Goal: Task Accomplishment & Management: Use online tool/utility

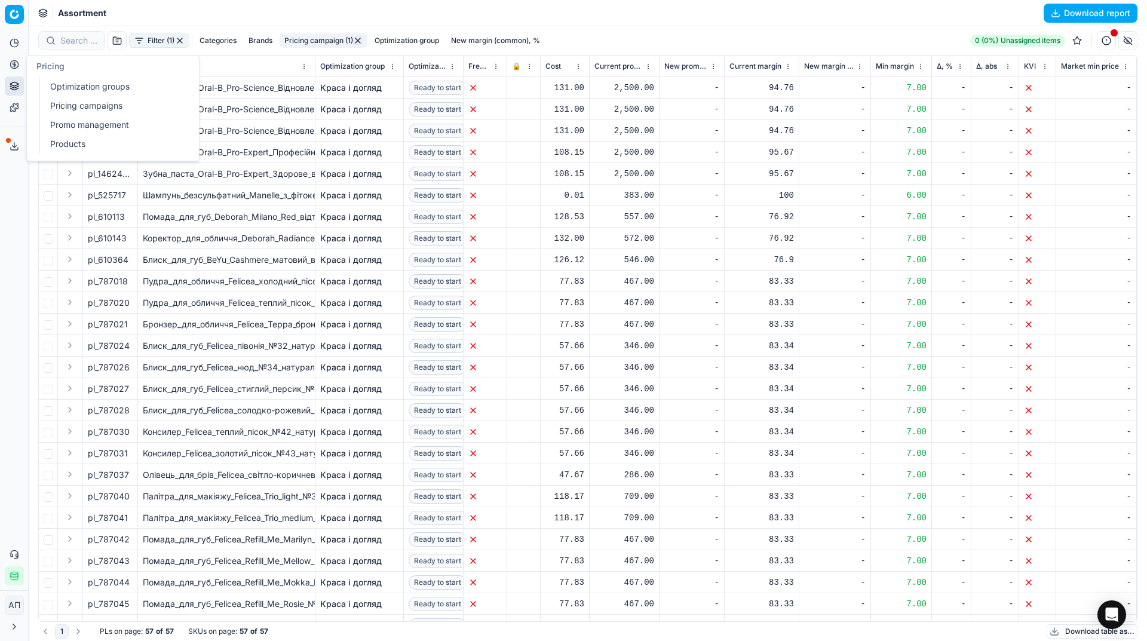
click at [60, 85] on link "Optimization groups" at bounding box center [114, 86] width 139 height 17
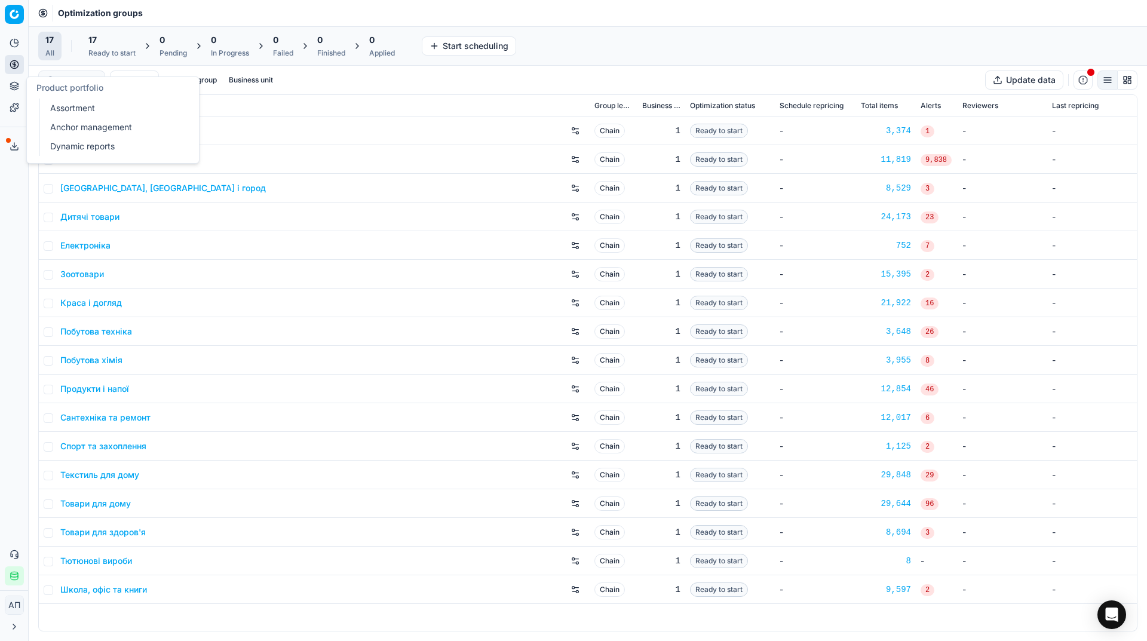
click at [68, 104] on link "Assortment" at bounding box center [114, 108] width 139 height 17
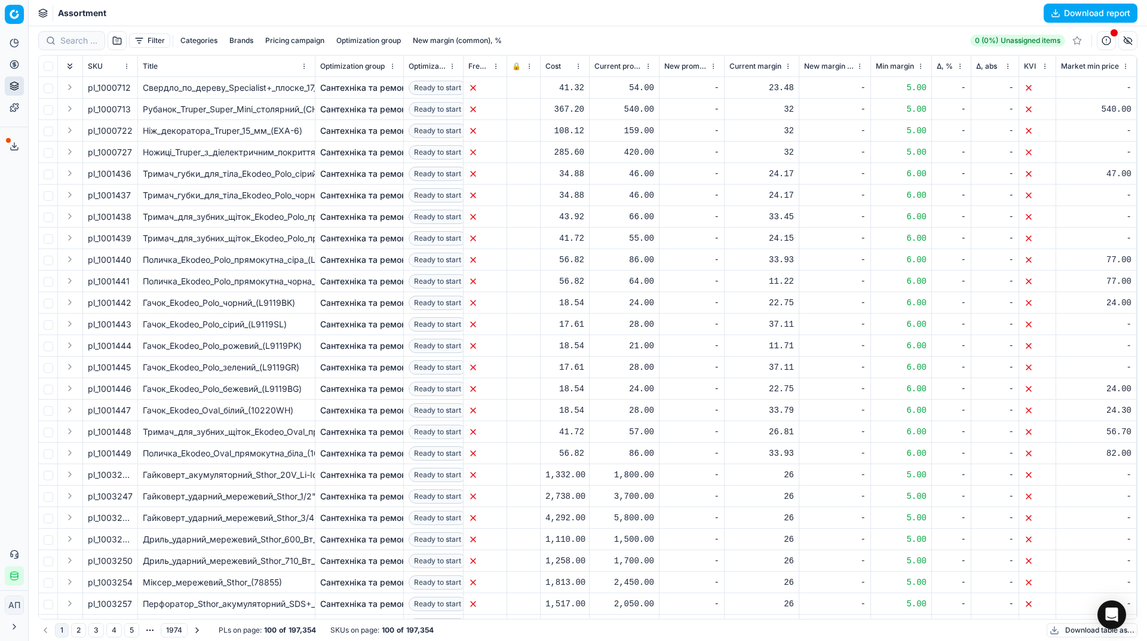
click at [0, 270] on div "Analytics Pricing Product portfolio Templates Export service 31 Contact support…" at bounding box center [14, 310] width 28 height 562
click at [91, 100] on link "Pricing campaigns" at bounding box center [114, 105] width 139 height 17
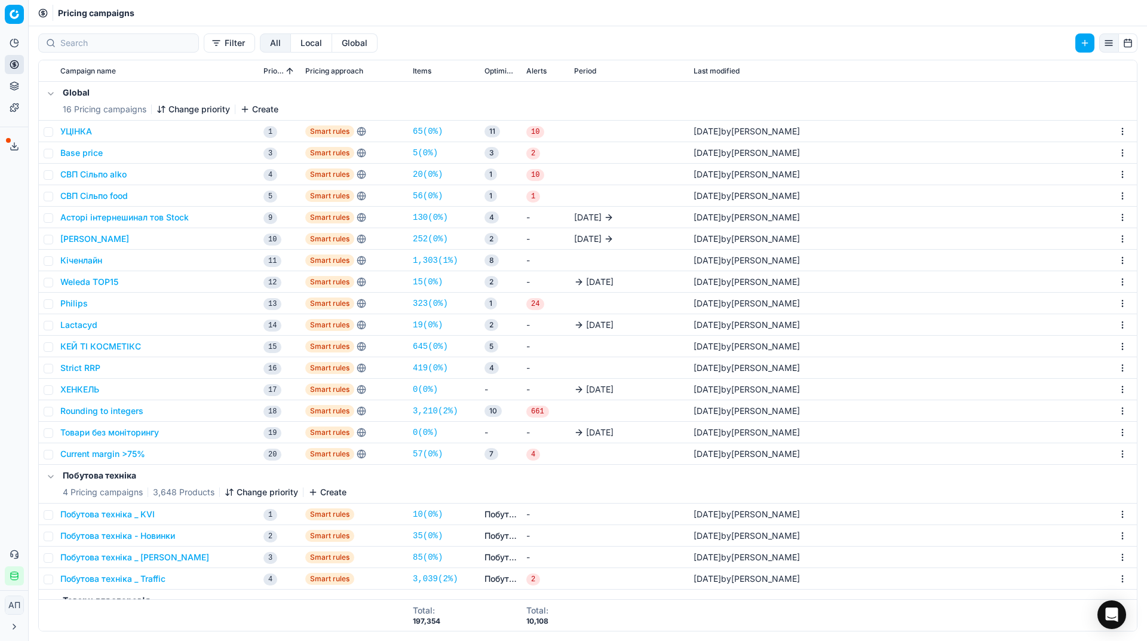
click at [19, 232] on div "Analytics Pricing Product portfolio Templates Export service 31 Contact support…" at bounding box center [14, 310] width 28 height 562
click at [433, 155] on link "5 ( 0% )" at bounding box center [425, 153] width 25 height 12
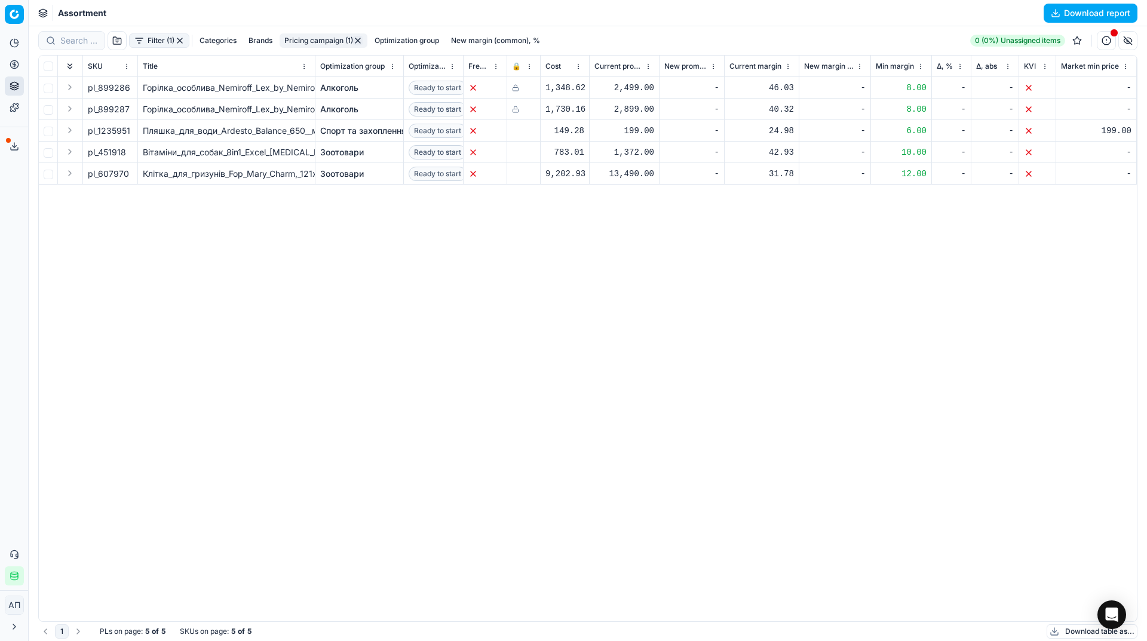
click at [46, 126] on td at bounding box center [48, 131] width 19 height 22
click at [46, 133] on input "checkbox" at bounding box center [49, 132] width 10 height 10
checkbox input "true"
click at [48, 158] on td at bounding box center [48, 153] width 19 height 22
click at [48, 155] on input "checkbox" at bounding box center [49, 153] width 10 height 10
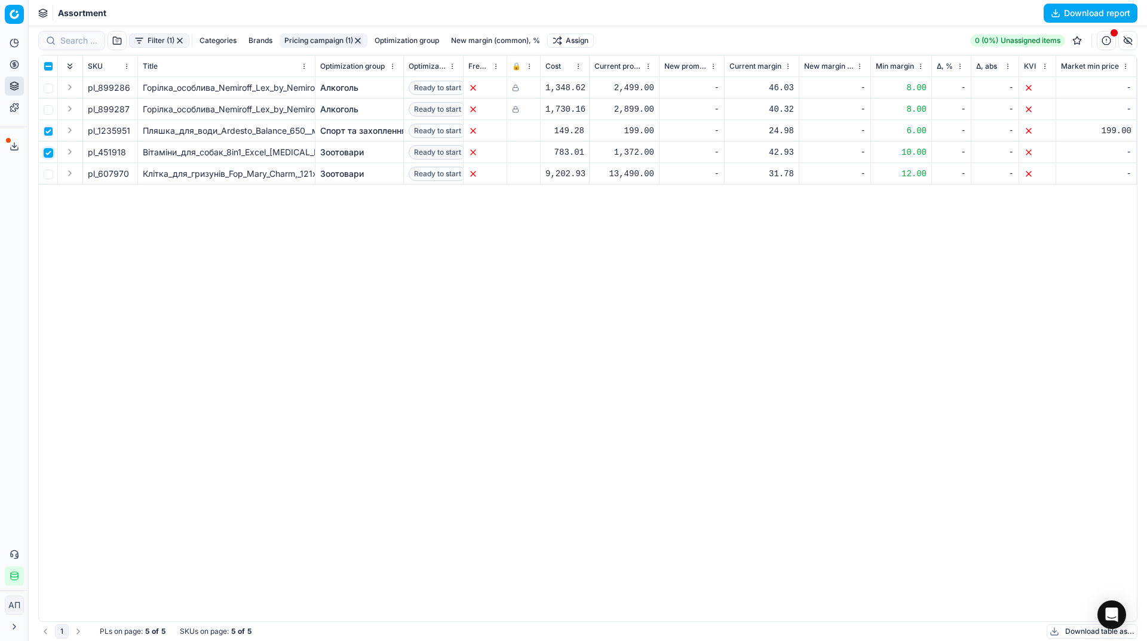
checkbox input "true"
click at [48, 170] on input "checkbox" at bounding box center [49, 175] width 10 height 10
checkbox input "true"
click at [576, 41] on html "Pricing platform Analytics Pricing Product portfolio Templates Export service 3…" at bounding box center [573, 320] width 1147 height 641
click at [605, 123] on div "Unassign from PCs" at bounding box center [573, 120] width 121 height 19
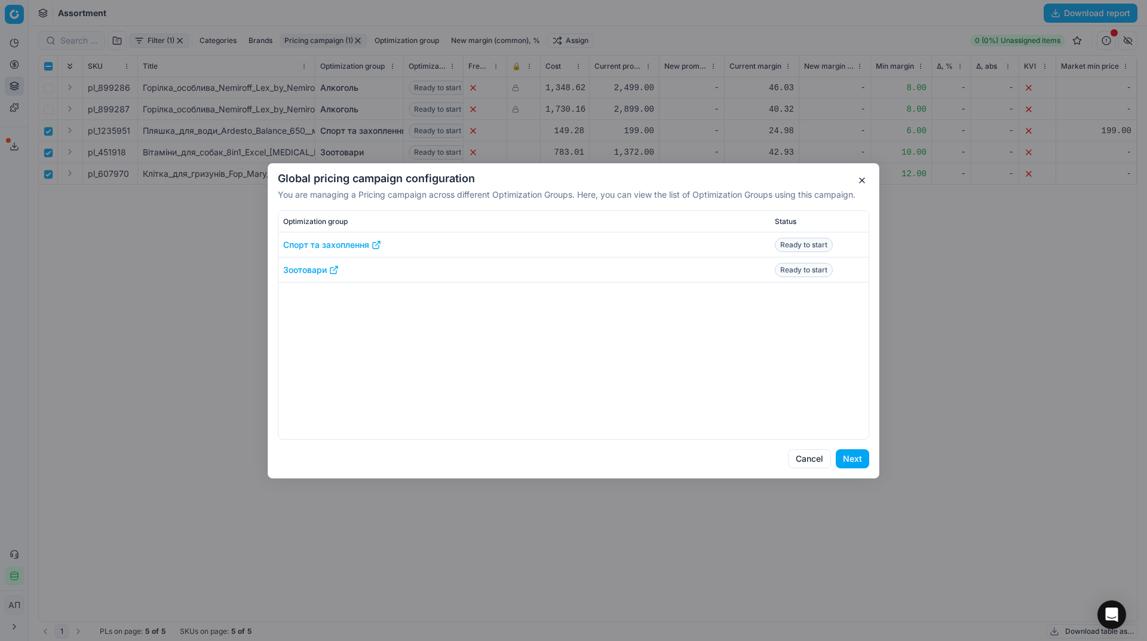
click at [849, 454] on button "Next" at bounding box center [852, 458] width 33 height 19
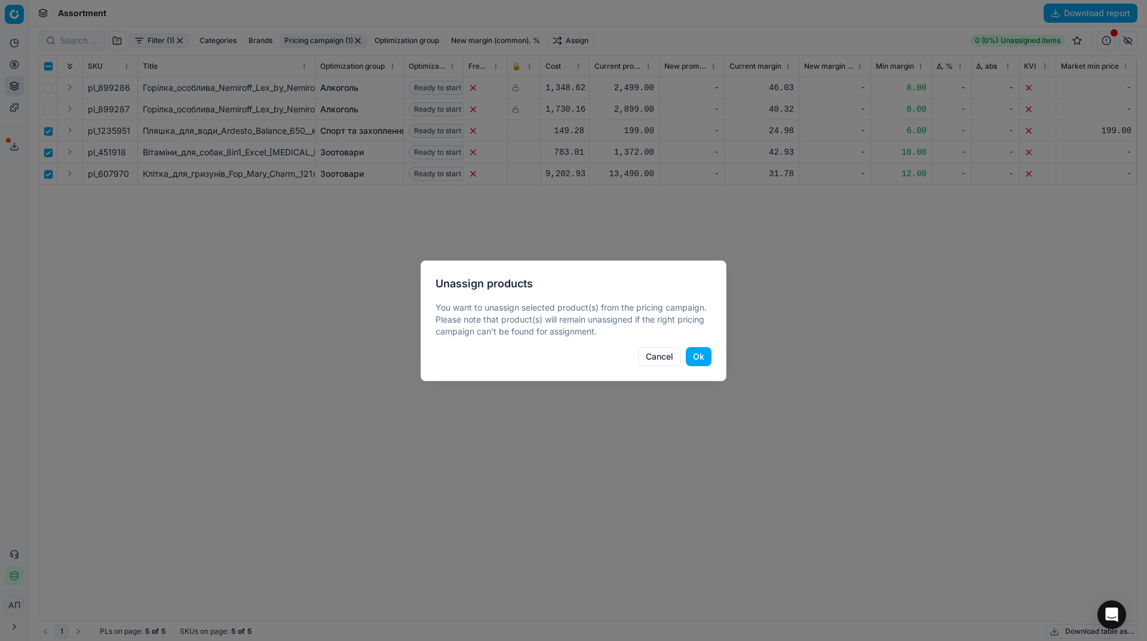
click at [695, 357] on button "Ok" at bounding box center [699, 356] width 26 height 19
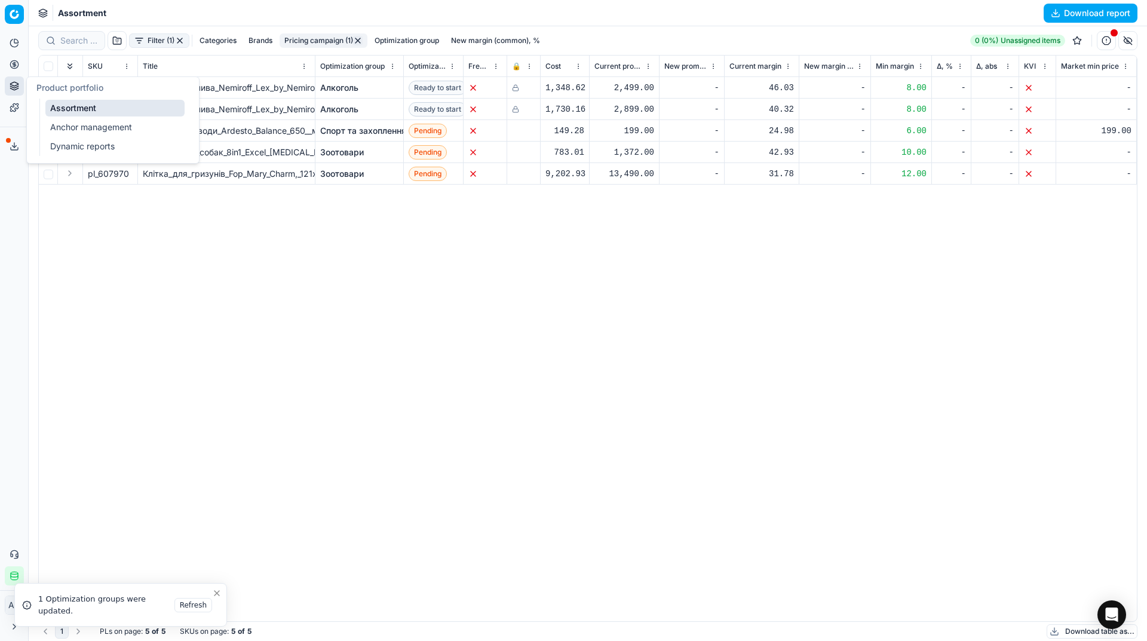
click at [16, 83] on icon at bounding box center [14, 84] width 8 height 4
click at [65, 106] on link "Pricing campaigns" at bounding box center [114, 105] width 139 height 17
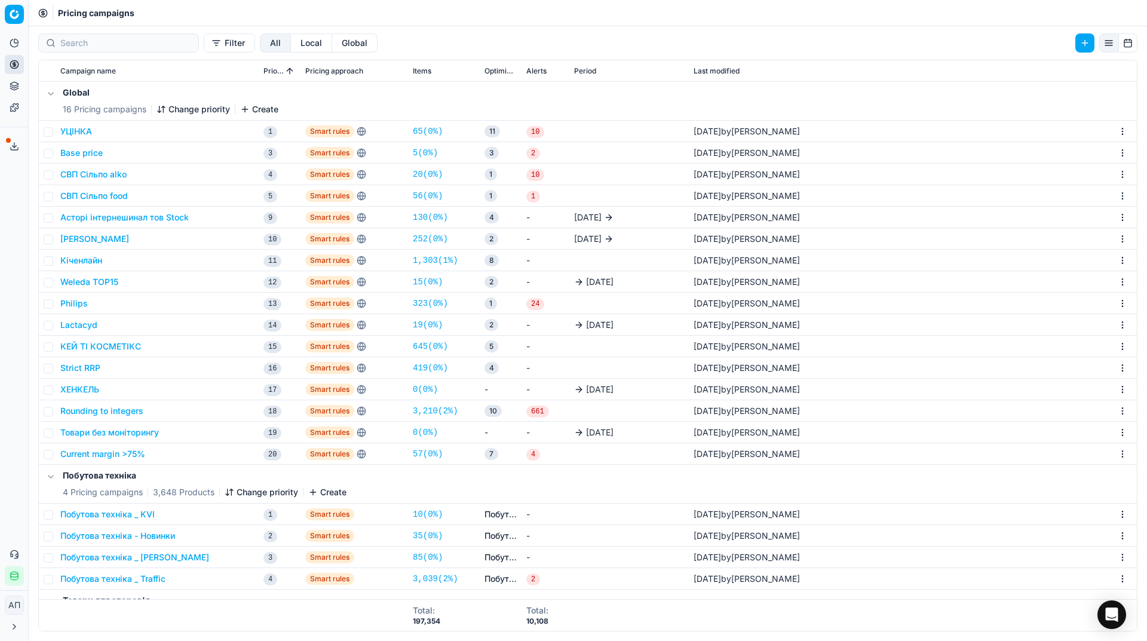
click at [433, 452] on link "57 ( 0% )" at bounding box center [428, 454] width 30 height 12
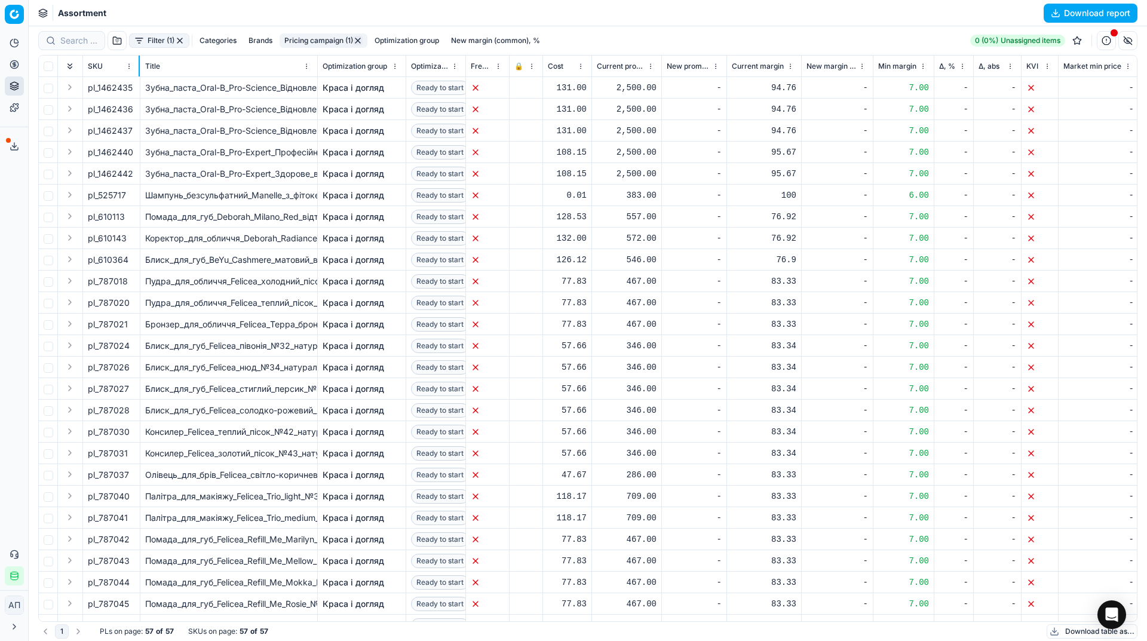
click at [139, 68] on div at bounding box center [139, 66] width 1 height 21
drag, startPoint x: 99, startPoint y: 179, endPoint x: 134, endPoint y: 177, distance: 35.9
click at [134, 177] on div "pl_1462442" at bounding box center [111, 174] width 47 height 12
copy div "1462442"
drag, startPoint x: 98, startPoint y: 149, endPoint x: 133, endPoint y: 149, distance: 34.7
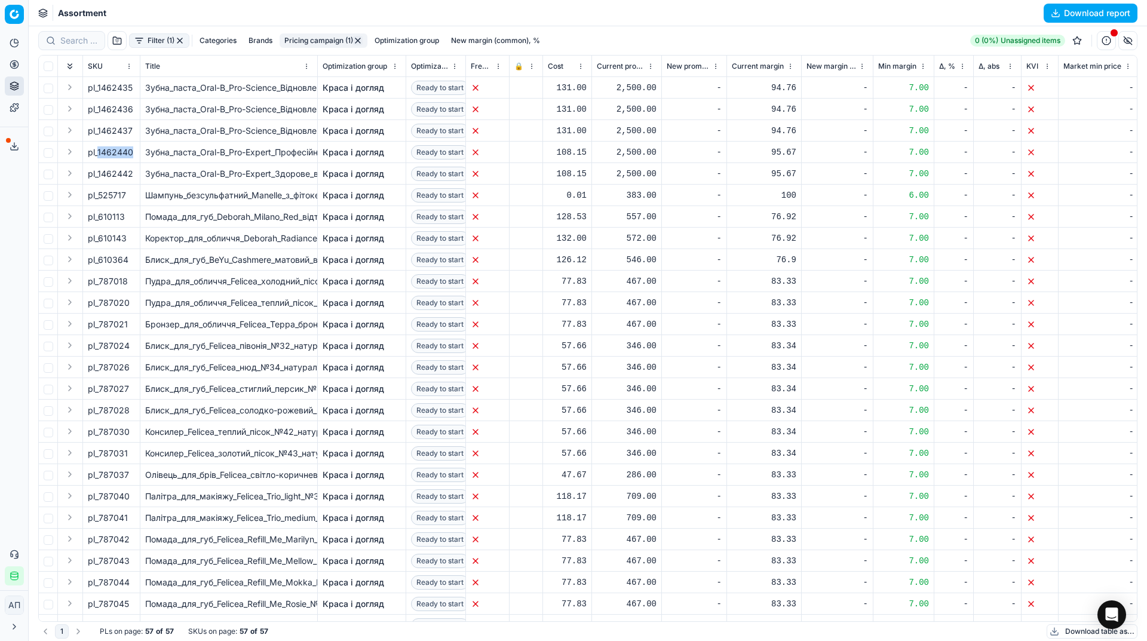
click at [133, 149] on div "pl_1462440" at bounding box center [111, 152] width 47 height 12
copy div "1462440"
drag, startPoint x: 97, startPoint y: 131, endPoint x: 139, endPoint y: 133, distance: 41.9
click at [139, 133] on td "pl_1462437" at bounding box center [111, 131] width 57 height 22
copy span "1462437"
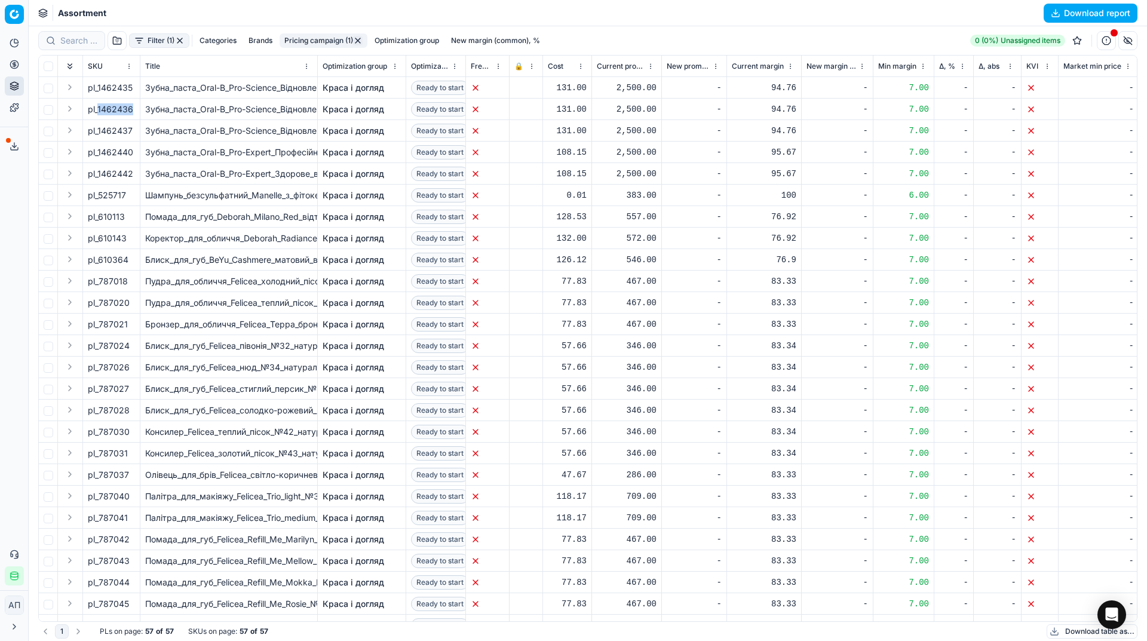
drag, startPoint x: 99, startPoint y: 105, endPoint x: 136, endPoint y: 108, distance: 37.8
click at [136, 108] on td "pl_1462436" at bounding box center [111, 110] width 57 height 22
copy span "1462436"
drag, startPoint x: 99, startPoint y: 87, endPoint x: 134, endPoint y: 87, distance: 35.3
click at [134, 87] on div "pl_1462435" at bounding box center [111, 88] width 47 height 12
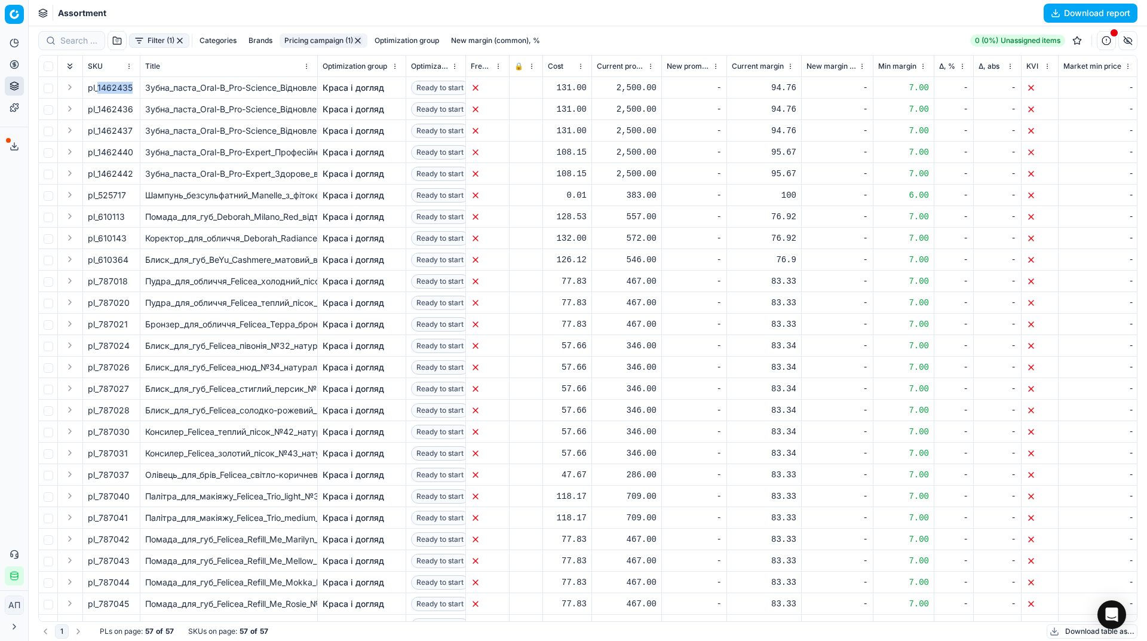
copy div "1462435"
click at [51, 88] on link "Optimization groups" at bounding box center [114, 86] width 139 height 17
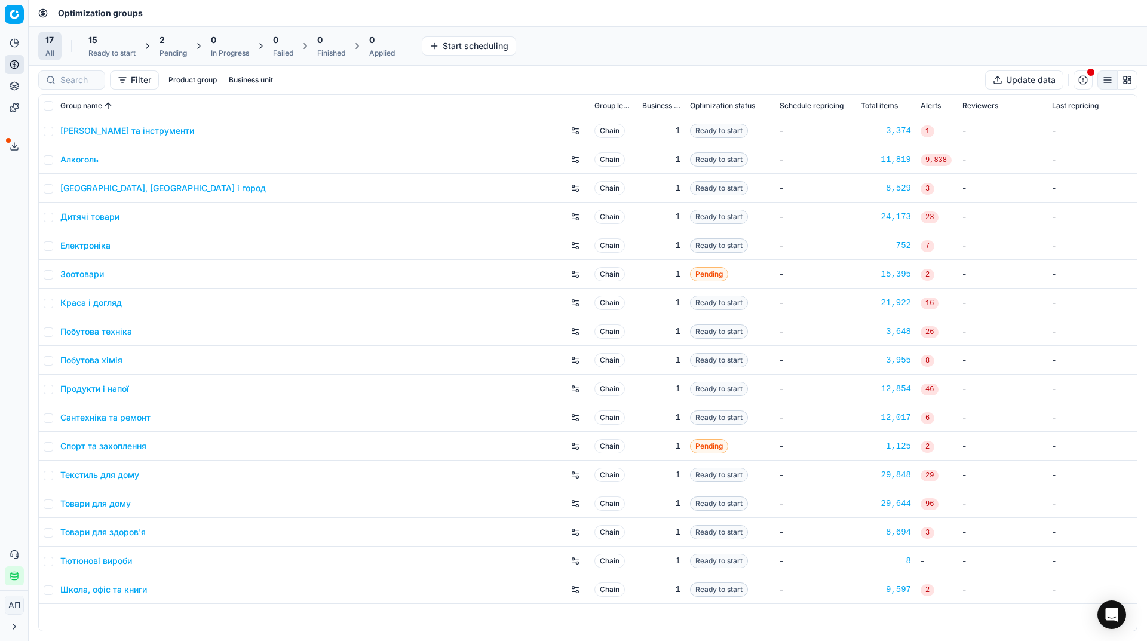
click at [184, 50] on div "Pending" at bounding box center [173, 53] width 27 height 10
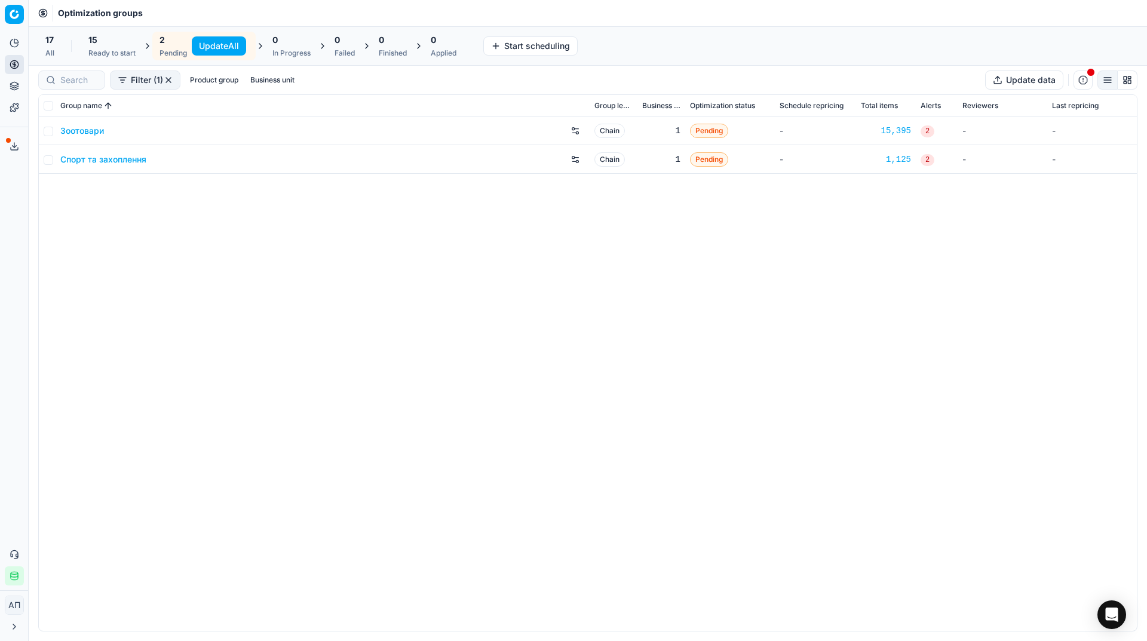
click at [215, 49] on button "Update All" at bounding box center [219, 45] width 54 height 19
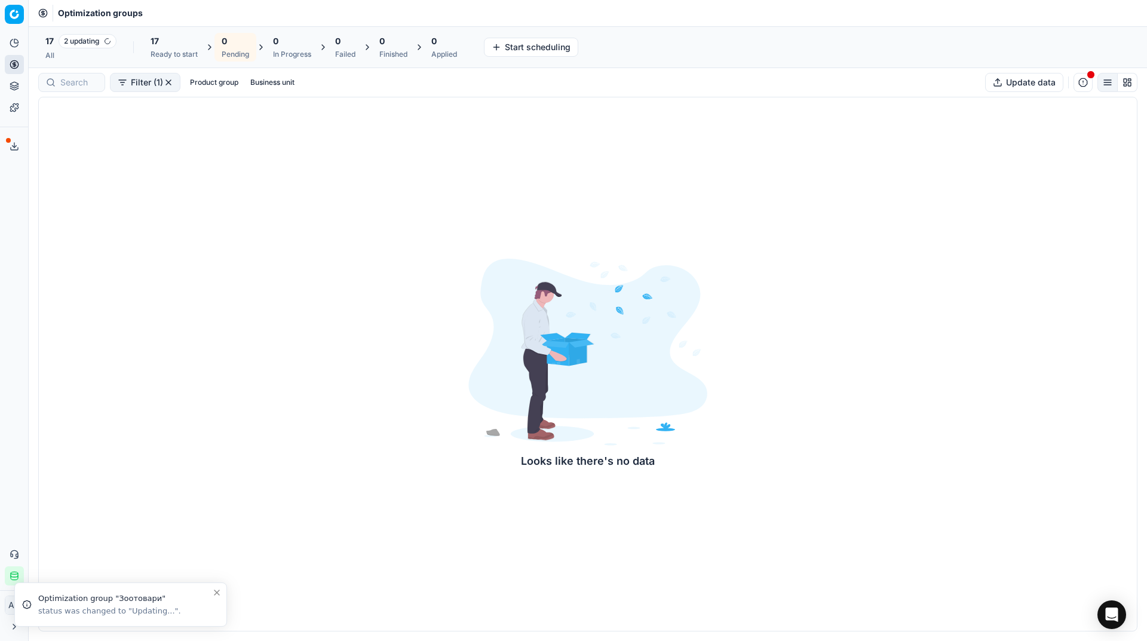
click at [69, 47] on span "2 updating" at bounding box center [88, 41] width 58 height 14
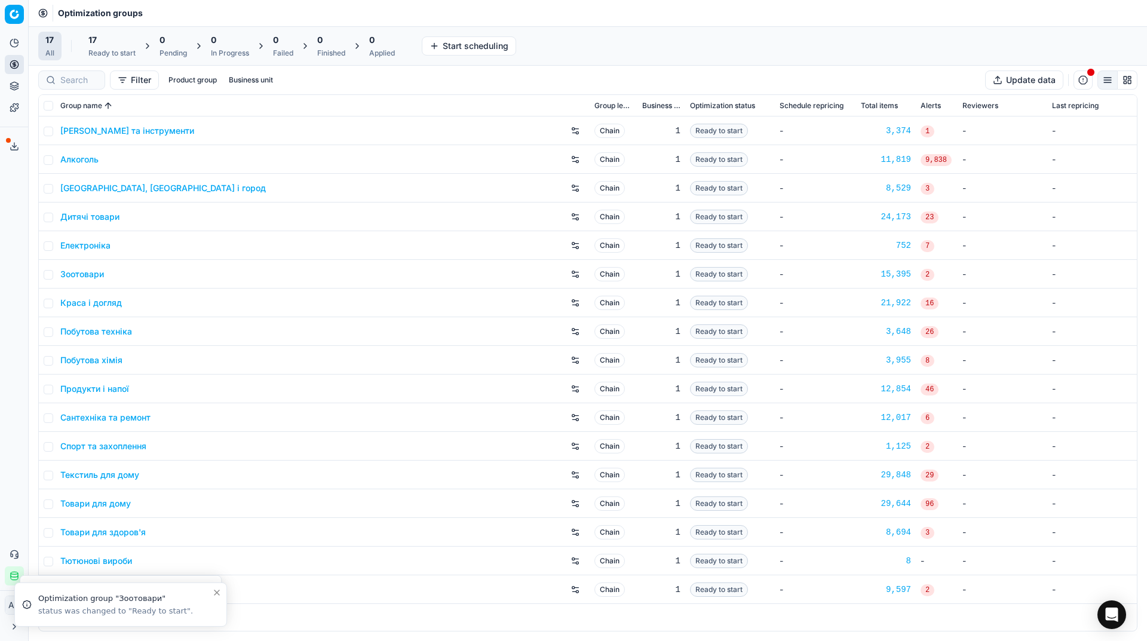
click at [103, 51] on div "Ready to start" at bounding box center [111, 53] width 47 height 10
click at [161, 47] on button "Start All" at bounding box center [163, 45] width 47 height 19
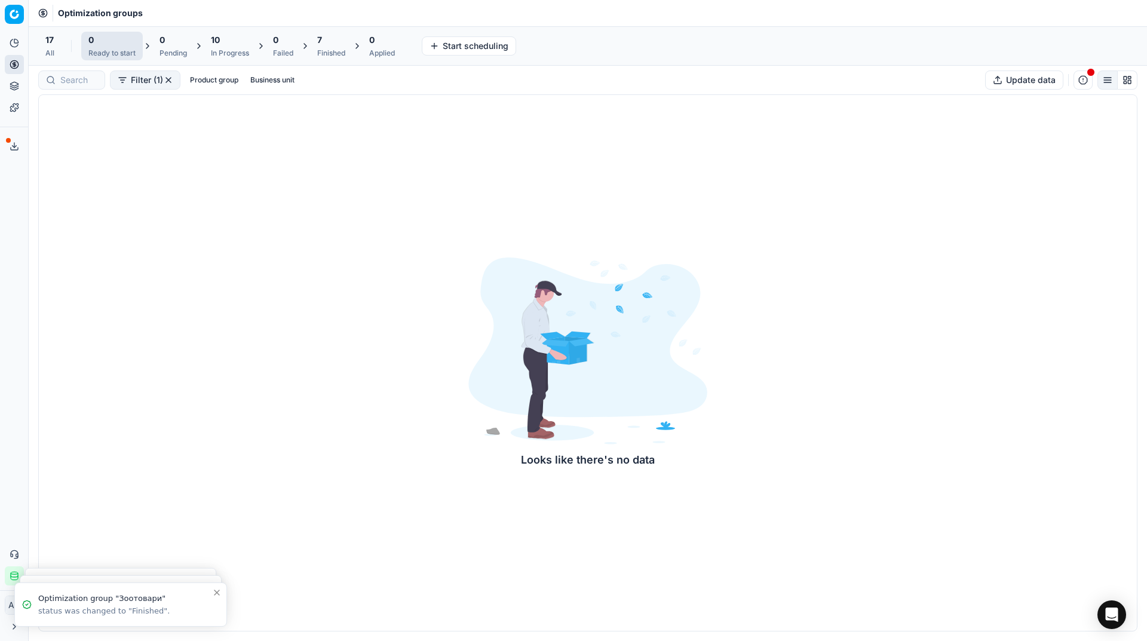
click at [47, 55] on div "All" at bounding box center [49, 53] width 9 height 10
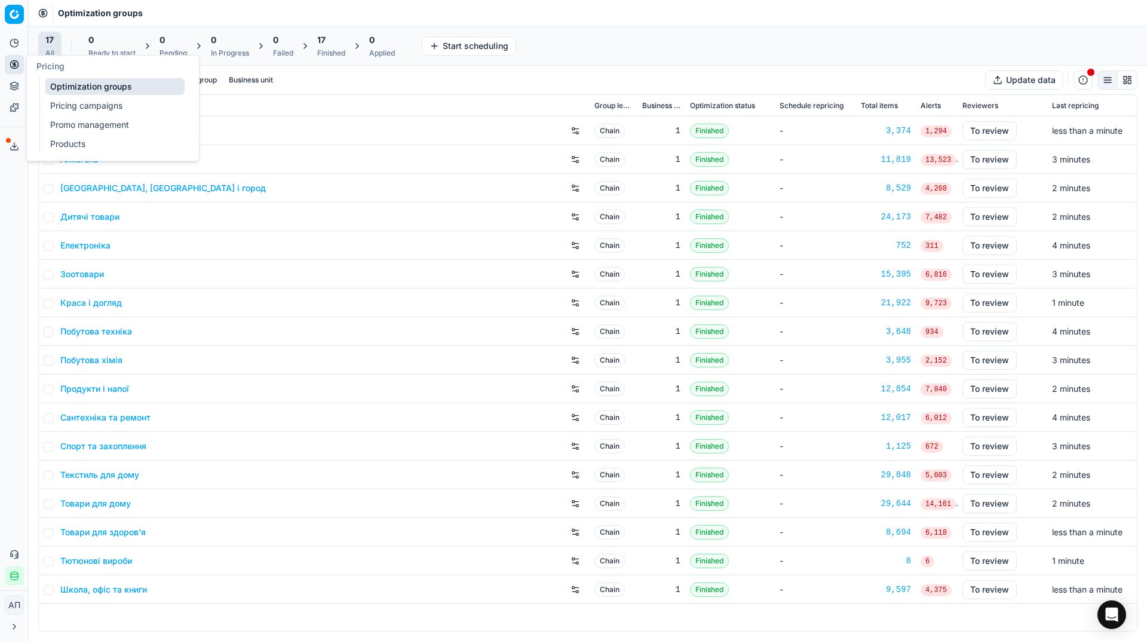
click at [71, 100] on link "Pricing campaigns" at bounding box center [114, 105] width 139 height 17
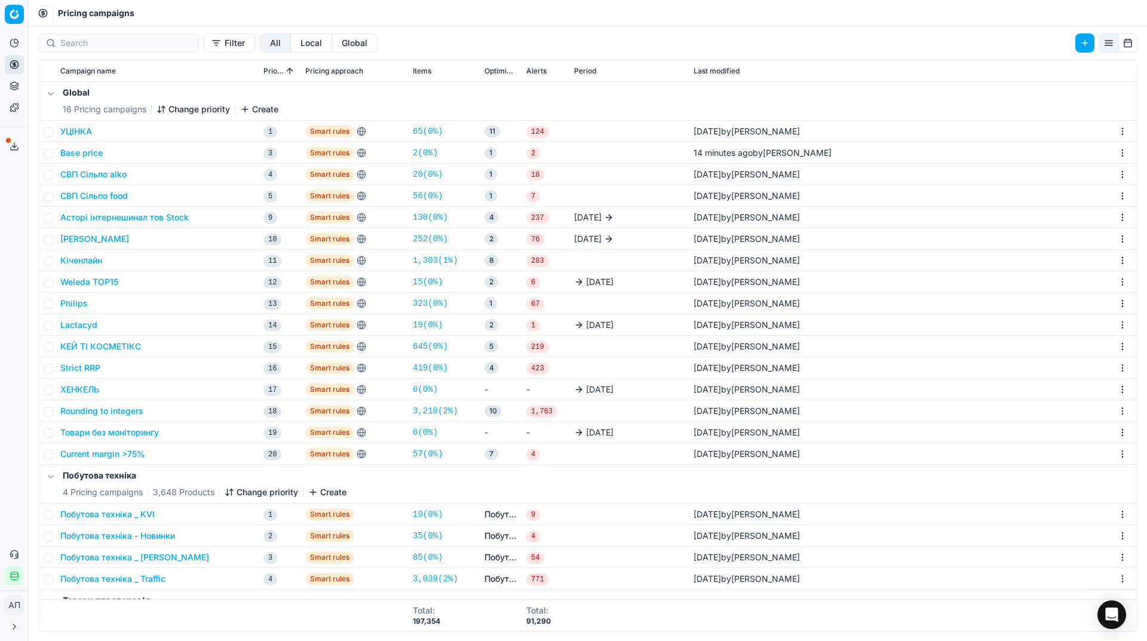
click at [431, 449] on link "57 ( 0% )" at bounding box center [428, 454] width 30 height 12
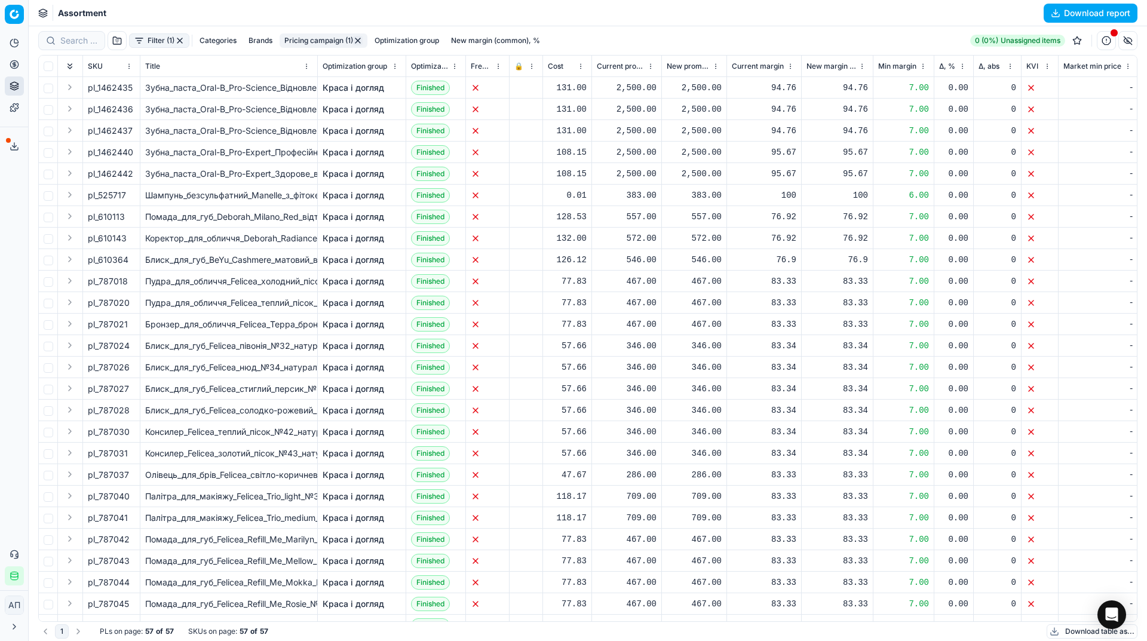
click at [363, 106] on link "Краса і догляд" at bounding box center [354, 109] width 62 height 12
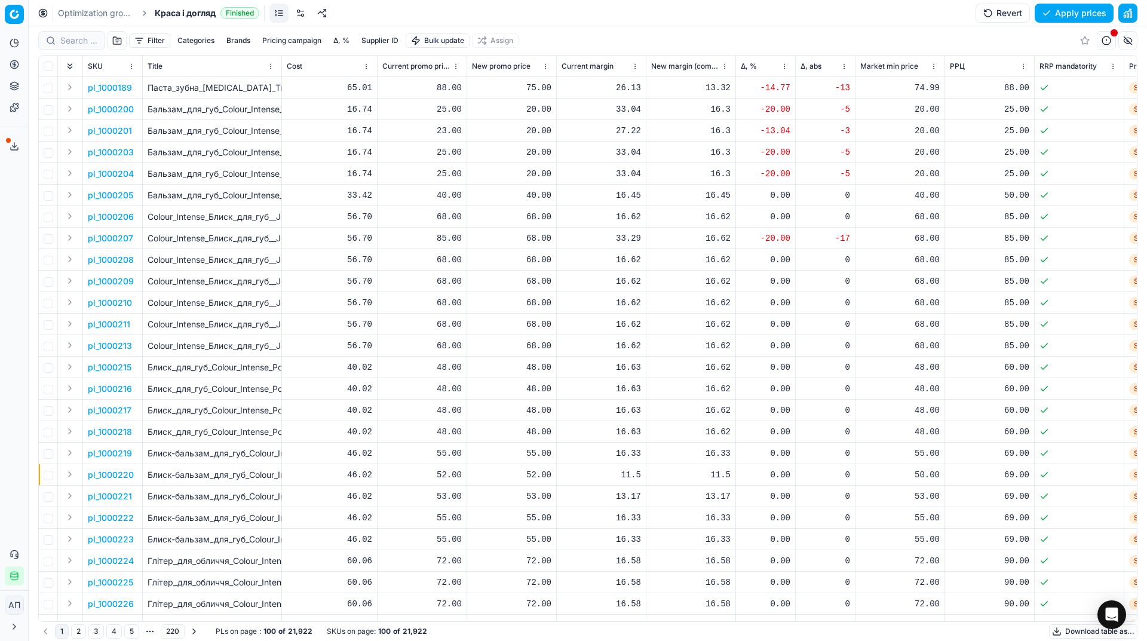
click at [307, 38] on button "Pricing campaign" at bounding box center [292, 40] width 69 height 14
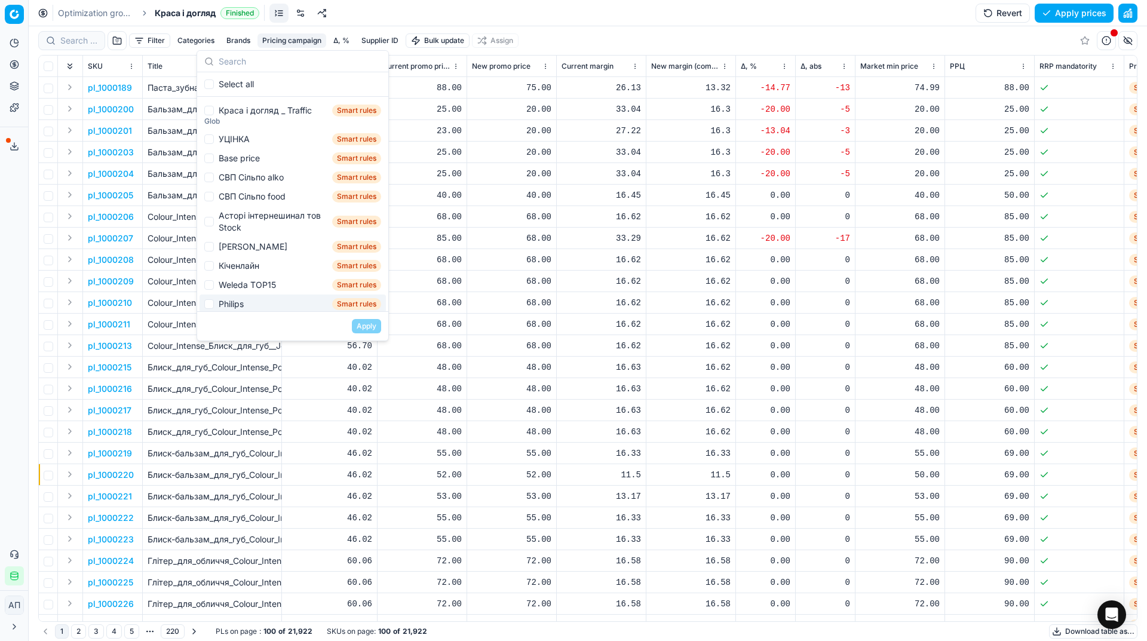
scroll to position [208, 0]
click at [216, 160] on div "Base price Smart rules" at bounding box center [293, 158] width 186 height 19
click at [227, 161] on div "Base price" at bounding box center [239, 159] width 41 height 12
checkbox input "false"
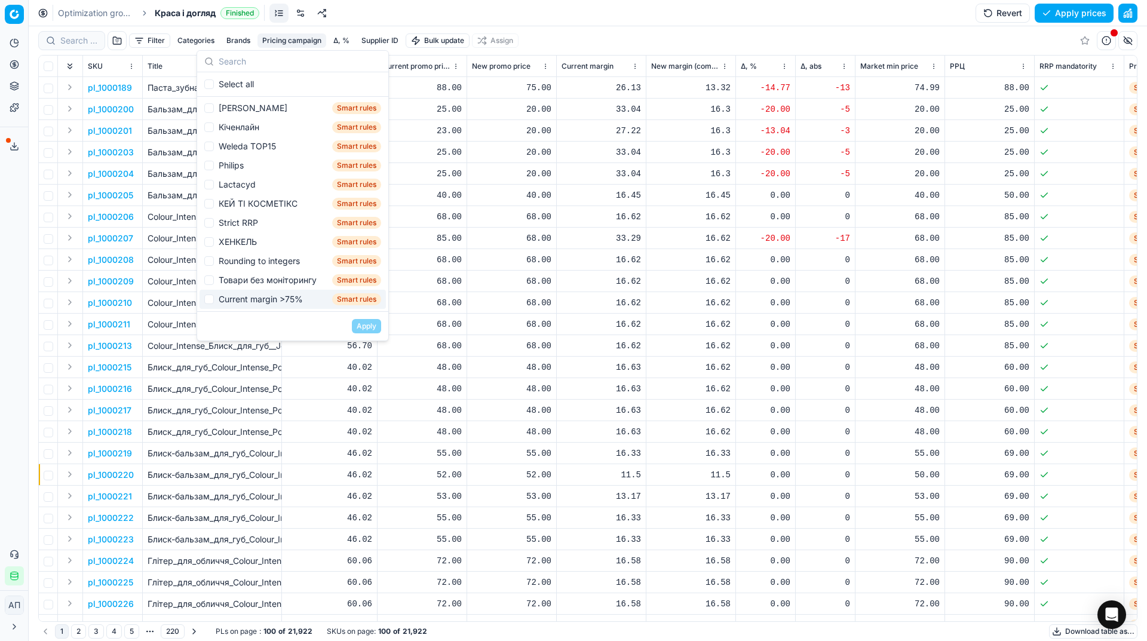
click at [261, 298] on div "Current margin >75%" at bounding box center [261, 299] width 84 height 12
checkbox input "true"
click at [371, 325] on button "Apply" at bounding box center [366, 326] width 29 height 14
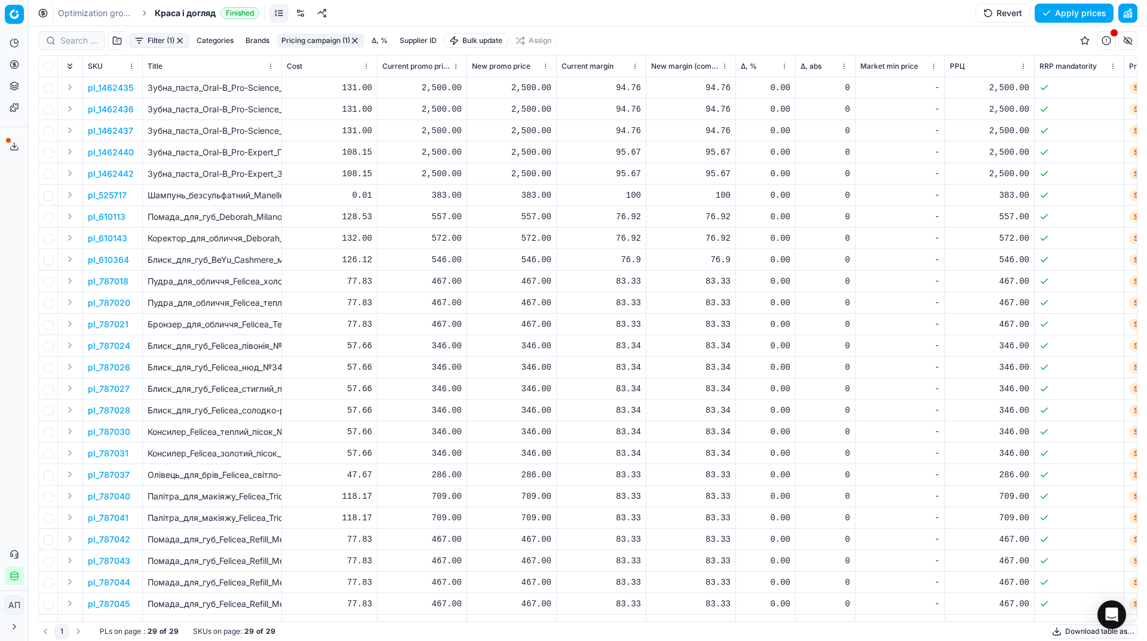
click at [532, 157] on div "2,500.00" at bounding box center [511, 152] width 79 height 12
type input "118.00"
click at [534, 175] on div "2,500.00" at bounding box center [511, 174] width 79 height 12
type input "118.00"
click at [535, 93] on div "2,500.00" at bounding box center [511, 88] width 79 height 12
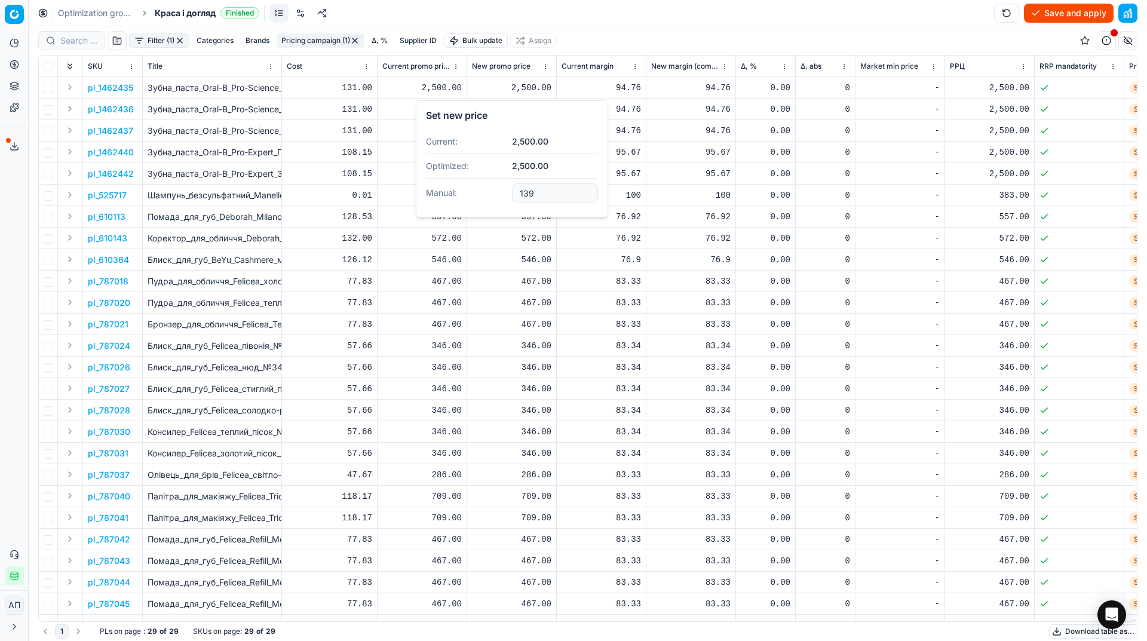
type input "139.00"
click at [535, 107] on div "2,500.00" at bounding box center [511, 109] width 79 height 12
type input "139.00"
click at [537, 133] on div "2,500.00" at bounding box center [511, 131] width 79 height 12
type input "139.00"
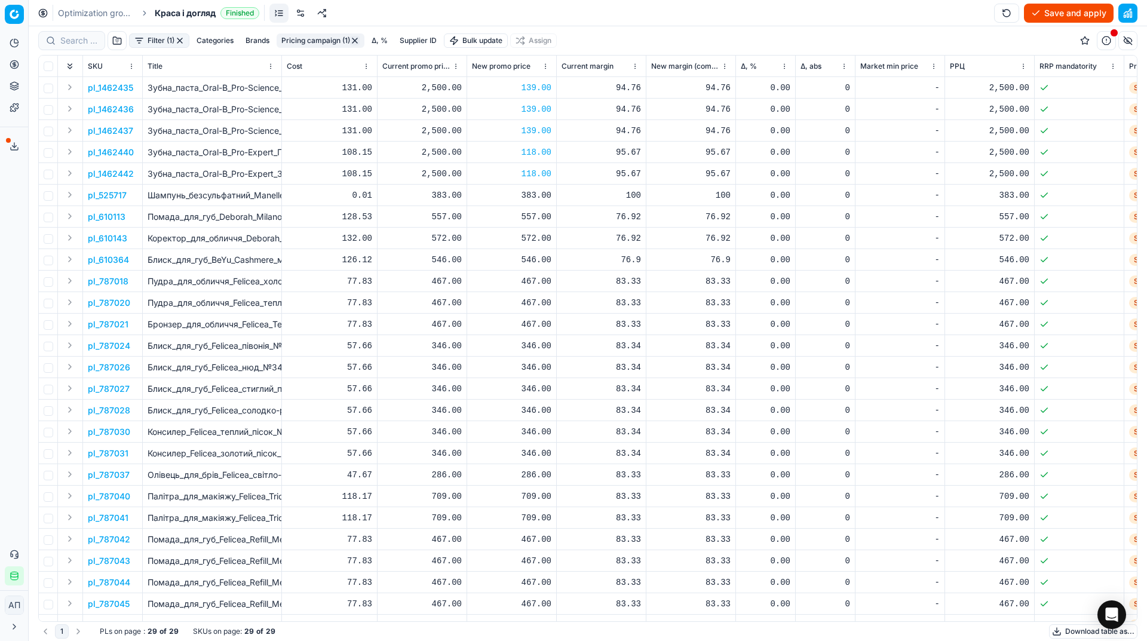
click at [1084, 10] on button "Save and apply" at bounding box center [1069, 13] width 90 height 19
click at [534, 90] on div "139.00" at bounding box center [511, 88] width 79 height 12
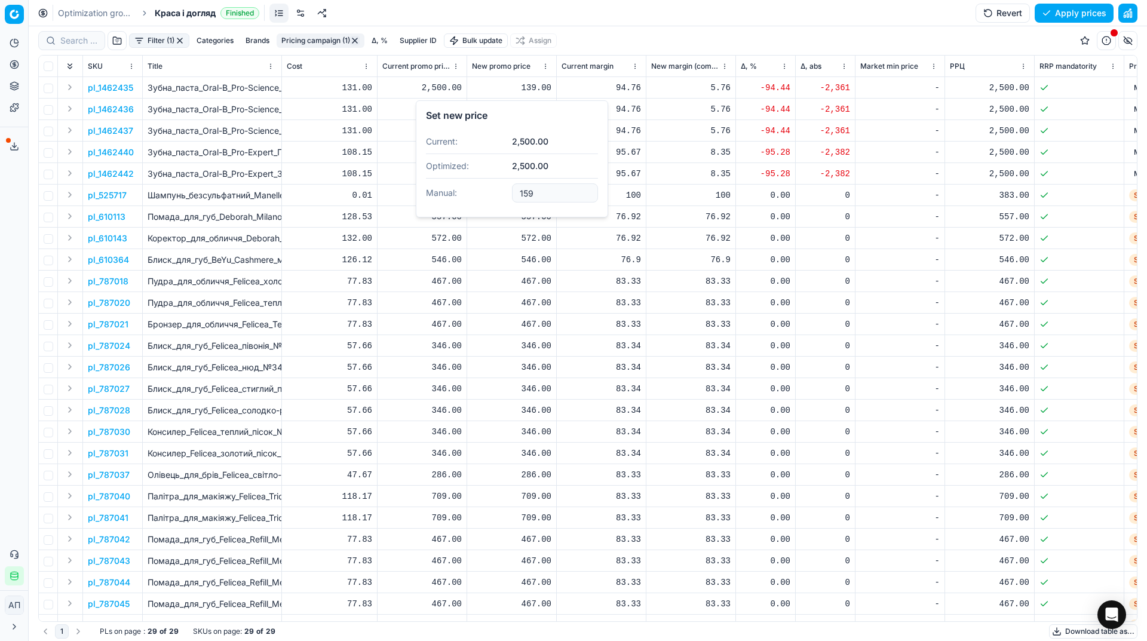
type input "159.00"
click at [535, 110] on div "139.00" at bounding box center [511, 109] width 79 height 12
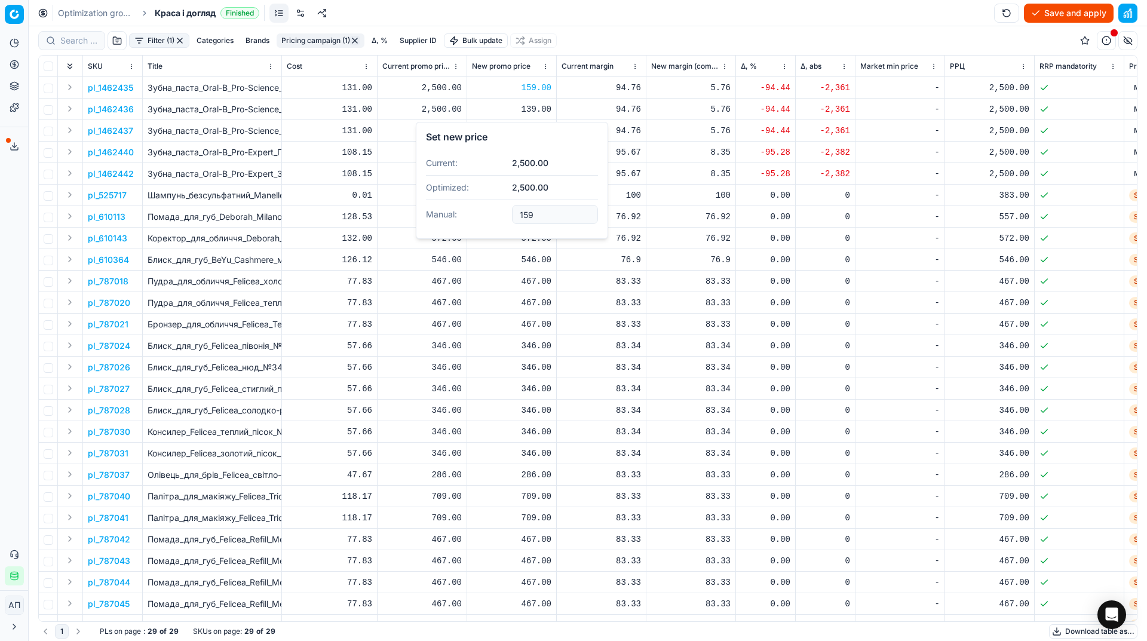
type input "159.00"
click at [537, 130] on div "139.00" at bounding box center [511, 131] width 79 height 12
type input "159.00"
click at [534, 155] on div "118.00" at bounding box center [511, 152] width 79 height 12
type input "129.00"
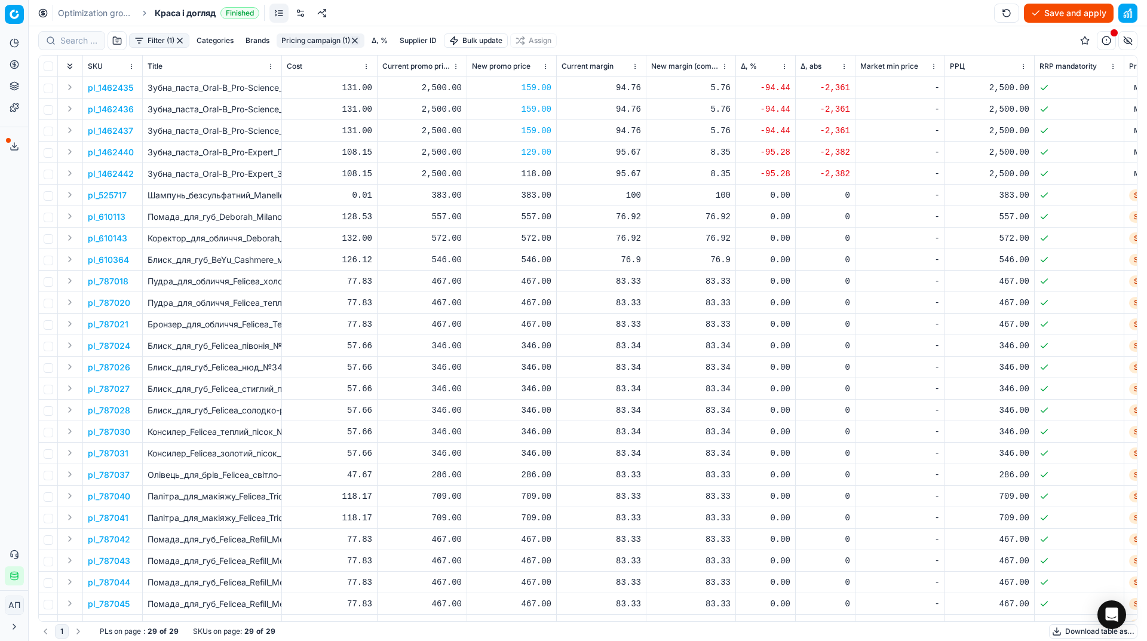
click at [535, 172] on div "118.00" at bounding box center [511, 174] width 79 height 12
type input "129.00"
click at [1047, 9] on button "Save and apply" at bounding box center [1069, 13] width 90 height 19
click at [169, 40] on button "Filter (1)" at bounding box center [159, 40] width 60 height 14
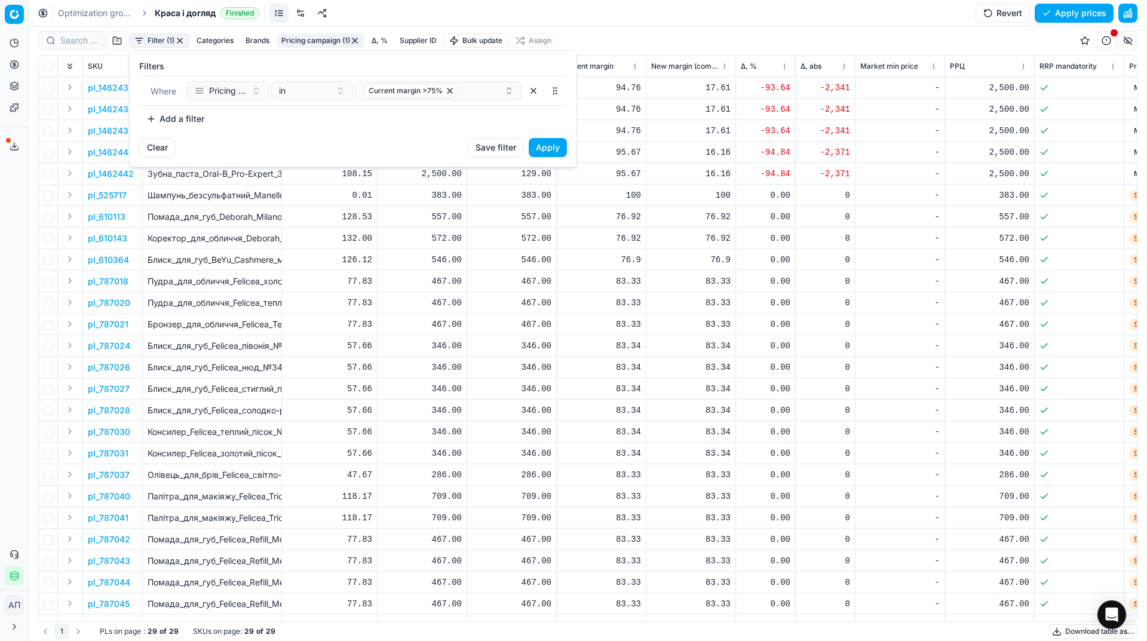
click at [190, 118] on button "Add a filter" at bounding box center [175, 118] width 72 height 19
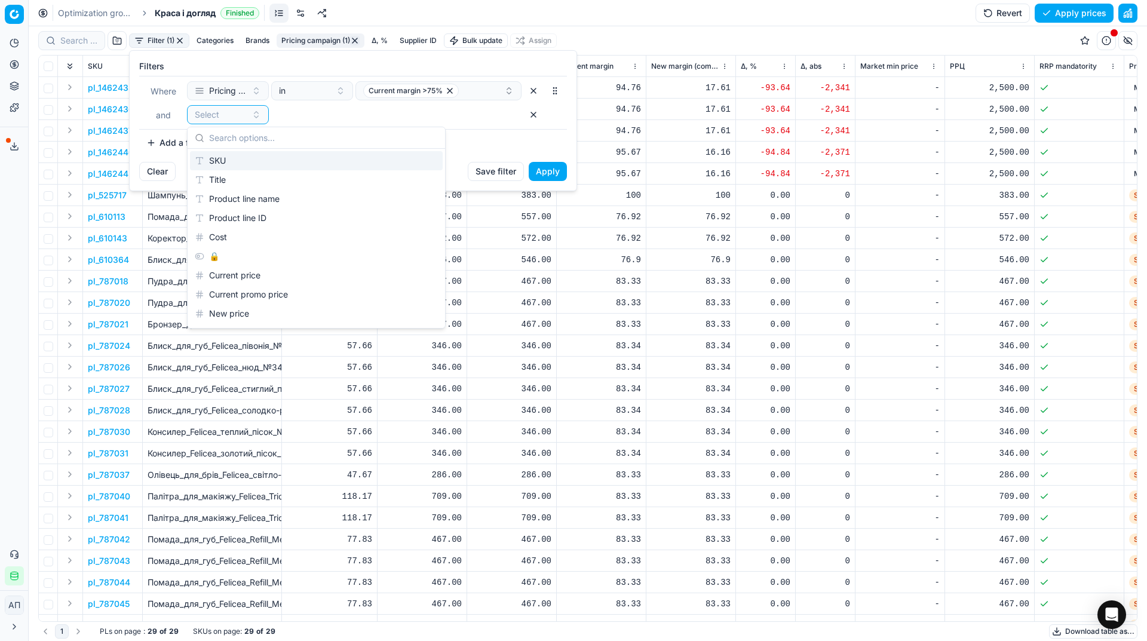
click at [239, 162] on div "SKU" at bounding box center [316, 160] width 253 height 19
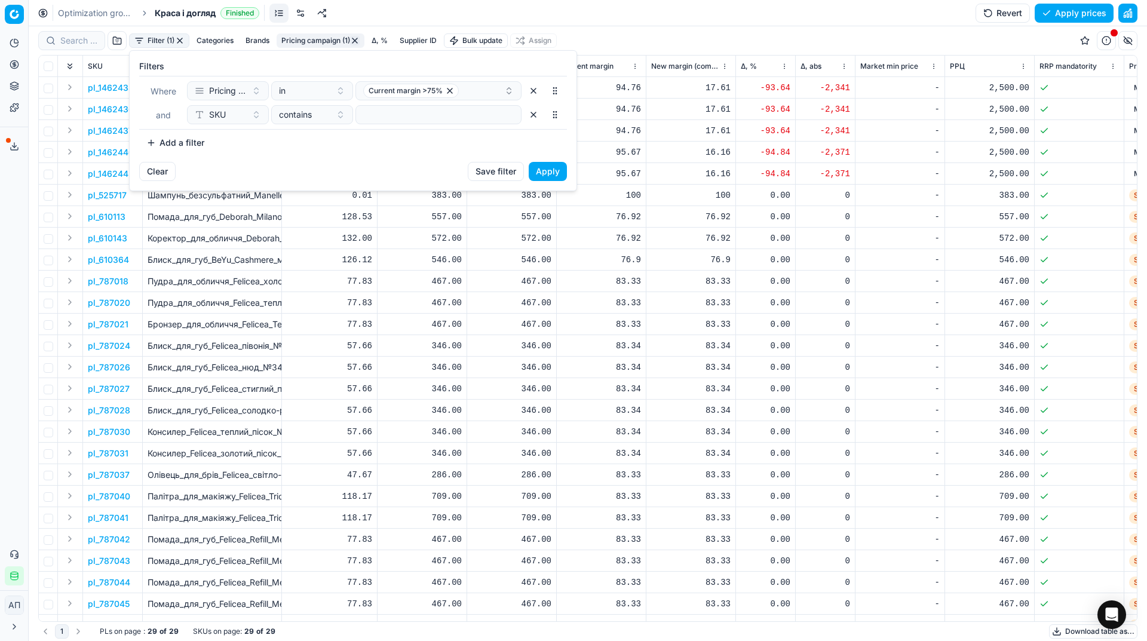
click at [538, 89] on button "button" at bounding box center [533, 90] width 19 height 19
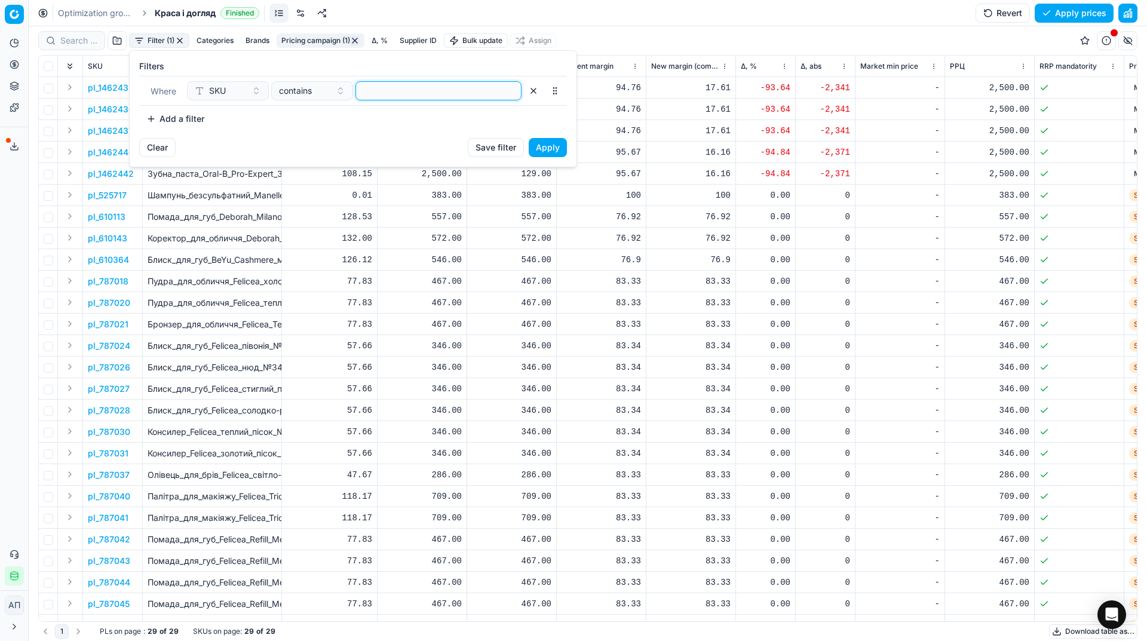
click at [385, 93] on input at bounding box center [438, 91] width 155 height 18
paste input "74854,67631,554069,511711,511707, 418174"
type input "74854,67631,554069,511711,511707, 418174"
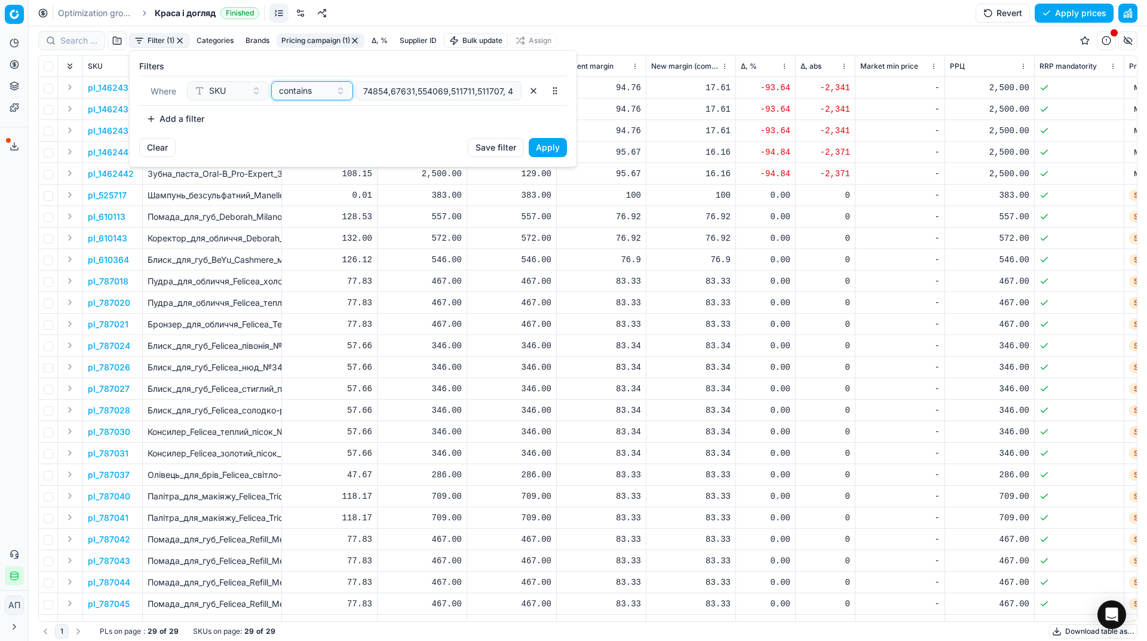
click at [321, 92] on div "contains" at bounding box center [305, 91] width 52 height 12
click at [323, 206] on div "in" at bounding box center [351, 213] width 155 height 19
click at [545, 145] on button "Apply" at bounding box center [548, 147] width 38 height 19
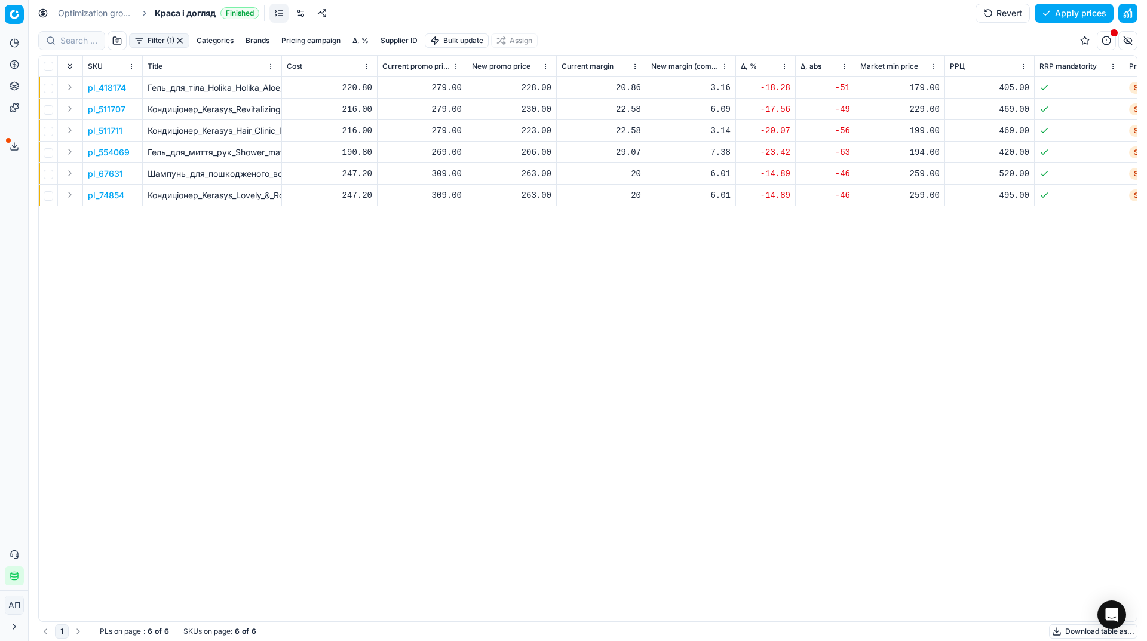
click at [112, 91] on p "pl_418174" at bounding box center [107, 88] width 38 height 12
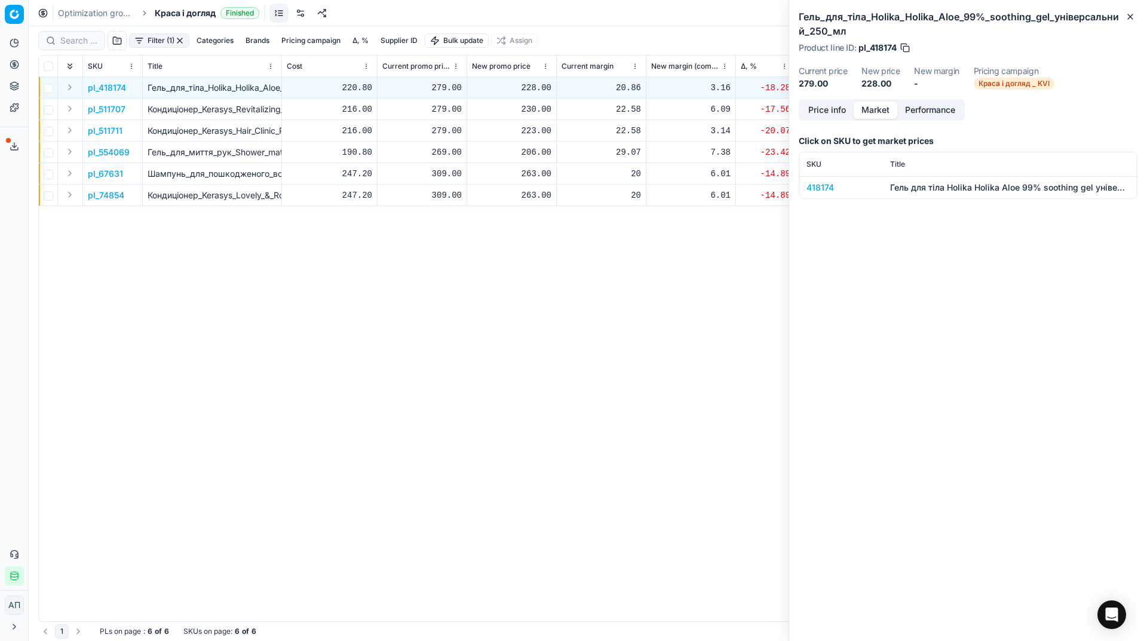
click at [886, 106] on button "Market" at bounding box center [876, 110] width 44 height 17
click at [822, 188] on div "418174" at bounding box center [841, 188] width 69 height 12
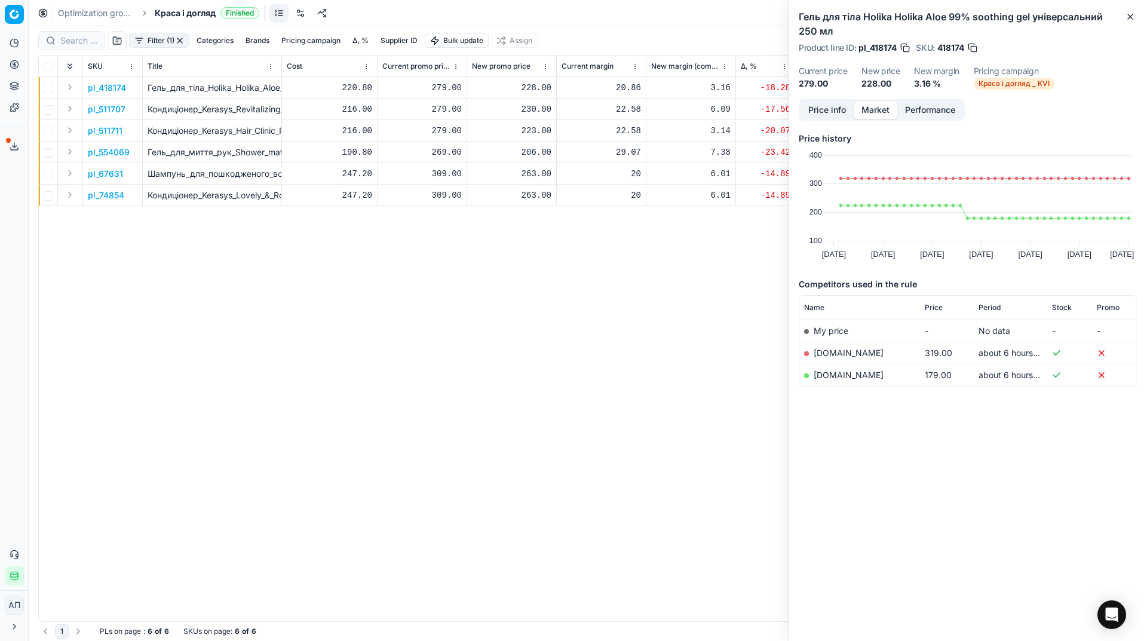
click at [528, 87] on div "228.00" at bounding box center [511, 88] width 79 height 12
type input "279.00"
click at [106, 111] on p "pl_511707" at bounding box center [107, 109] width 38 height 12
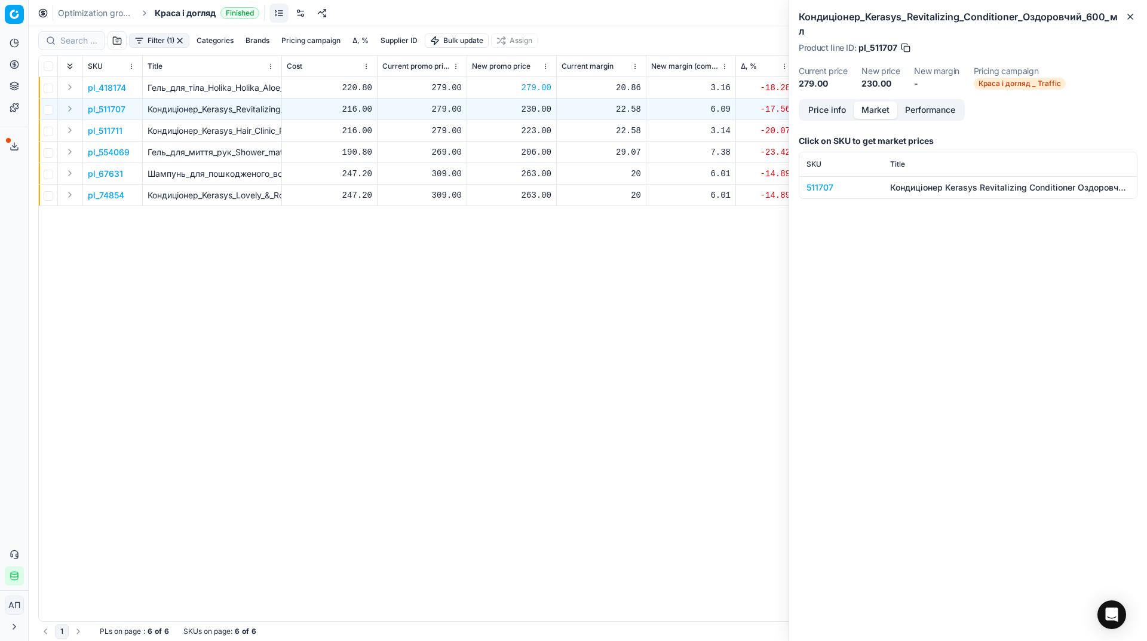
click at [824, 181] on td "511707" at bounding box center [842, 187] width 84 height 22
click at [816, 182] on div "511707" at bounding box center [841, 188] width 69 height 12
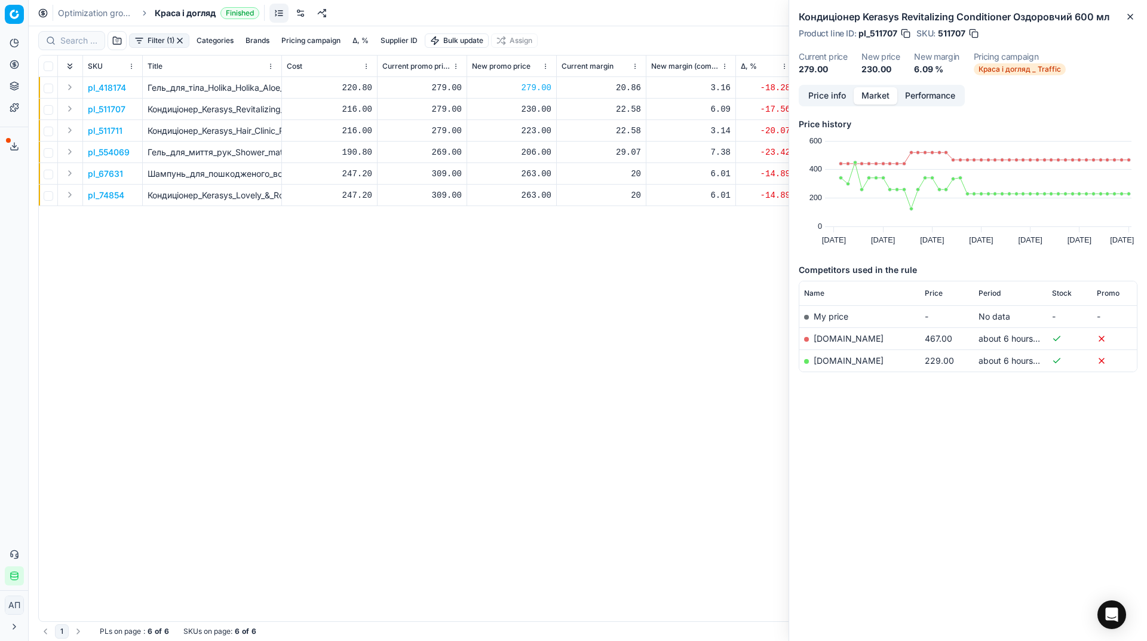
click at [540, 104] on div "230.00" at bounding box center [511, 109] width 79 height 12
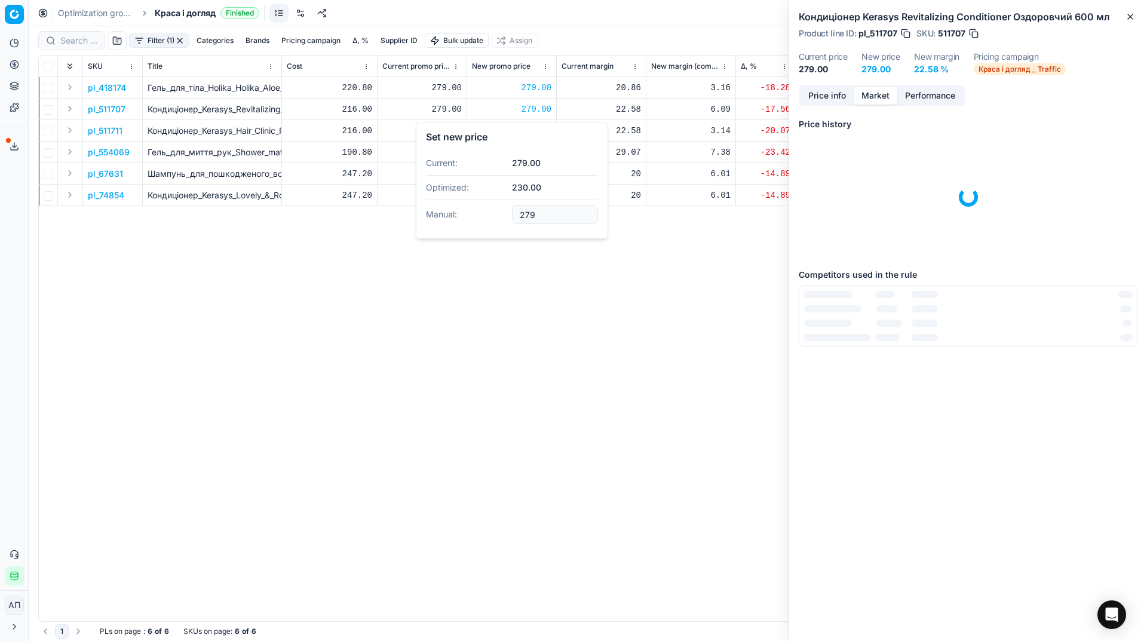
type input "279.00"
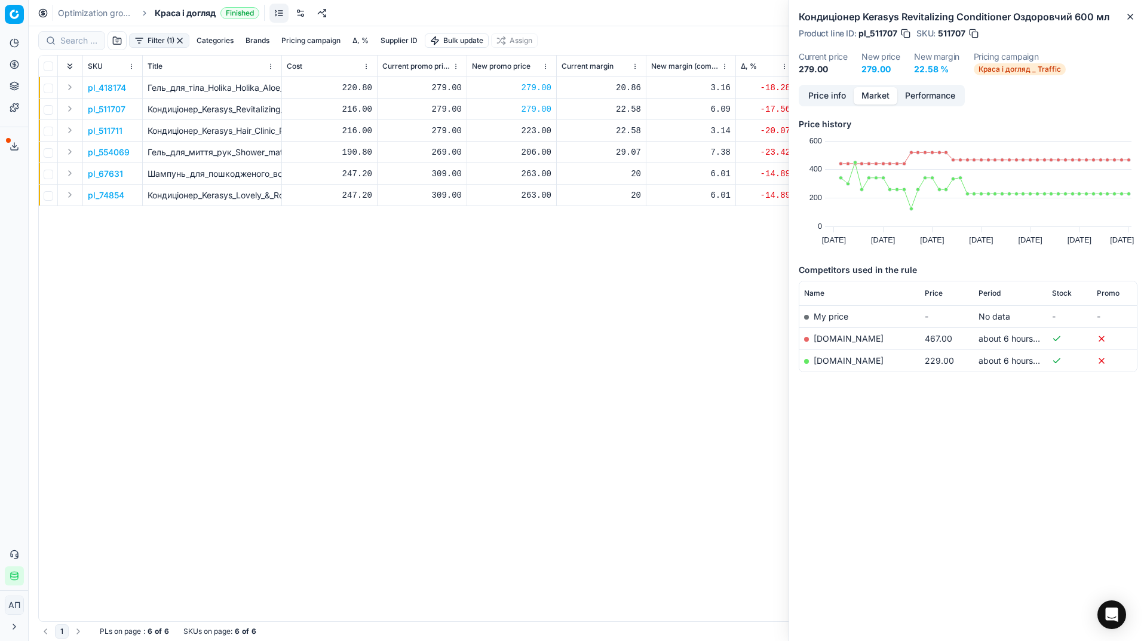
click at [114, 136] on p "pl_511711" at bounding box center [105, 131] width 35 height 12
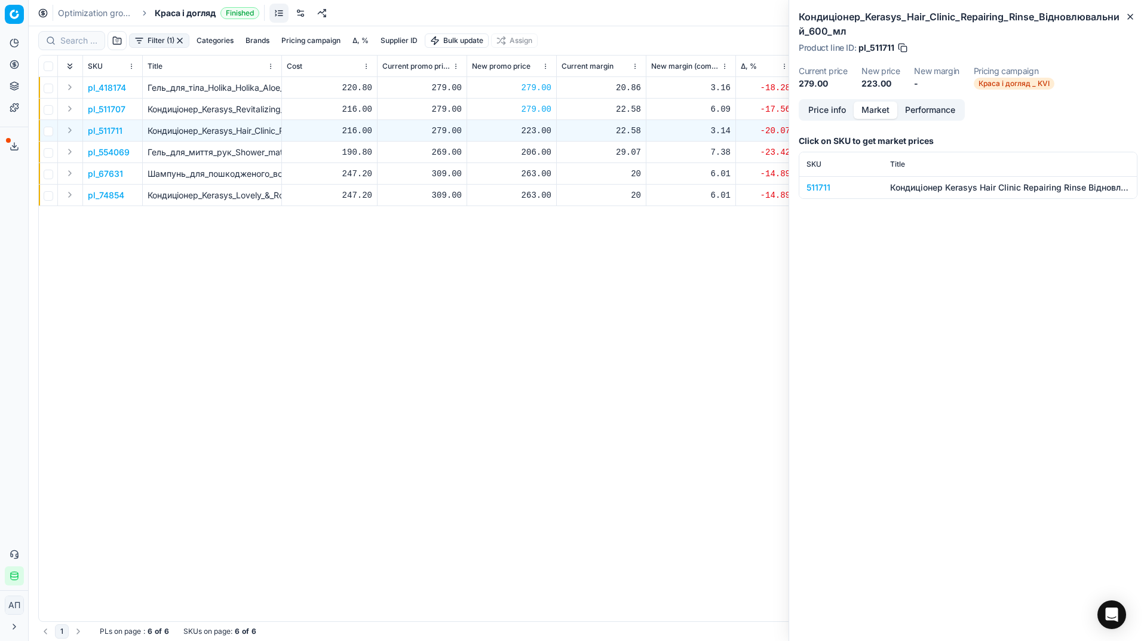
click at [821, 183] on div "511711" at bounding box center [841, 188] width 69 height 12
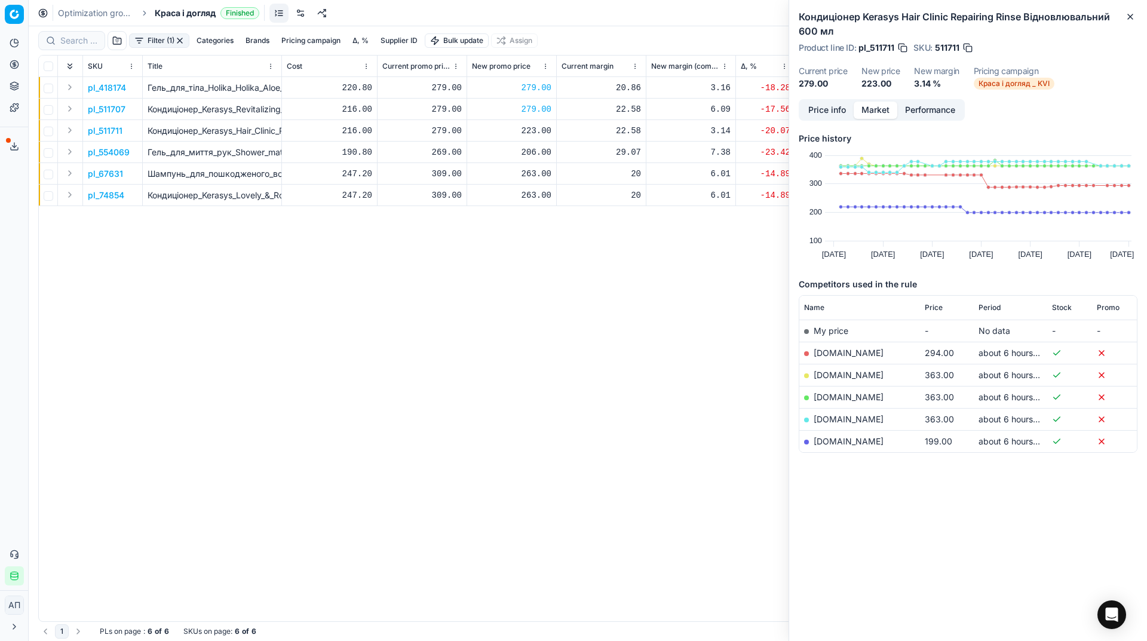
click at [528, 131] on div "223.00" at bounding box center [511, 131] width 79 height 12
type input "294.00"
click at [106, 106] on p "pl_511707" at bounding box center [107, 109] width 38 height 12
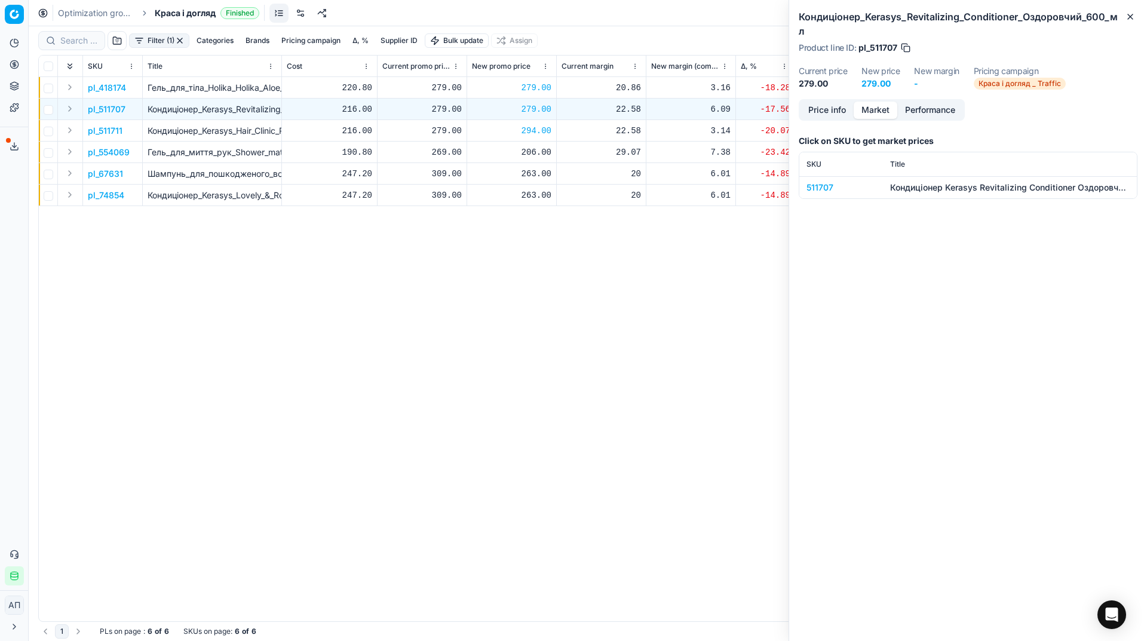
click at [815, 182] on div "511707" at bounding box center [841, 188] width 69 height 12
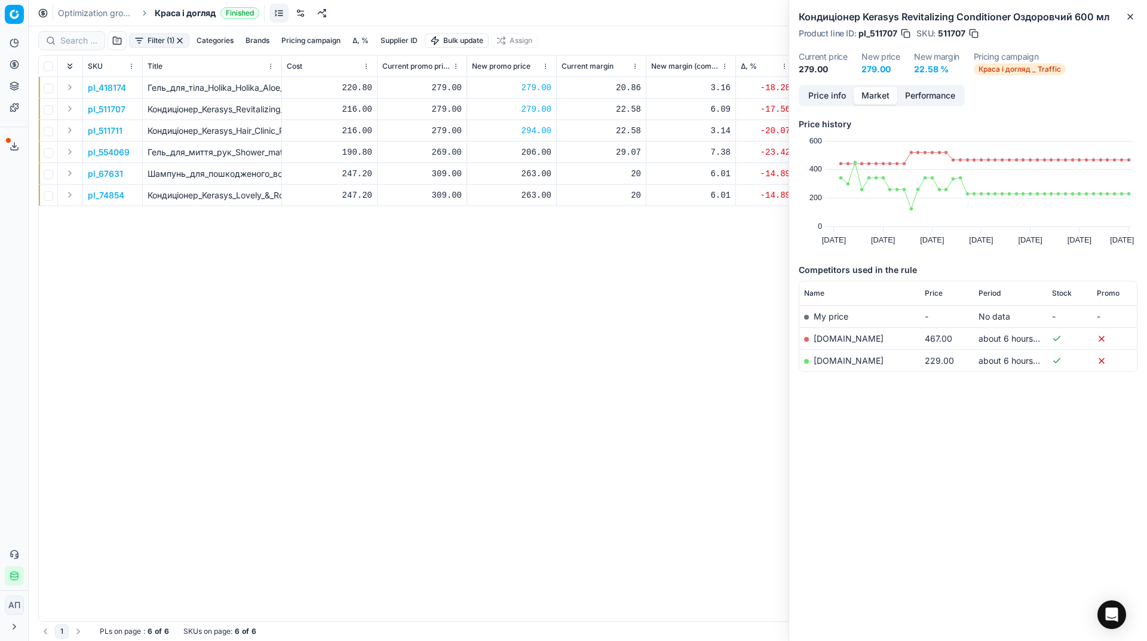
click at [108, 148] on p "pl_554069" at bounding box center [109, 152] width 42 height 12
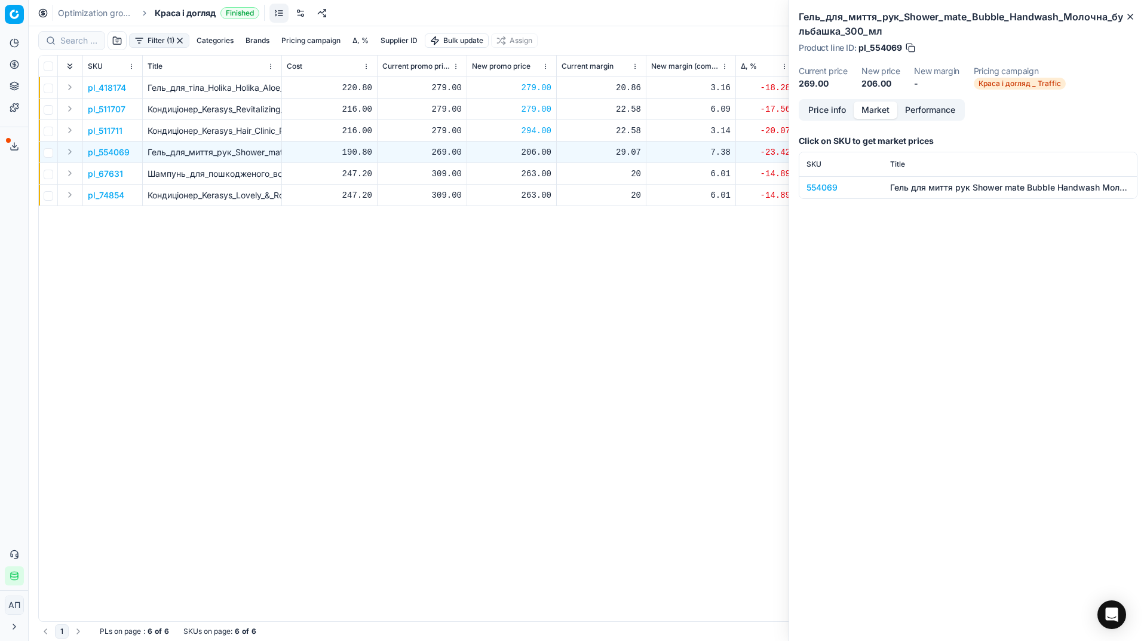
click at [832, 182] on div "554069" at bounding box center [841, 188] width 69 height 12
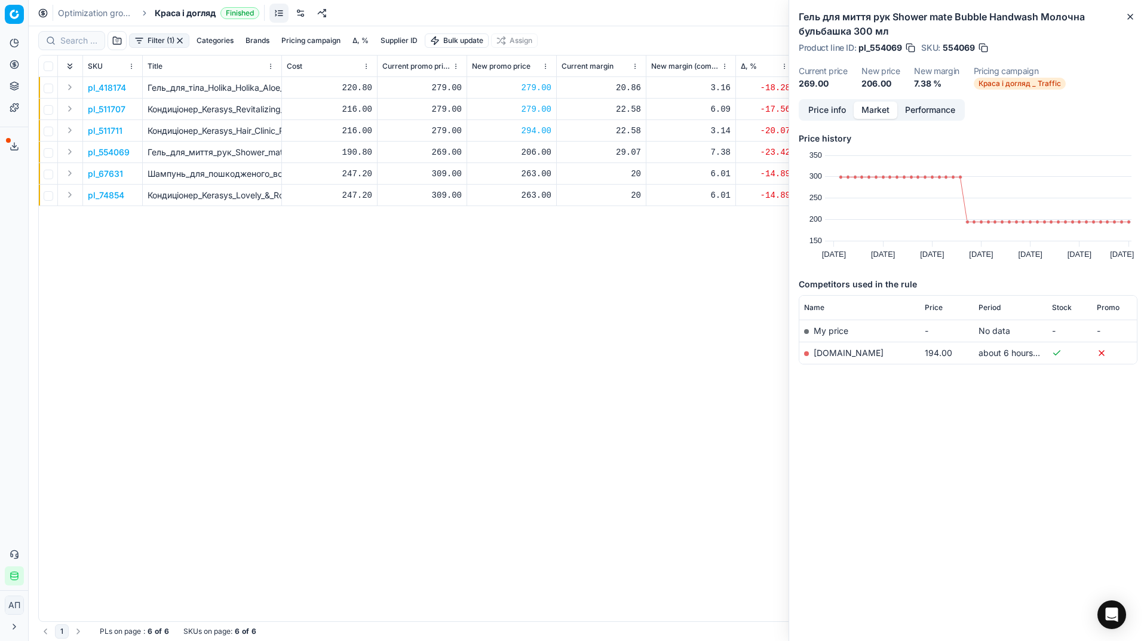
click at [535, 153] on div "206.00" at bounding box center [511, 152] width 79 height 12
type input "269.00"
click at [111, 170] on p "pl_67631" at bounding box center [105, 174] width 35 height 12
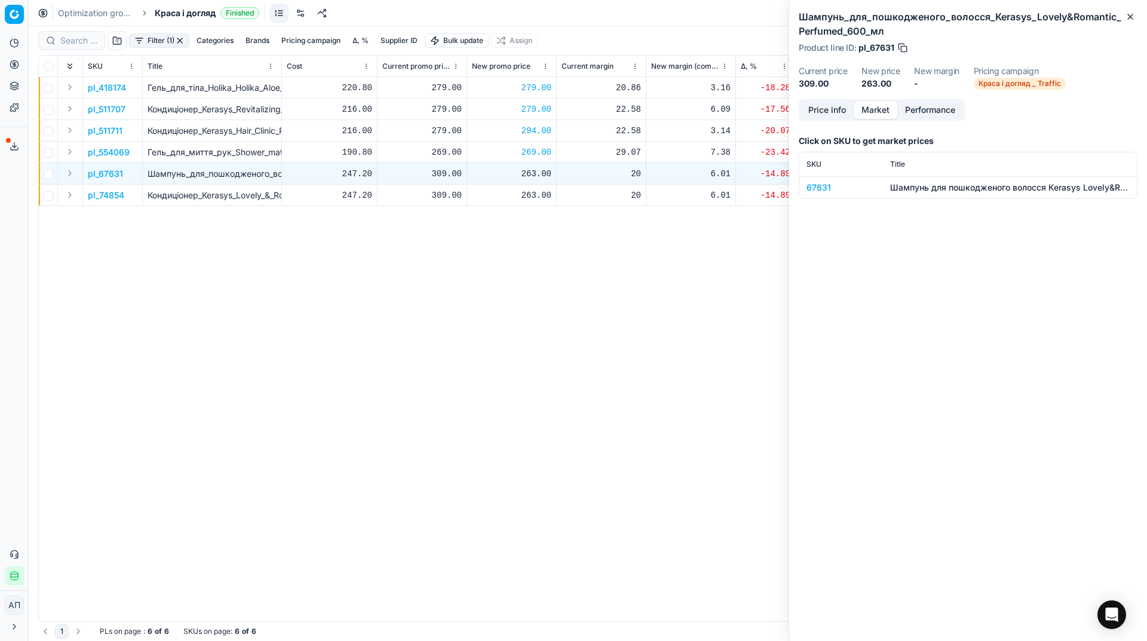
click at [824, 183] on div "67631" at bounding box center [841, 188] width 69 height 12
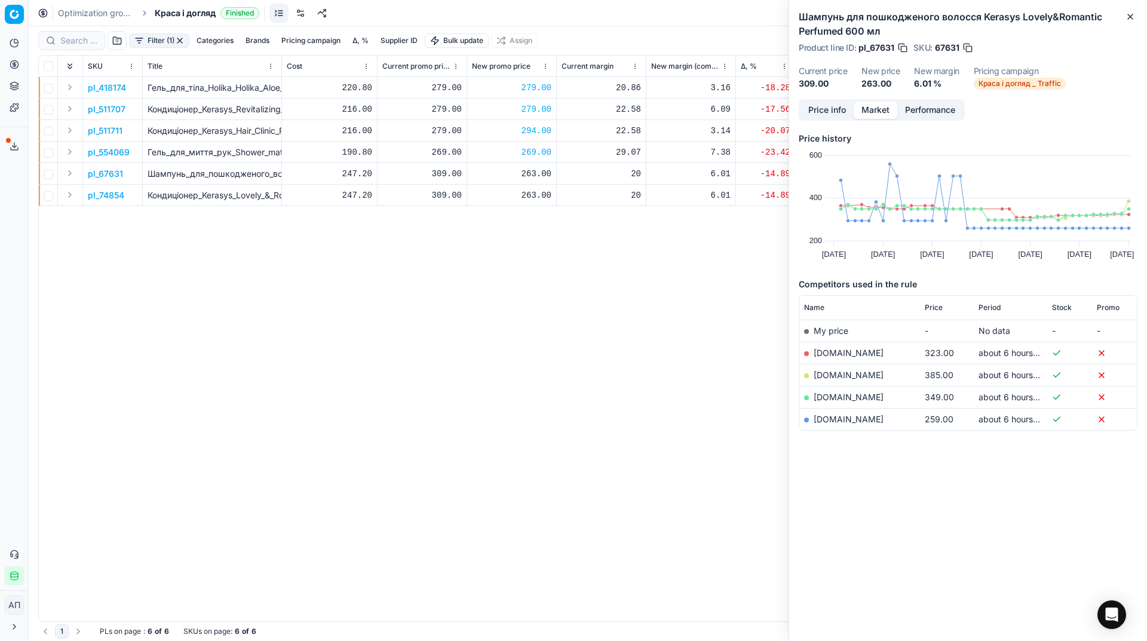
click at [534, 170] on div "263.00" at bounding box center [511, 174] width 79 height 12
type input "323.00"
click at [115, 195] on p "pl_74854" at bounding box center [106, 195] width 36 height 12
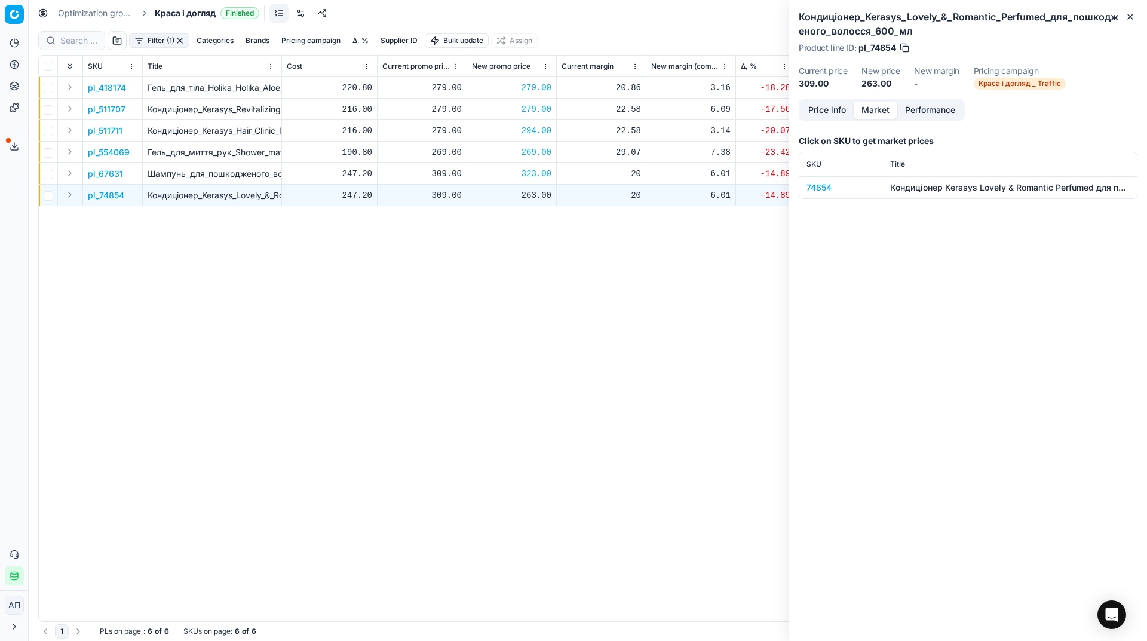
click at [835, 185] on div "74854" at bounding box center [841, 188] width 69 height 12
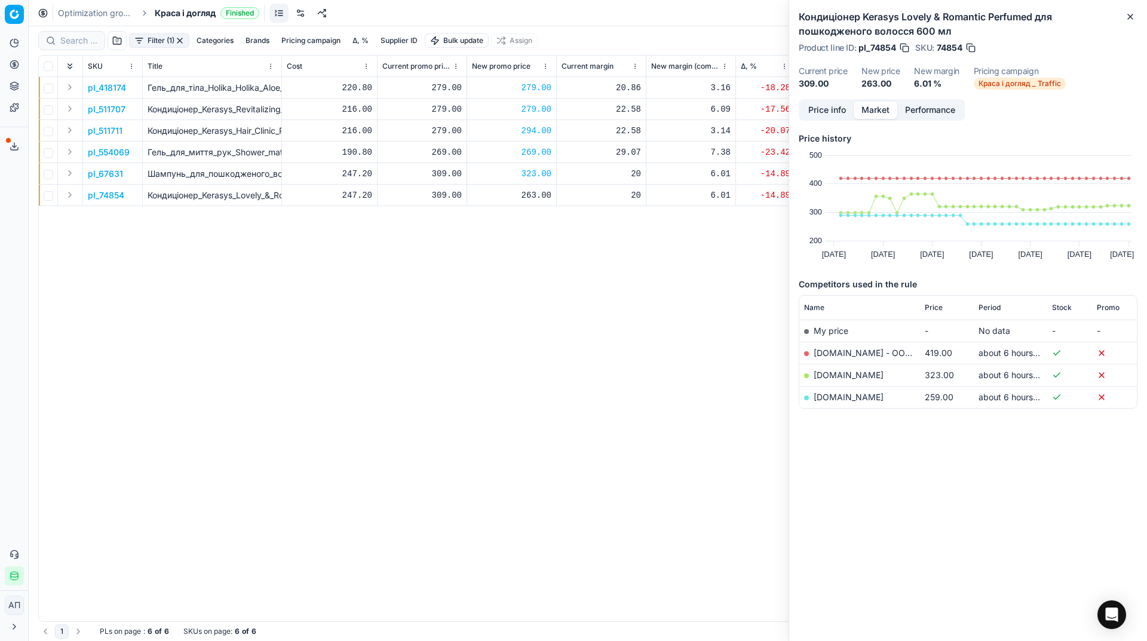
click at [533, 194] on div "263.00" at bounding box center [511, 195] width 79 height 12
type input "323.00"
click at [1128, 19] on icon "button" at bounding box center [1131, 17] width 10 height 10
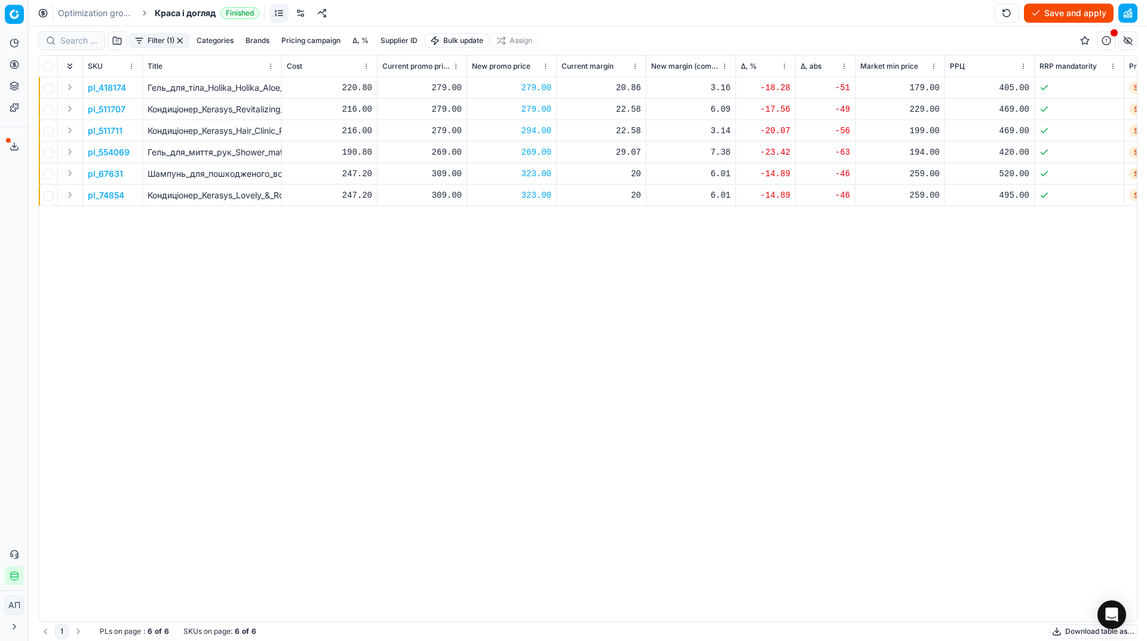
click at [1050, 10] on button "Save and apply" at bounding box center [1069, 13] width 90 height 19
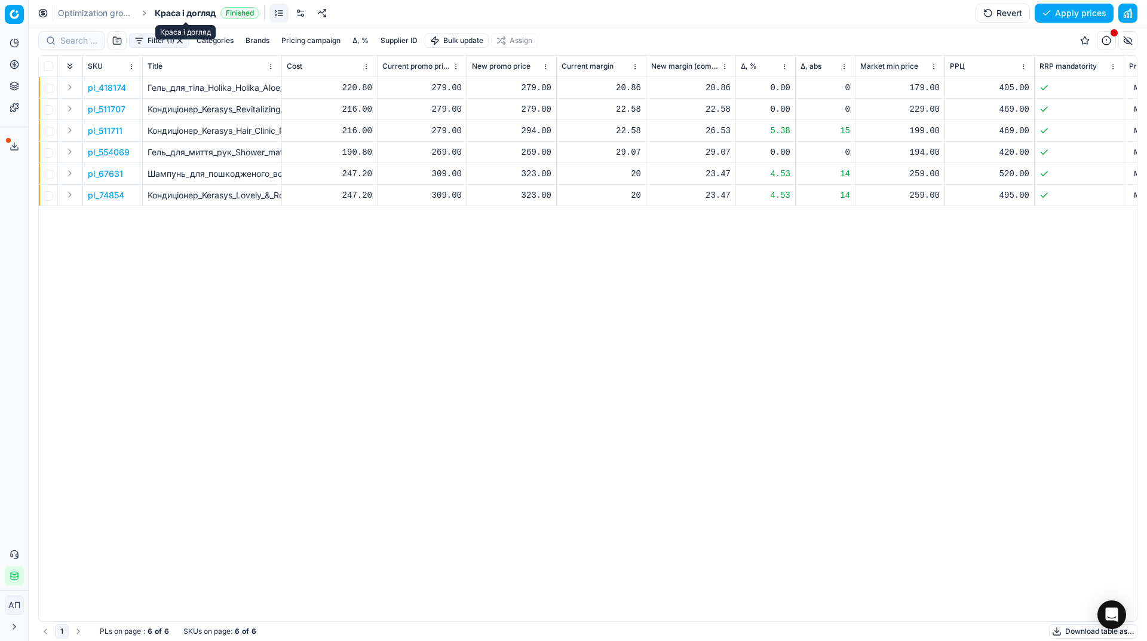
click at [174, 10] on span "Краса і догляд" at bounding box center [185, 13] width 61 height 12
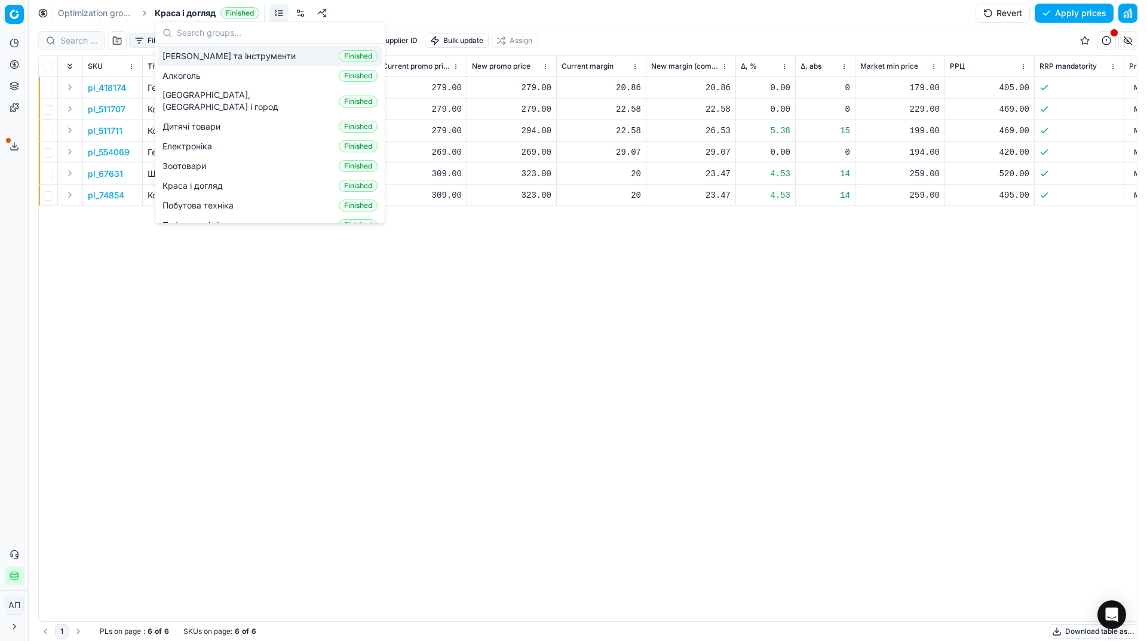
click at [1067, 13] on button "Apply prices" at bounding box center [1074, 13] width 79 height 19
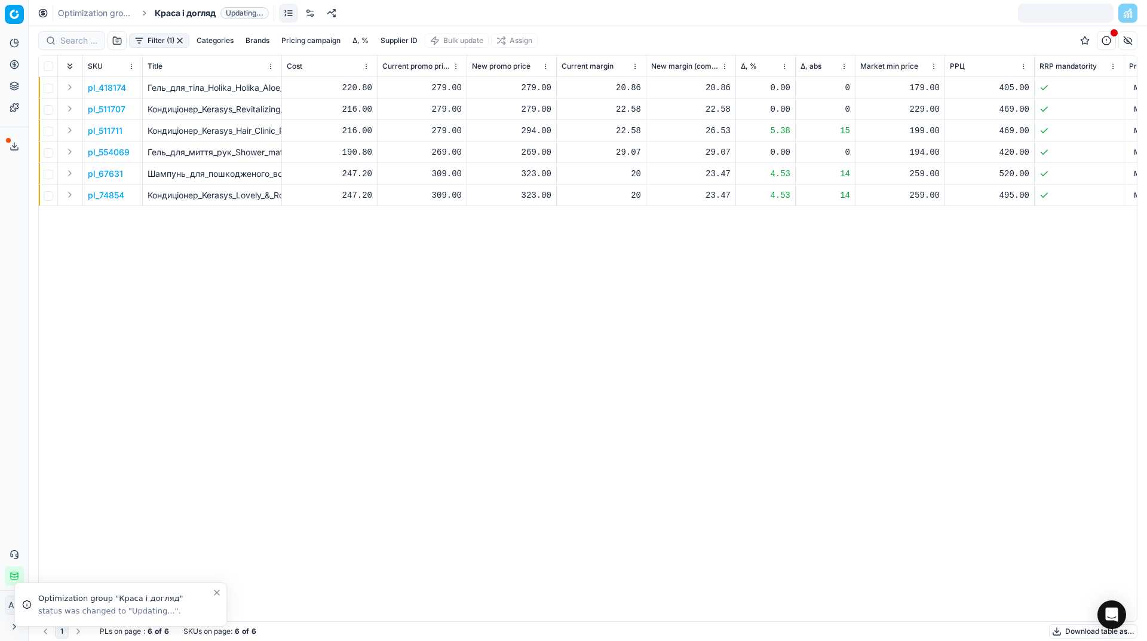
click at [192, 13] on span "Краса і догляд" at bounding box center [185, 13] width 61 height 12
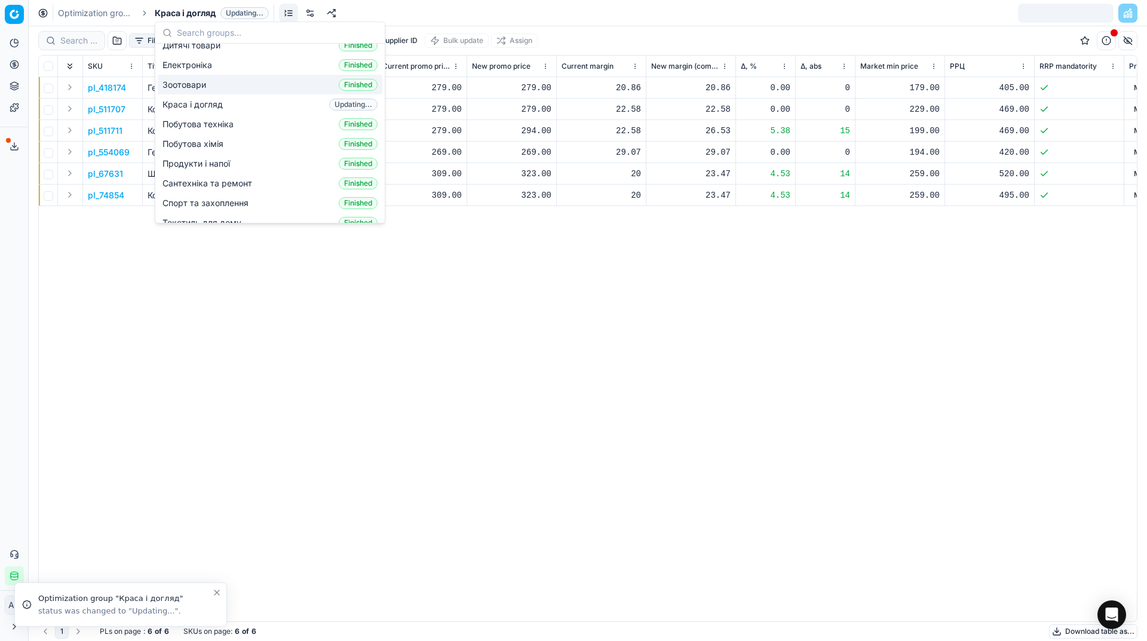
scroll to position [82, 0]
click at [207, 157] on span "Продукти і напої" at bounding box center [199, 163] width 72 height 12
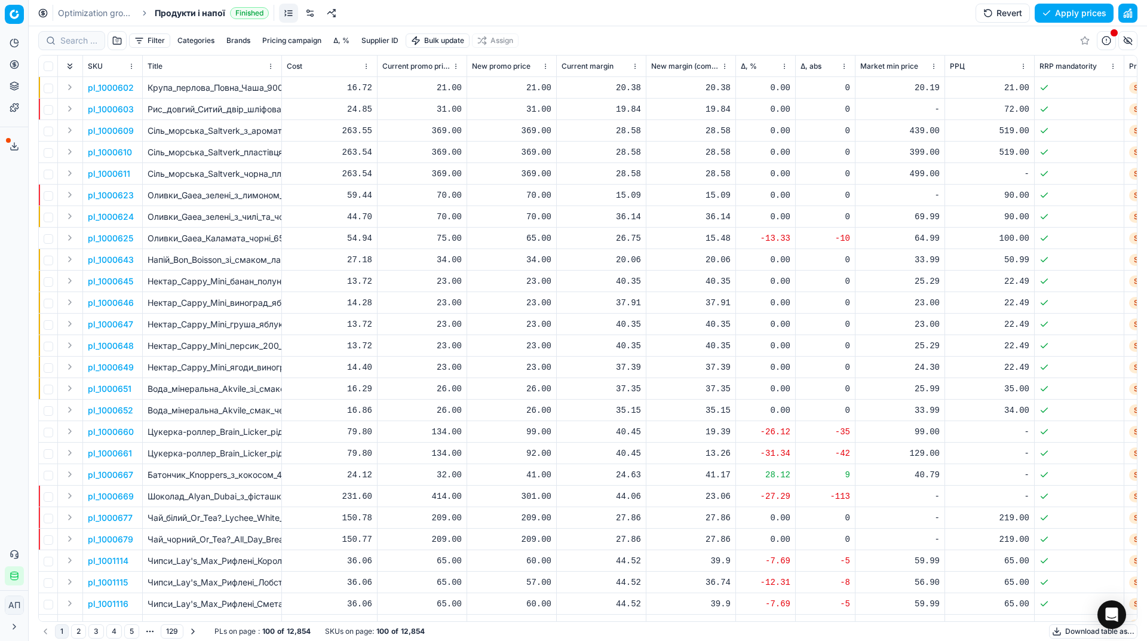
click at [119, 43] on button "button" at bounding box center [117, 40] width 19 height 19
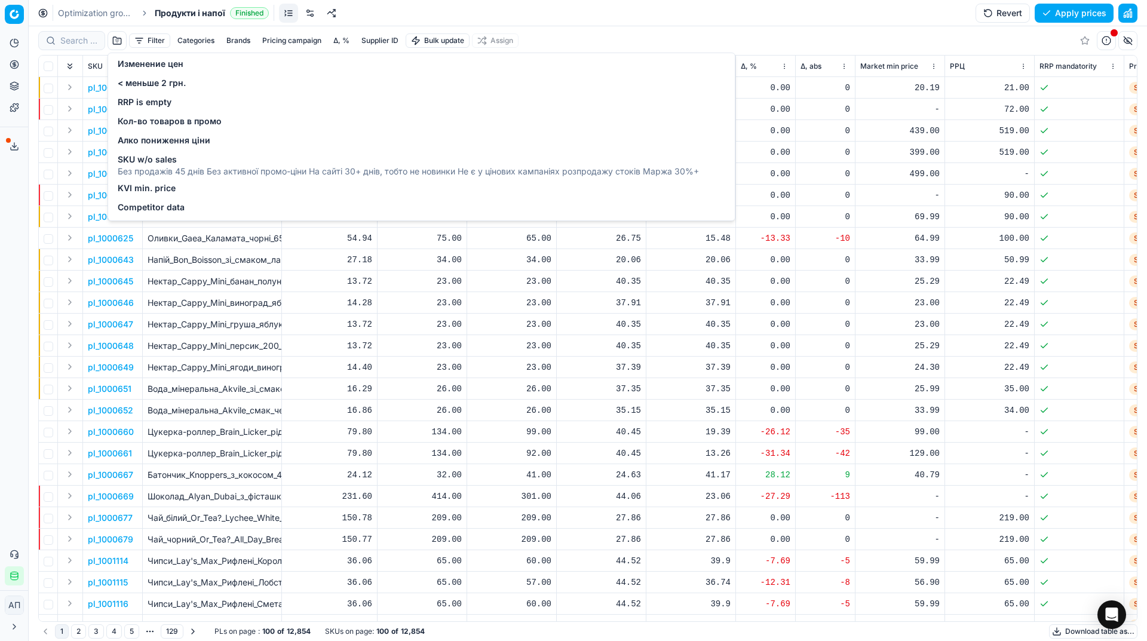
click at [149, 37] on button "Filter" at bounding box center [149, 40] width 41 height 14
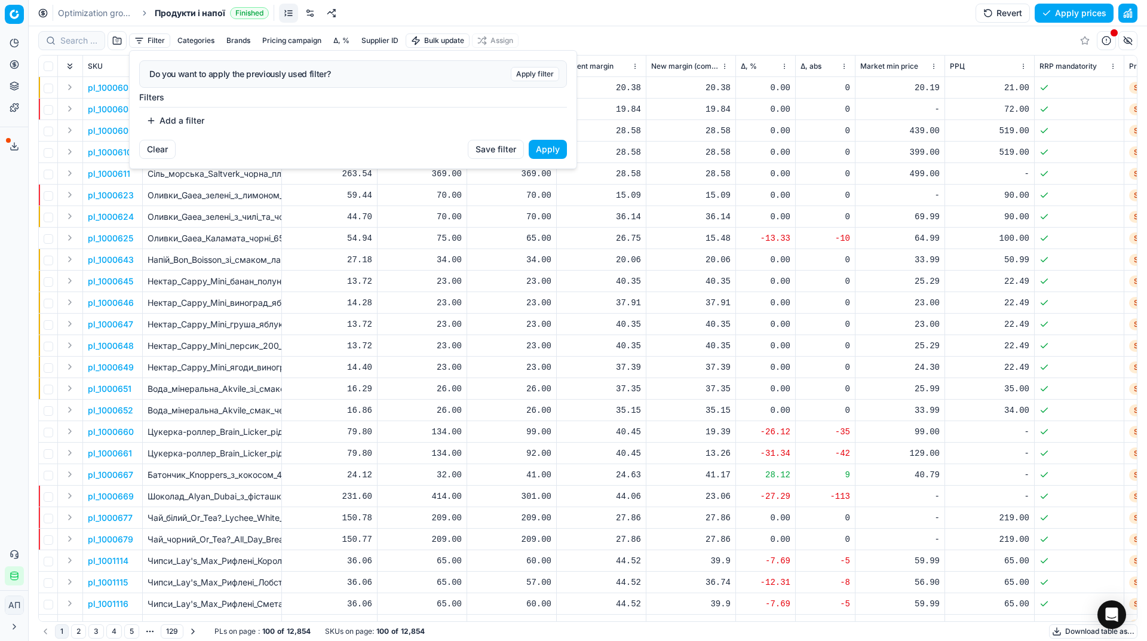
click at [173, 115] on button "Add a filter" at bounding box center [175, 120] width 72 height 19
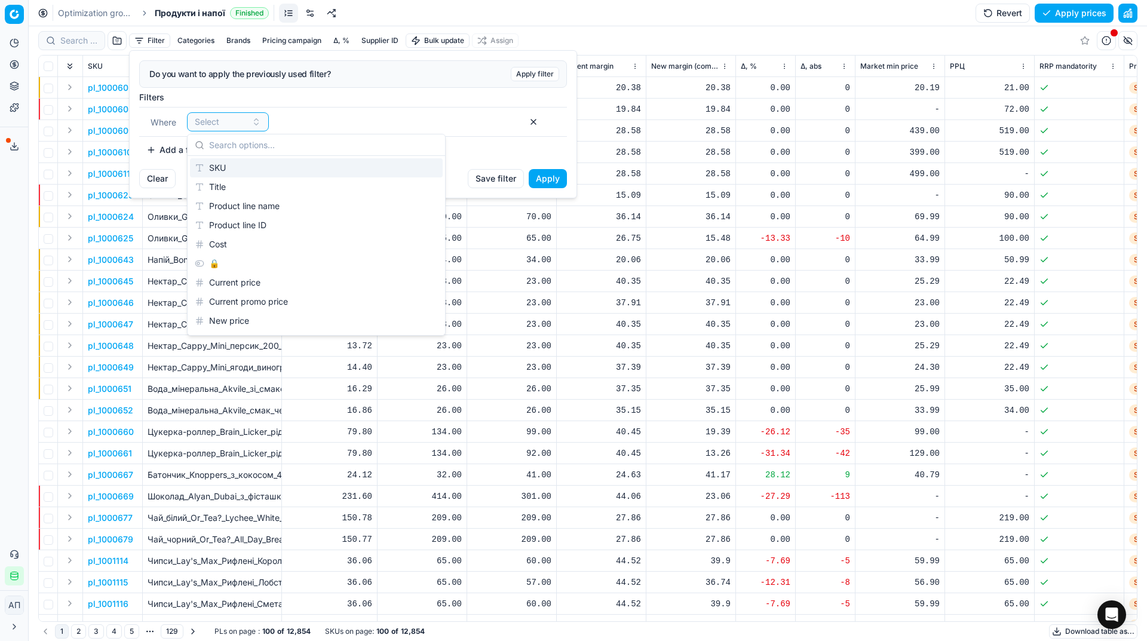
click at [256, 164] on div "SKU" at bounding box center [316, 167] width 253 height 19
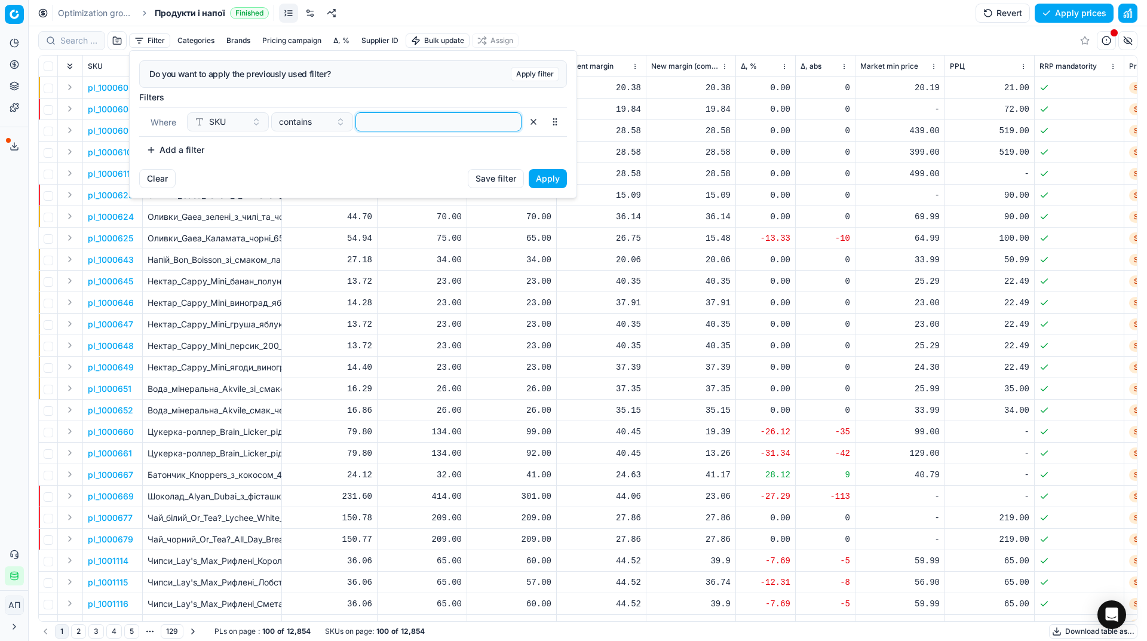
click at [431, 122] on input at bounding box center [438, 122] width 155 height 18
click at [559, 178] on button "Apply" at bounding box center [548, 178] width 38 height 19
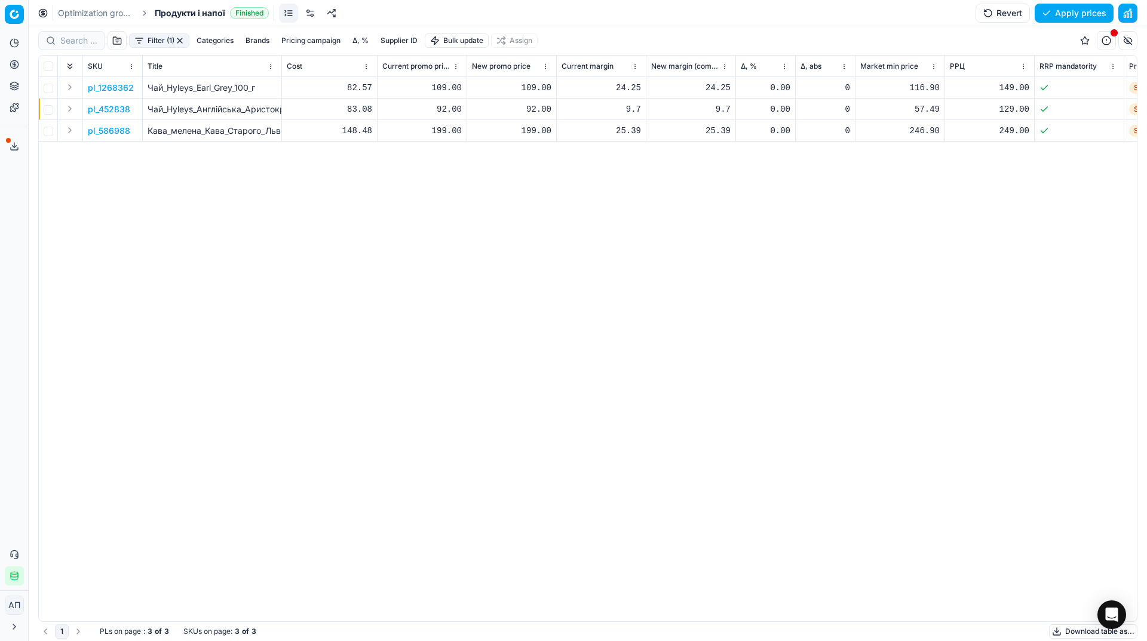
click at [99, 87] on p "pl_1268362" at bounding box center [111, 88] width 46 height 12
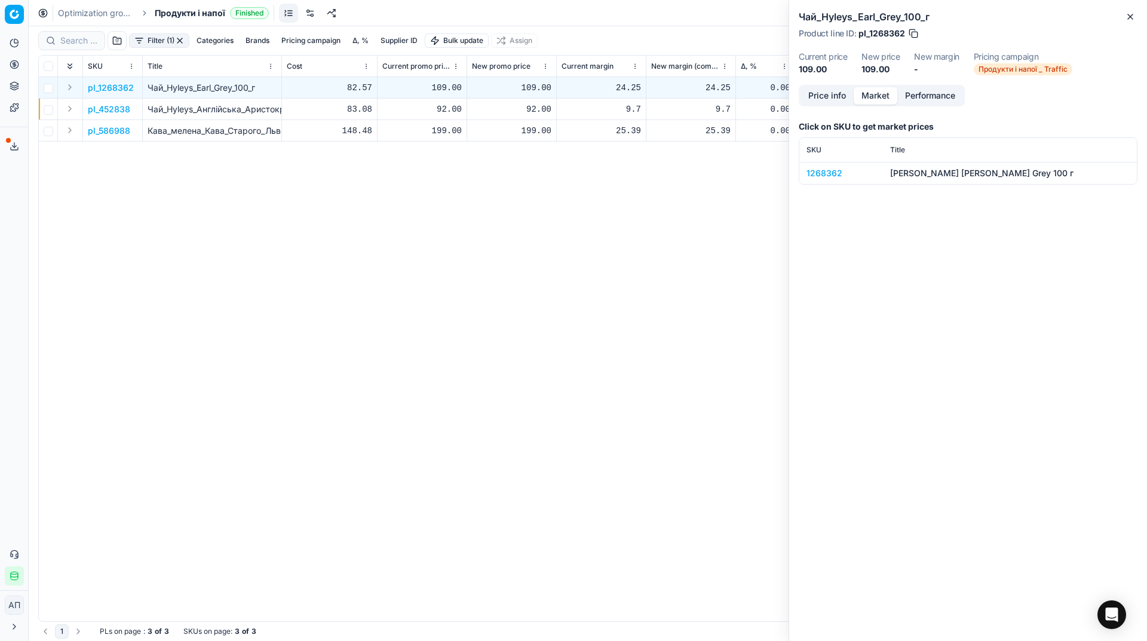
click at [874, 97] on button "Market" at bounding box center [876, 95] width 44 height 17
click at [833, 174] on div "1268362" at bounding box center [841, 173] width 69 height 12
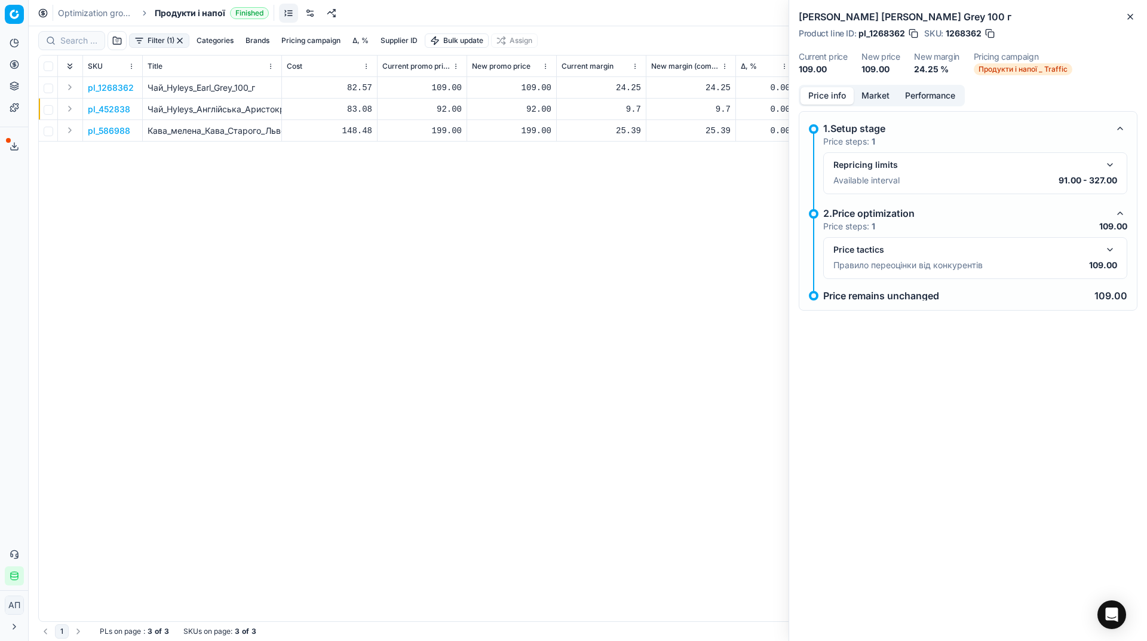
click at [824, 99] on button "Price info" at bounding box center [827, 95] width 53 height 17
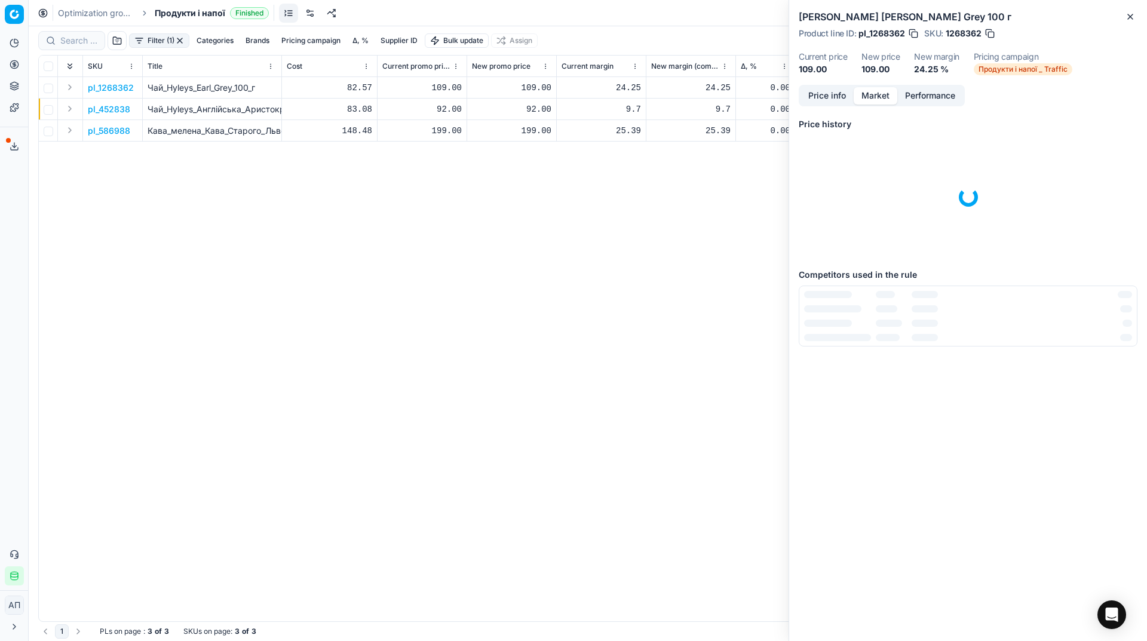
click at [869, 103] on button "Market" at bounding box center [876, 95] width 44 height 17
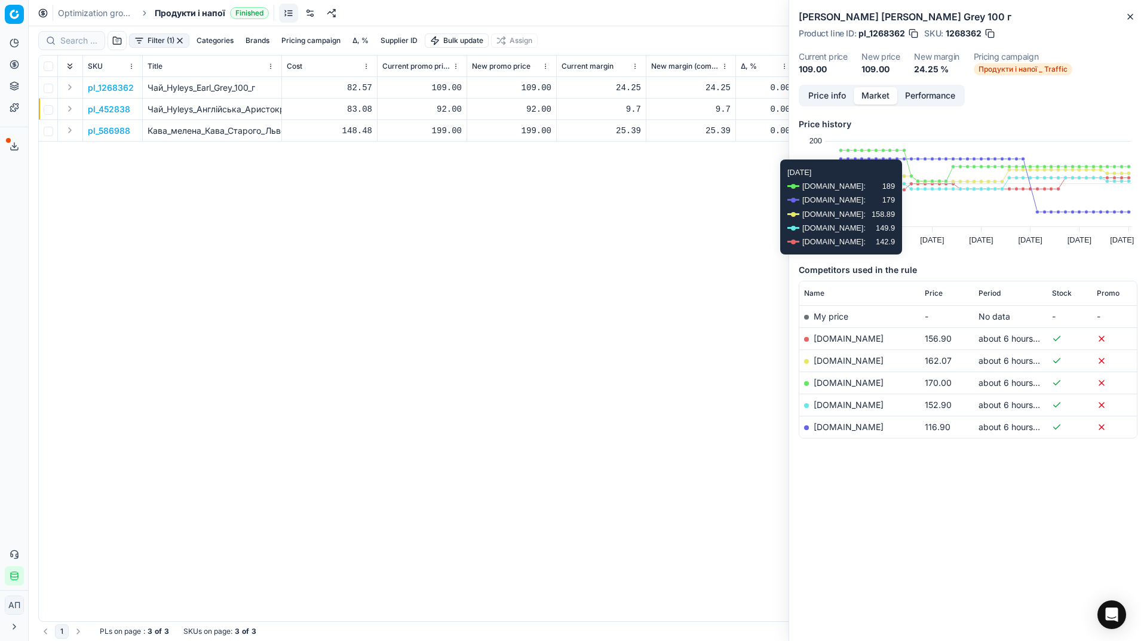
click at [929, 293] on span "Price" at bounding box center [934, 294] width 18 height 10
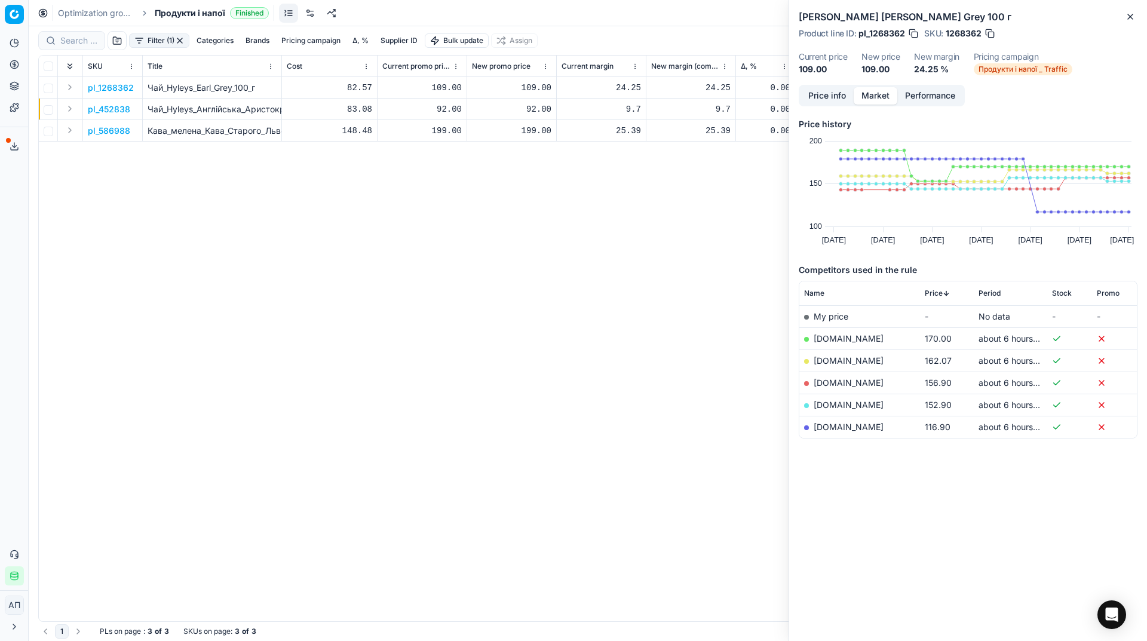
click at [929, 293] on span "Price" at bounding box center [934, 294] width 18 height 10
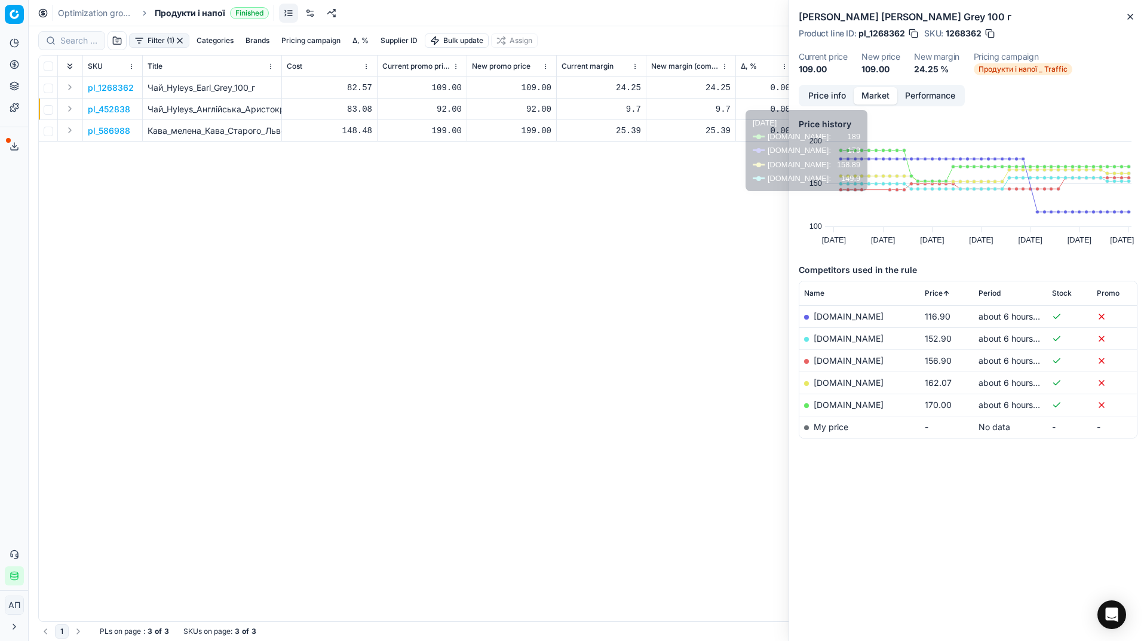
click at [837, 93] on button "Price info" at bounding box center [827, 95] width 53 height 17
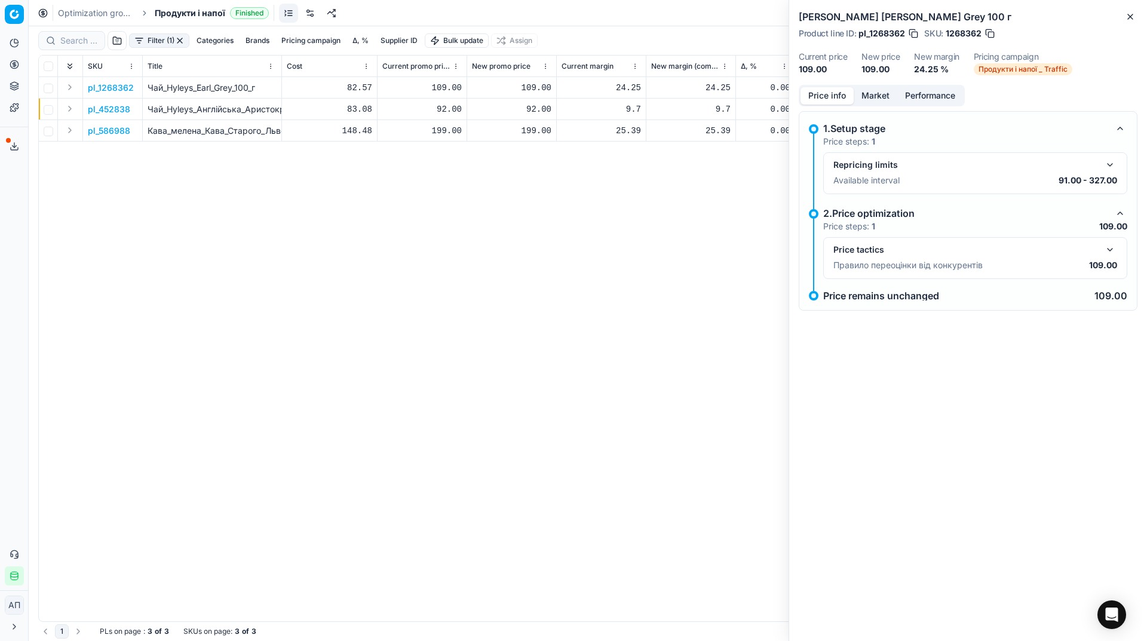
click at [1109, 248] on button "button" at bounding box center [1110, 250] width 14 height 14
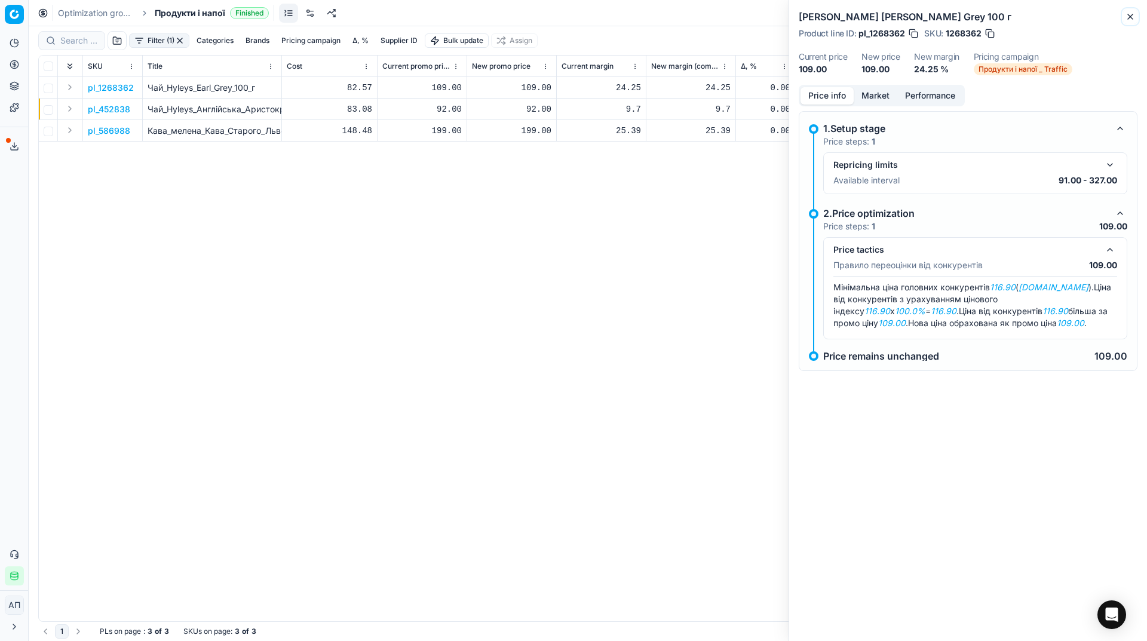
click at [1128, 20] on icon "button" at bounding box center [1131, 17] width 10 height 10
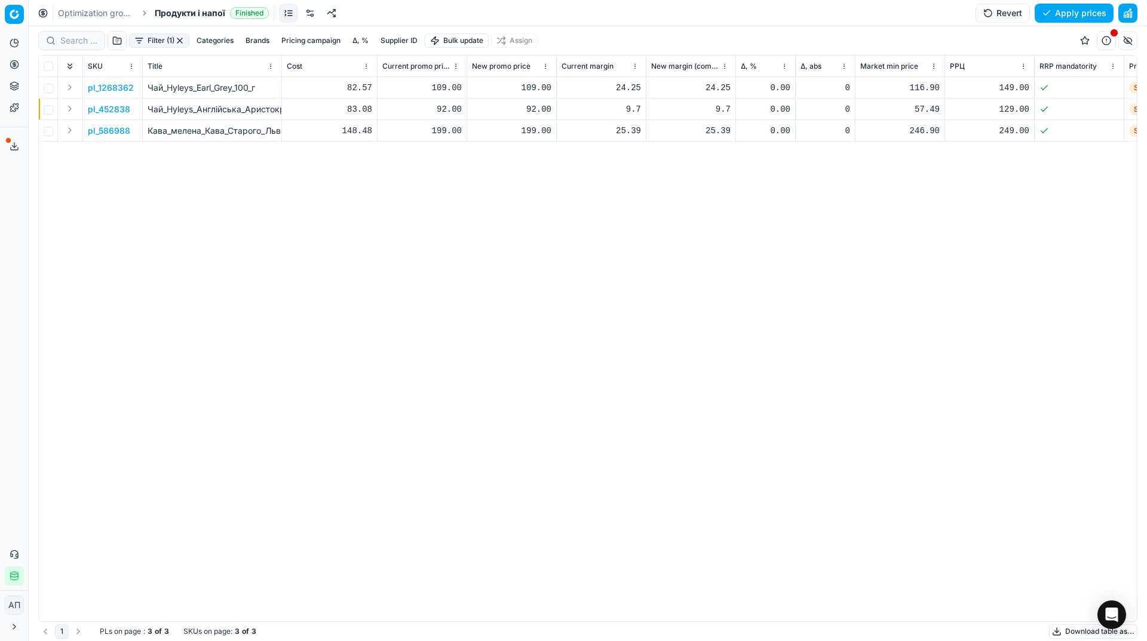
click at [115, 109] on p "pl_452838" at bounding box center [109, 109] width 42 height 12
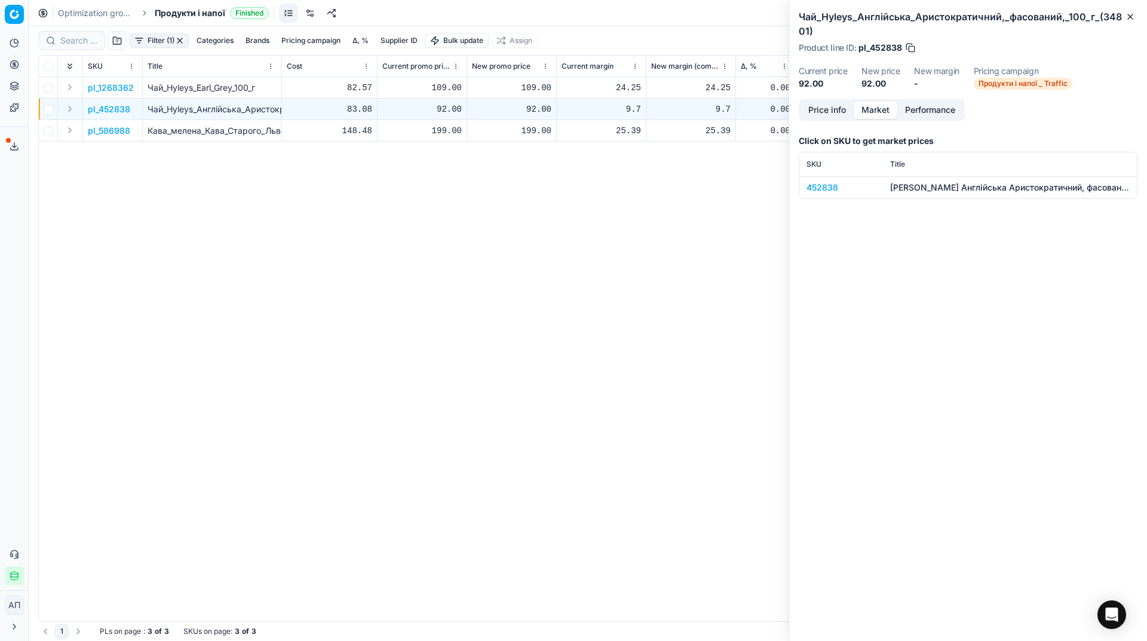
click at [880, 105] on button "Market" at bounding box center [876, 110] width 44 height 17
click at [824, 185] on div "452838" at bounding box center [841, 188] width 69 height 12
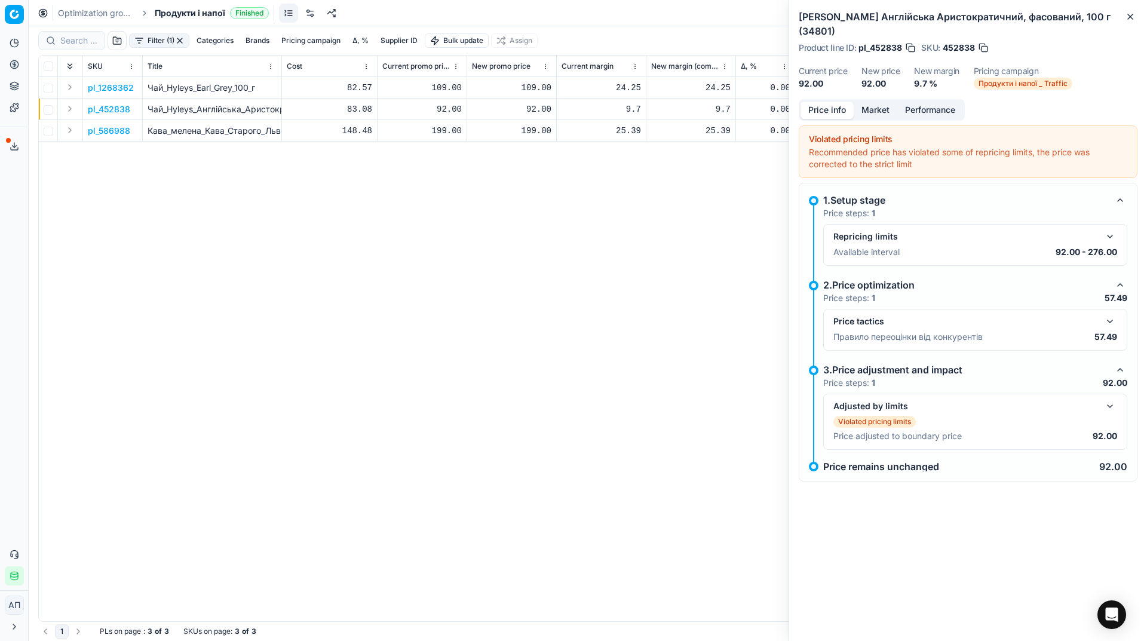
click at [837, 102] on button "Price info" at bounding box center [827, 110] width 53 height 17
click at [1104, 314] on button "button" at bounding box center [1110, 321] width 14 height 14
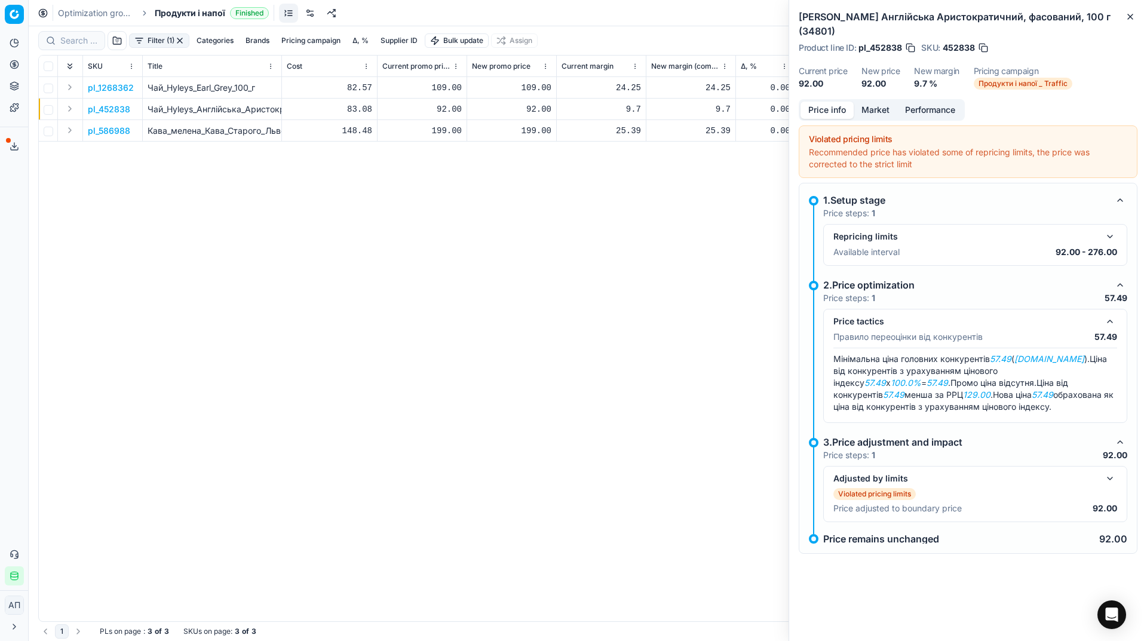
click at [1109, 314] on button "button" at bounding box center [1110, 321] width 14 height 14
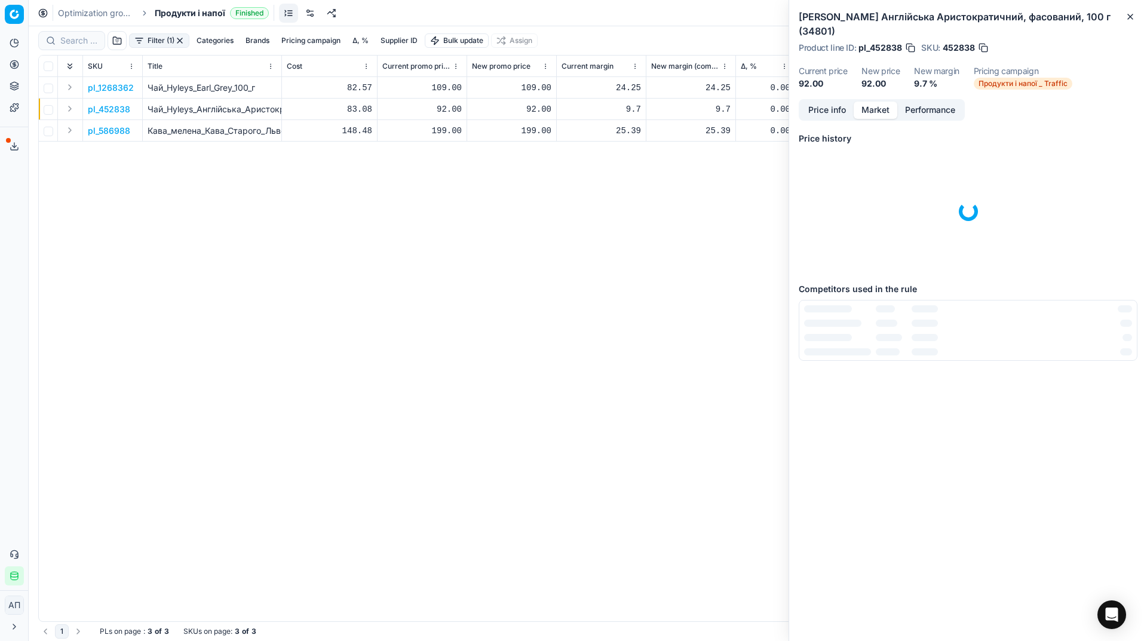
click at [867, 102] on button "Market" at bounding box center [876, 110] width 44 height 17
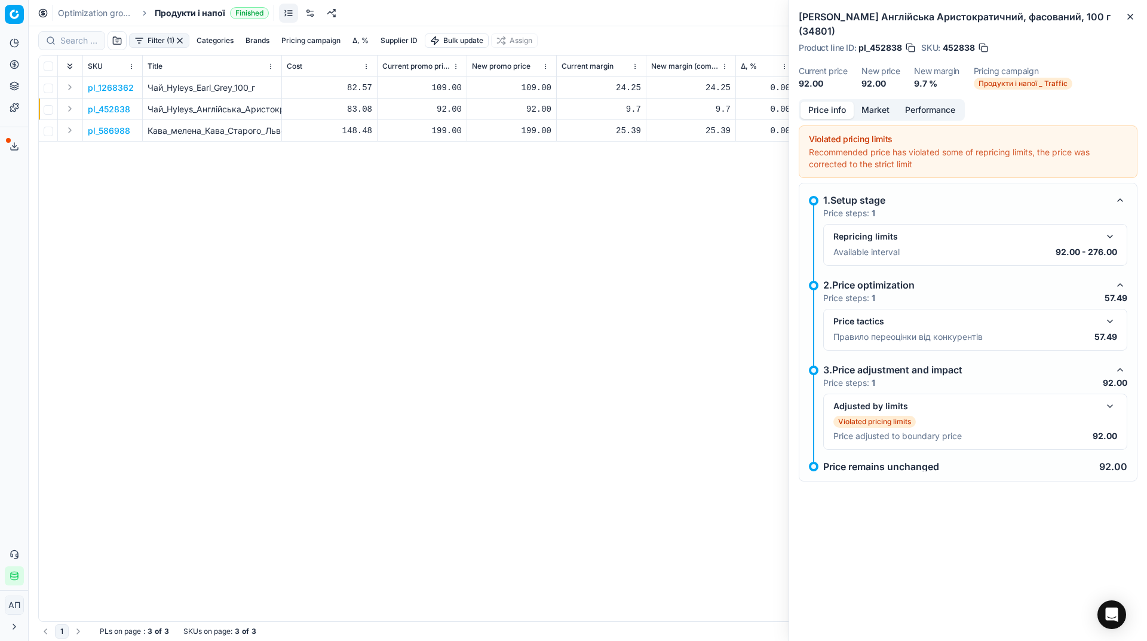
click at [821, 102] on button "Price info" at bounding box center [827, 110] width 53 height 17
click at [1111, 314] on button "button" at bounding box center [1110, 321] width 14 height 14
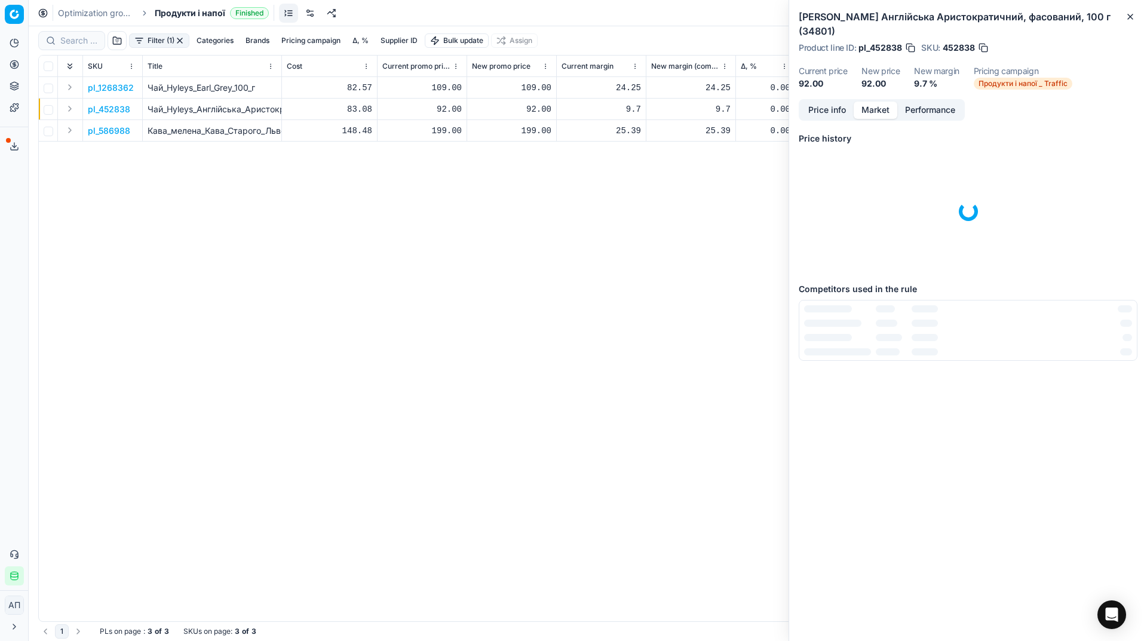
click at [871, 102] on button "Market" at bounding box center [876, 110] width 44 height 17
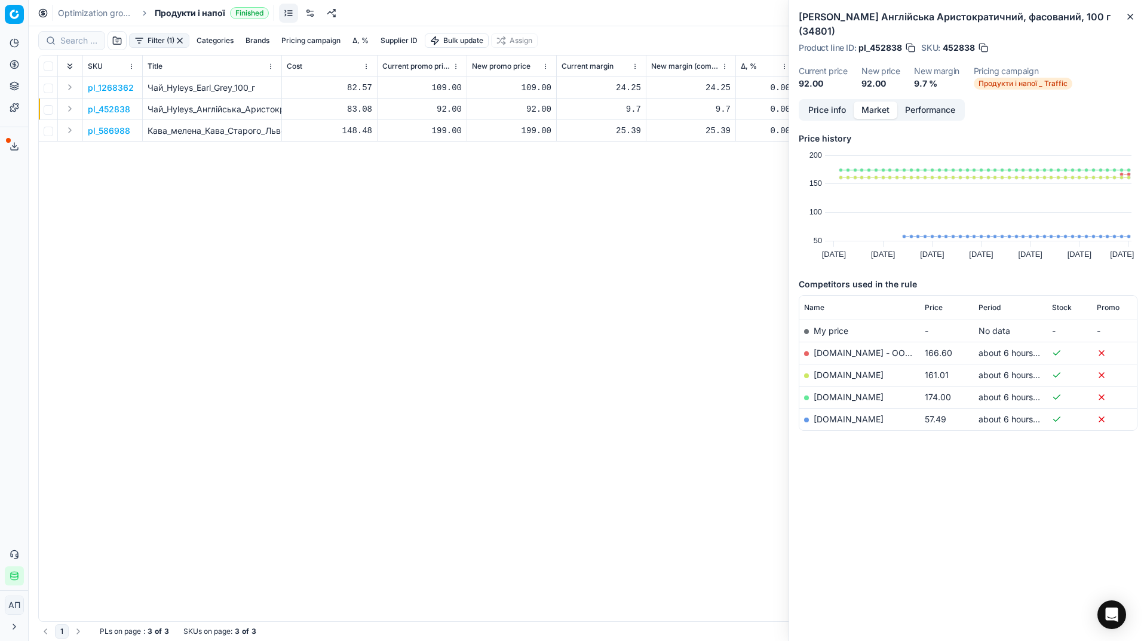
click at [539, 110] on div "92.00" at bounding box center [511, 109] width 79 height 12
type input "161.00"
click at [94, 132] on p "pl_586988" at bounding box center [109, 131] width 42 height 12
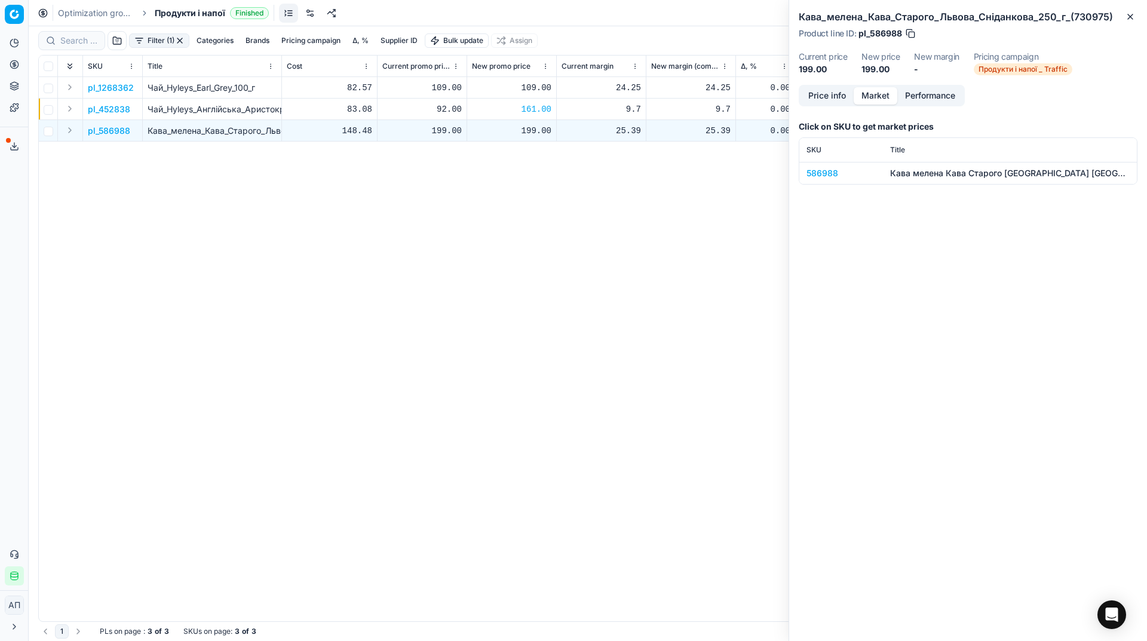
click at [830, 172] on div "586988" at bounding box center [841, 173] width 69 height 12
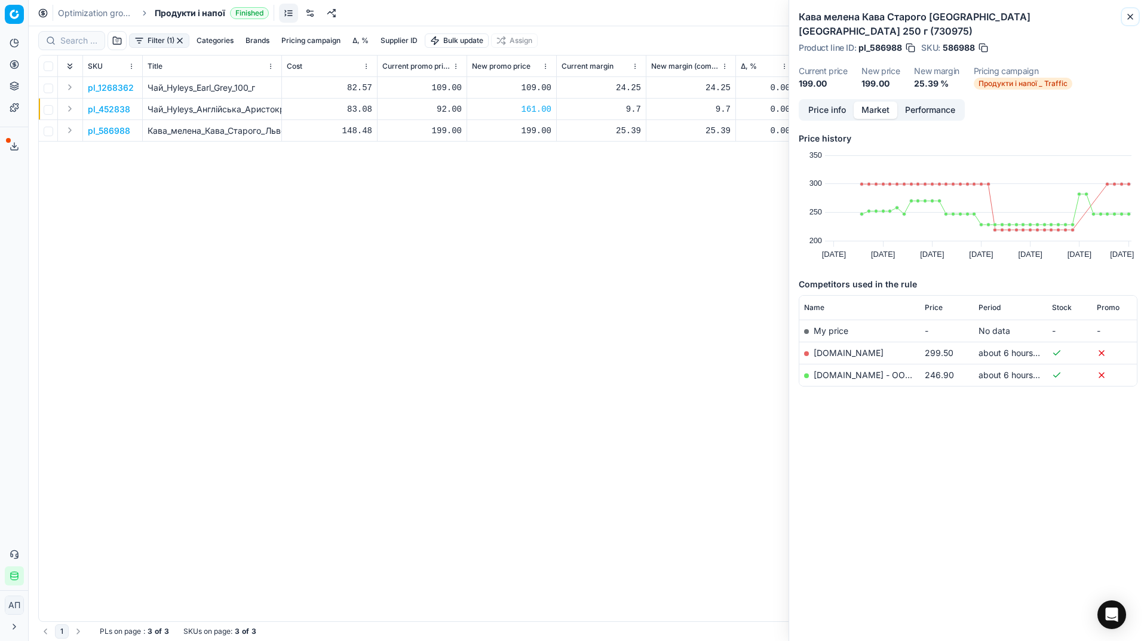
click at [1135, 21] on icon "button" at bounding box center [1131, 17] width 10 height 10
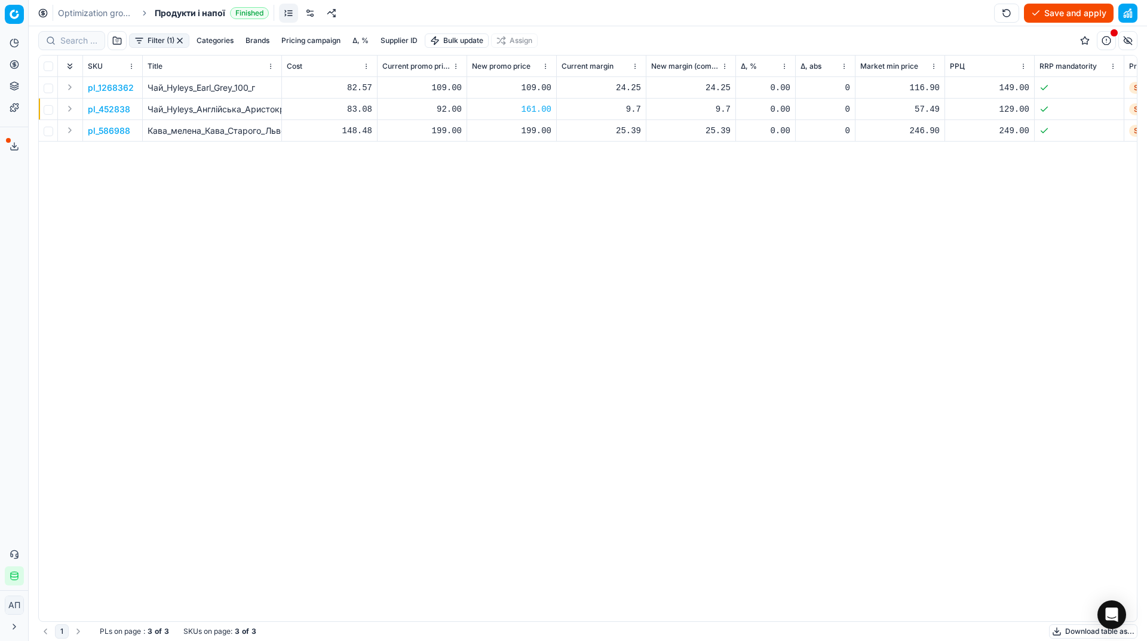
click at [1058, 15] on button "Save and apply" at bounding box center [1069, 13] width 90 height 19
click at [1055, 8] on button "Apply prices" at bounding box center [1074, 13] width 79 height 19
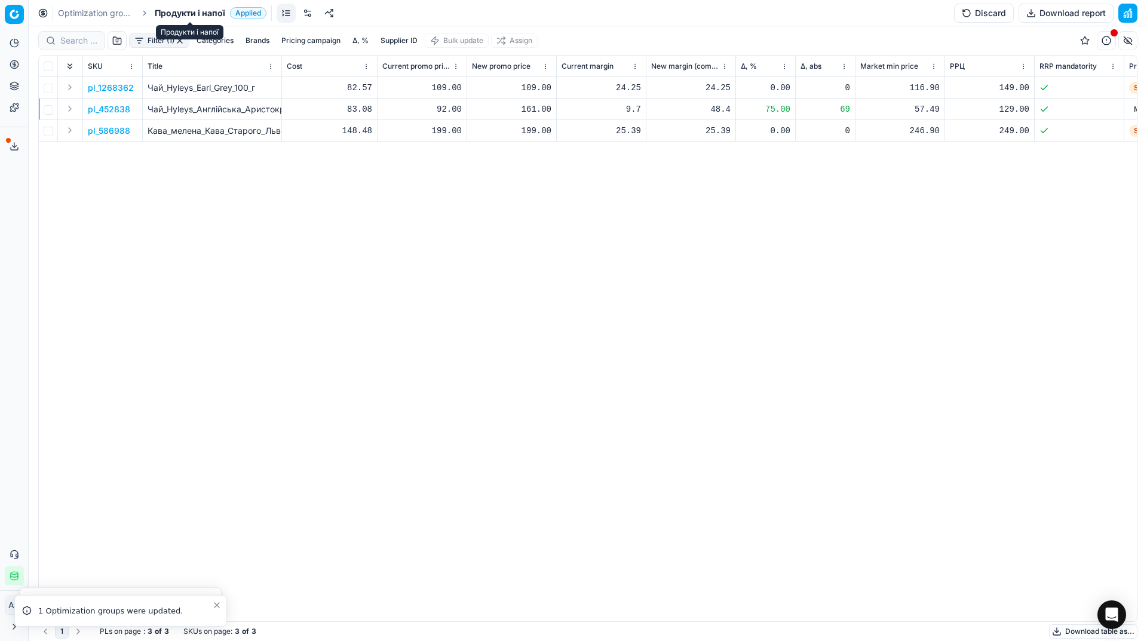
click at [179, 13] on span "Продукти і напої" at bounding box center [190, 13] width 71 height 12
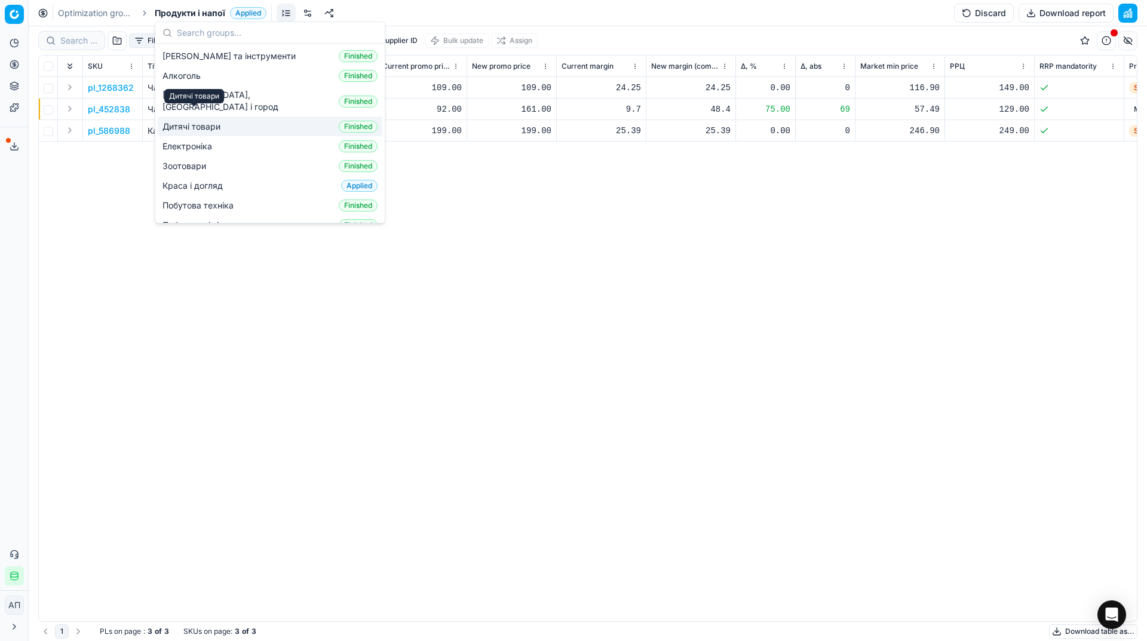
click at [206, 121] on span "Дитячі товари" at bounding box center [194, 127] width 63 height 12
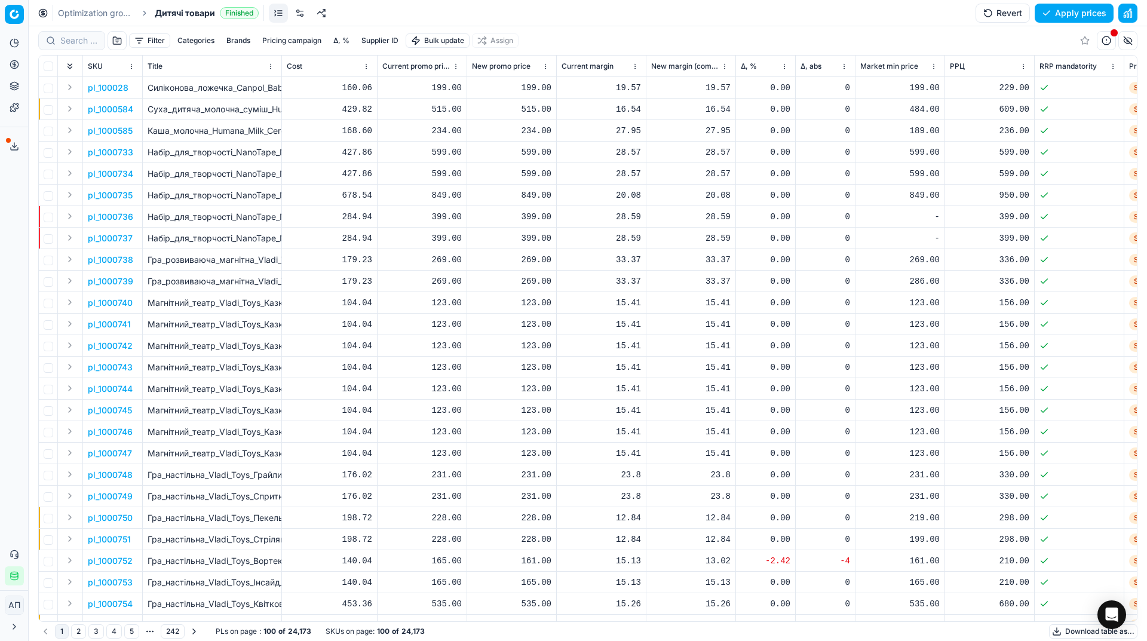
click at [144, 44] on button "Filter" at bounding box center [149, 40] width 41 height 14
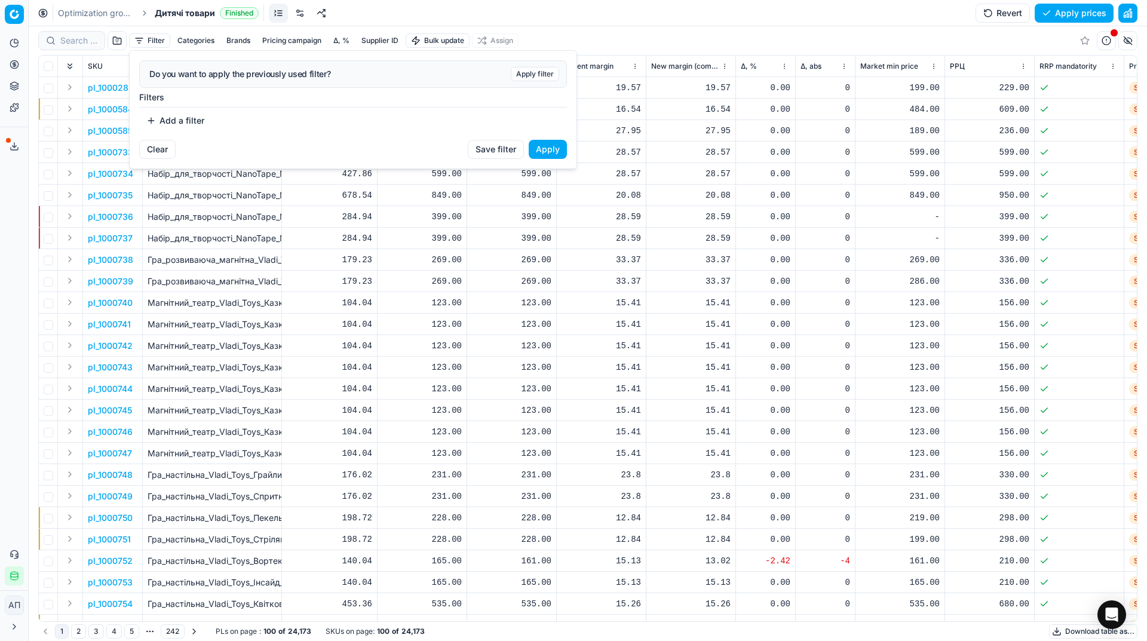
click at [183, 120] on button "Add a filter" at bounding box center [175, 120] width 72 height 19
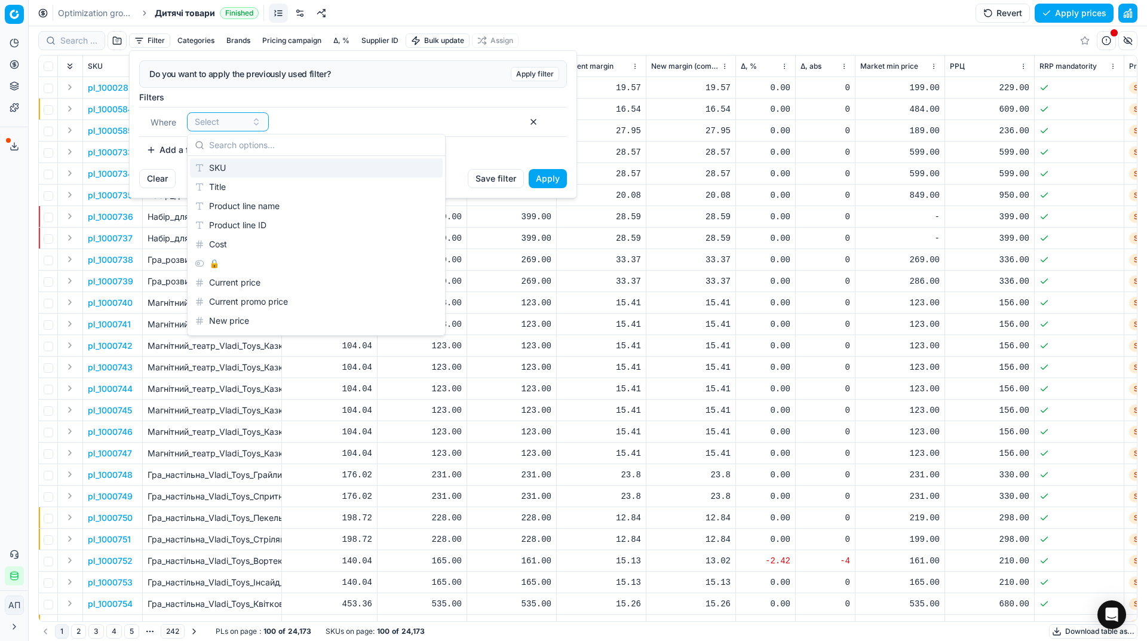
click at [240, 165] on div "SKU" at bounding box center [316, 167] width 253 height 19
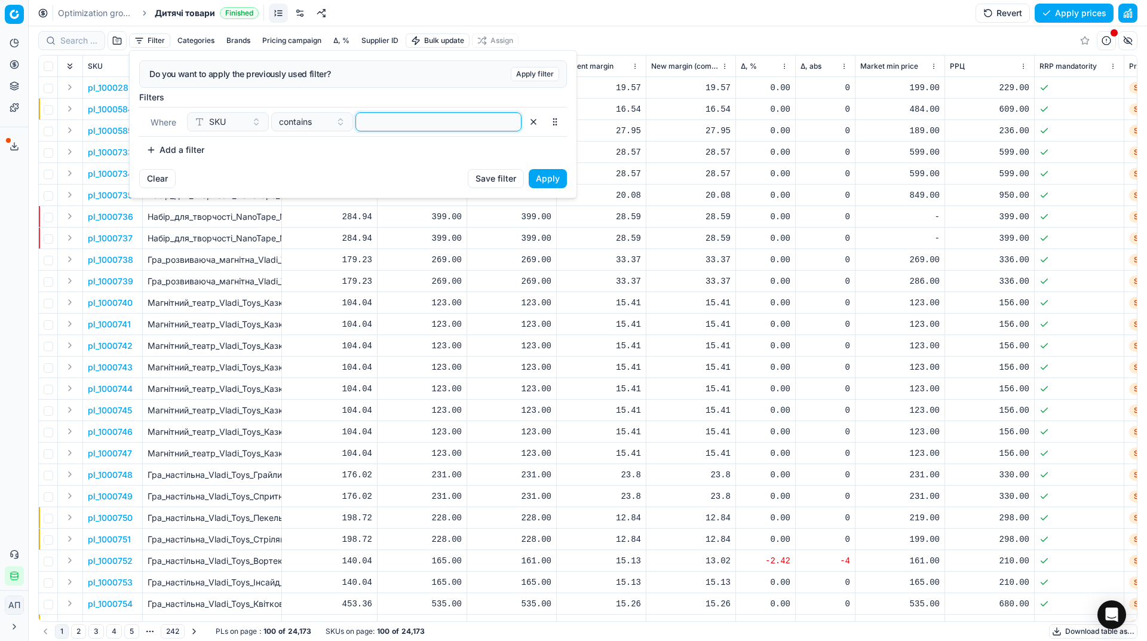
paste input "167760, 73235, 379806"
click at [408, 124] on input "167760, 73235, 379806" at bounding box center [438, 122] width 155 height 18
type input "167760, 73235, 379806"
click at [305, 126] on span "contains" at bounding box center [295, 122] width 33 height 12
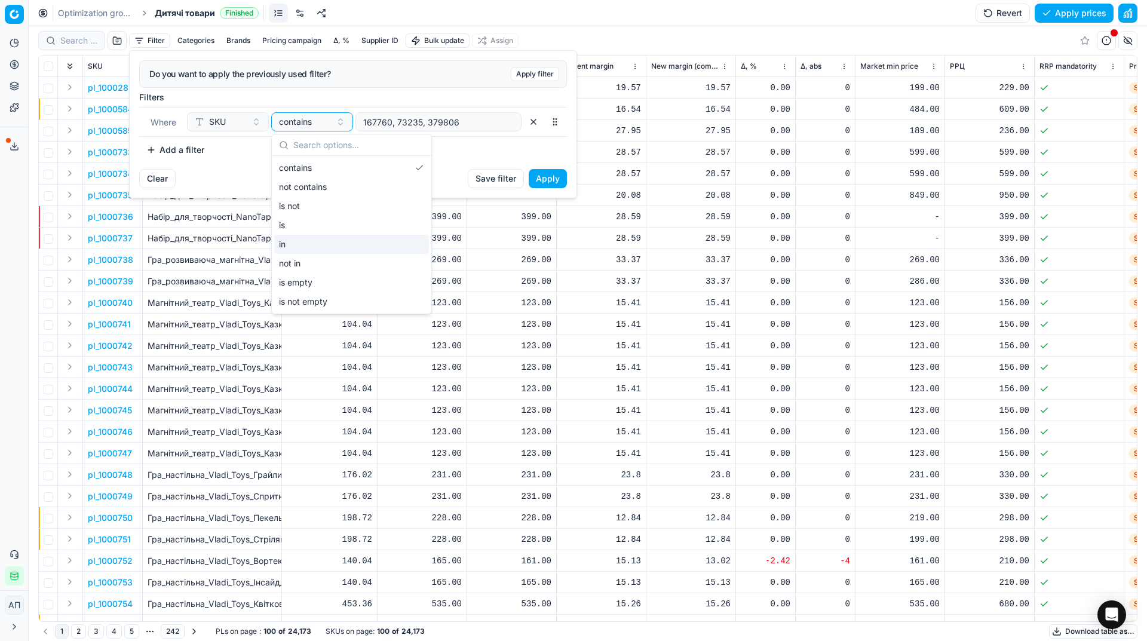
click at [347, 235] on div "in" at bounding box center [351, 244] width 155 height 19
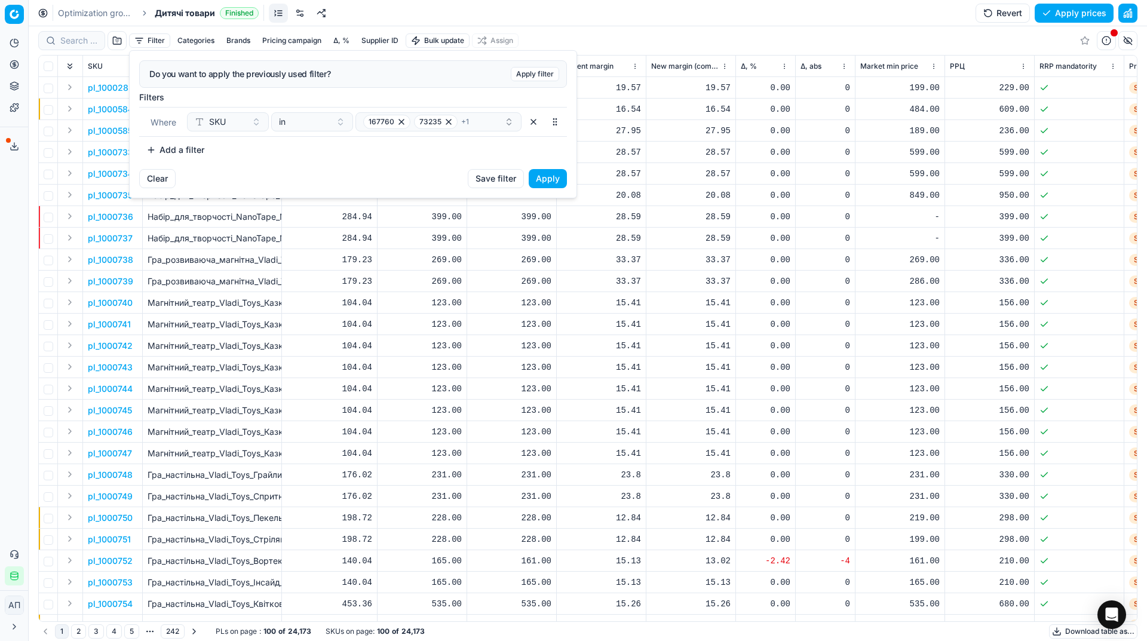
click at [551, 185] on button "Apply" at bounding box center [548, 178] width 38 height 19
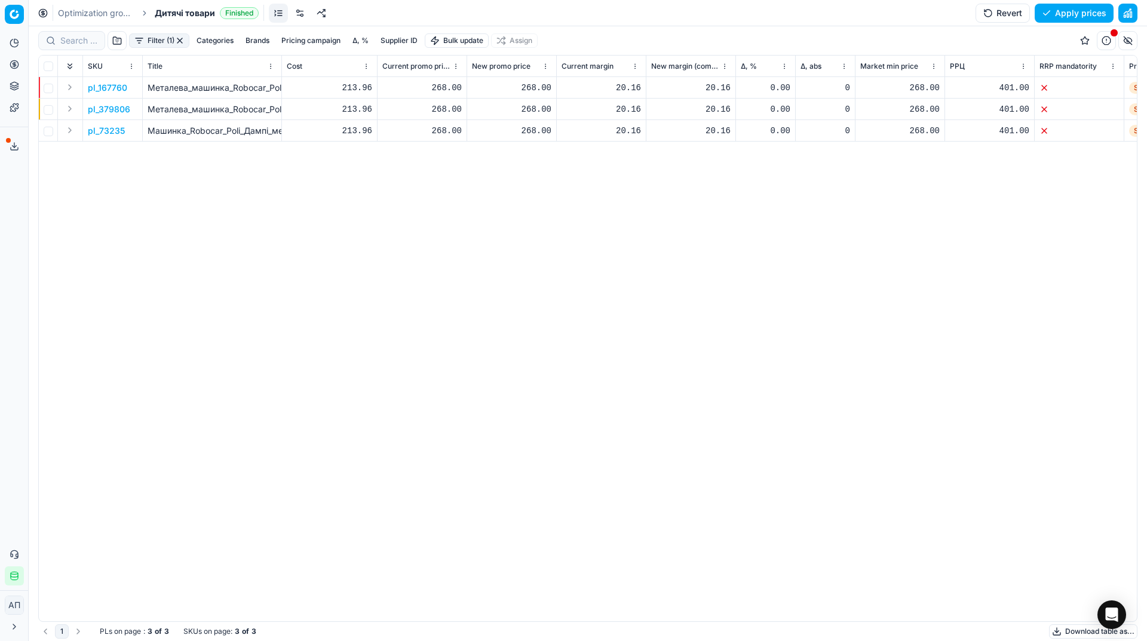
click at [102, 88] on p "pl_167760" at bounding box center [107, 88] width 39 height 12
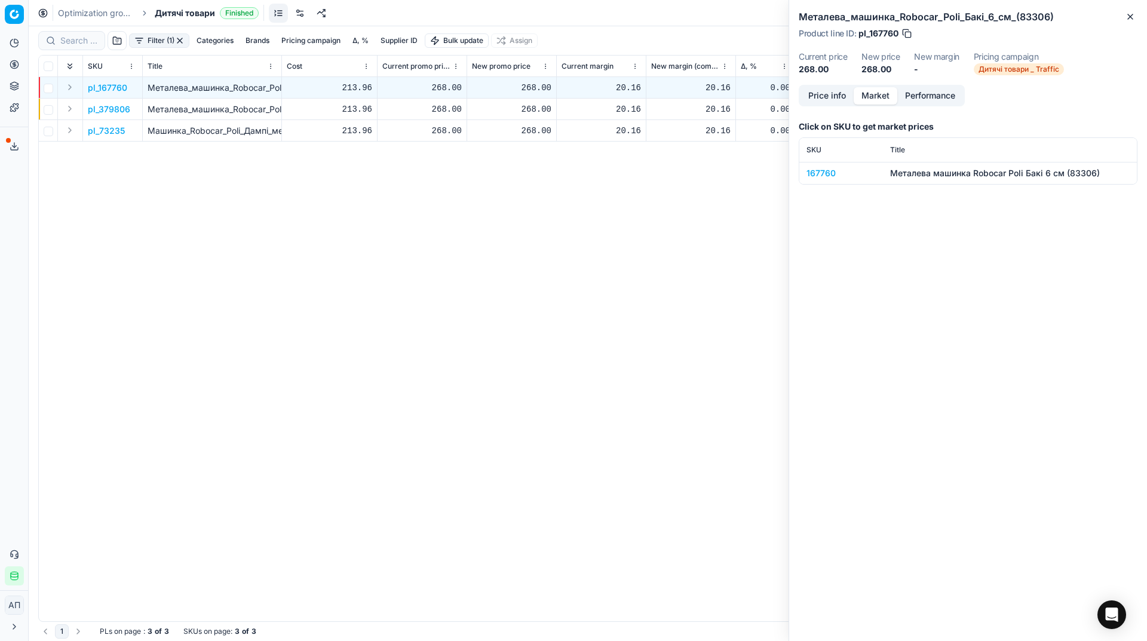
click at [882, 93] on button "Market" at bounding box center [876, 95] width 44 height 17
click at [830, 174] on div "167760" at bounding box center [841, 173] width 69 height 12
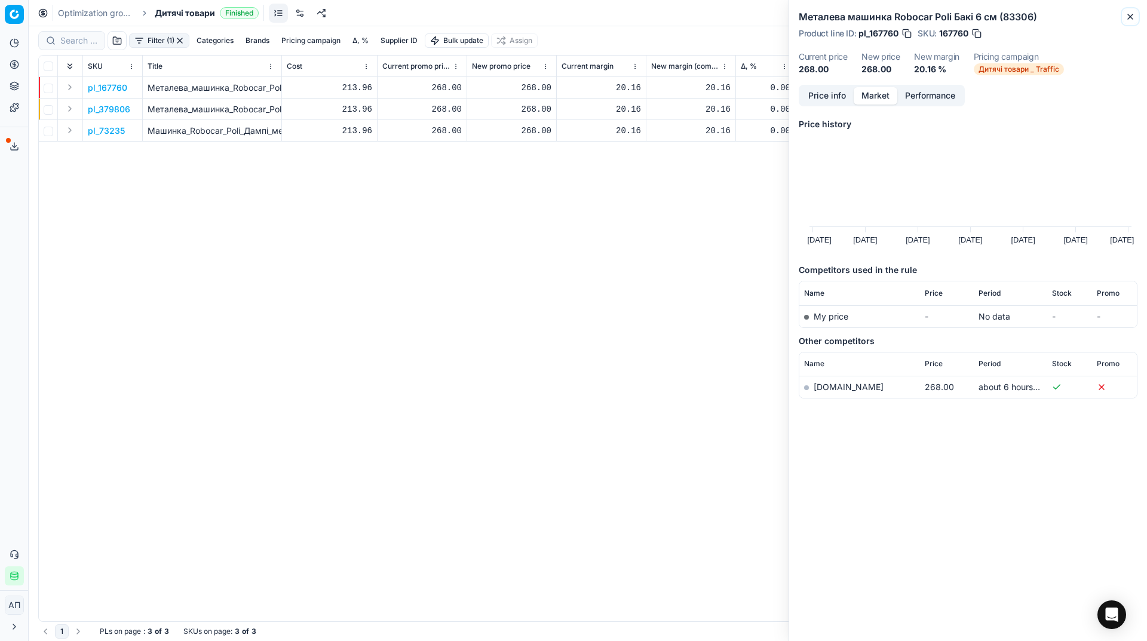
click at [1133, 20] on icon "button" at bounding box center [1131, 17] width 10 height 10
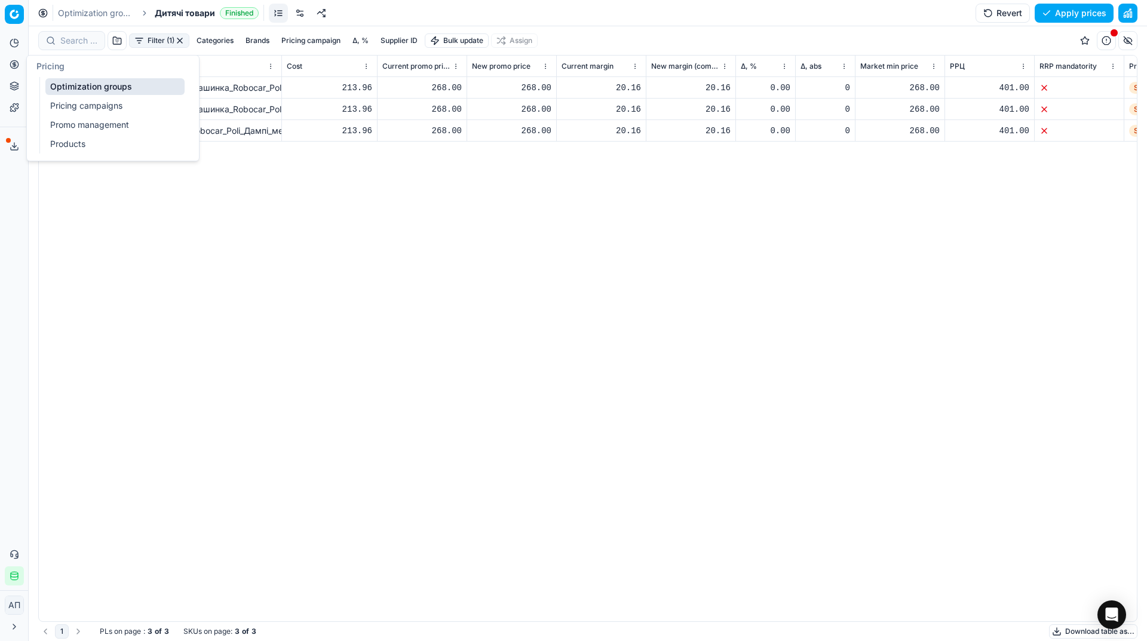
click at [56, 98] on link "Pricing campaigns" at bounding box center [114, 105] width 139 height 17
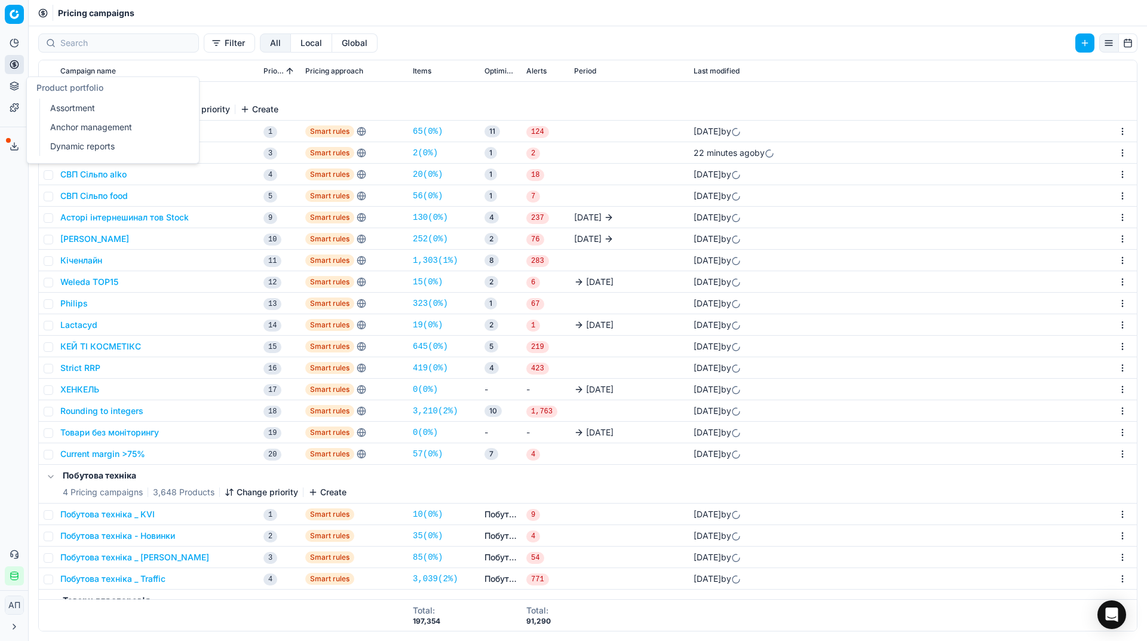
click at [62, 108] on link "Assortment" at bounding box center [114, 108] width 139 height 17
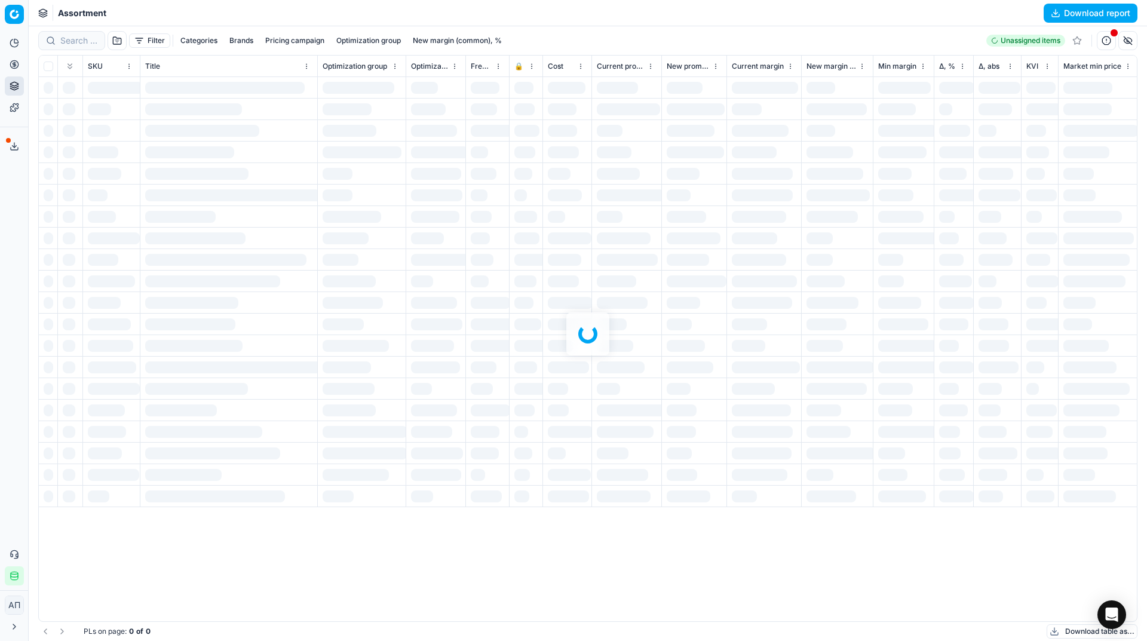
click at [0, 253] on div "Analytics Pricing Product portfolio Templates Export service 31 Contact support…" at bounding box center [14, 310] width 28 height 562
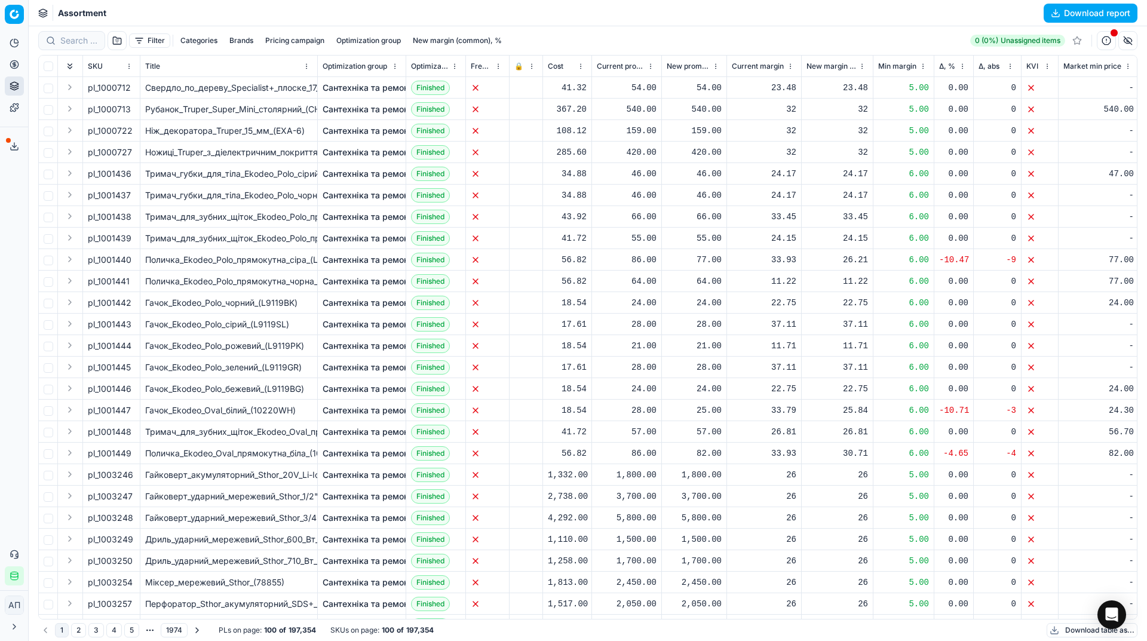
click at [149, 43] on button "Filter" at bounding box center [149, 40] width 41 height 14
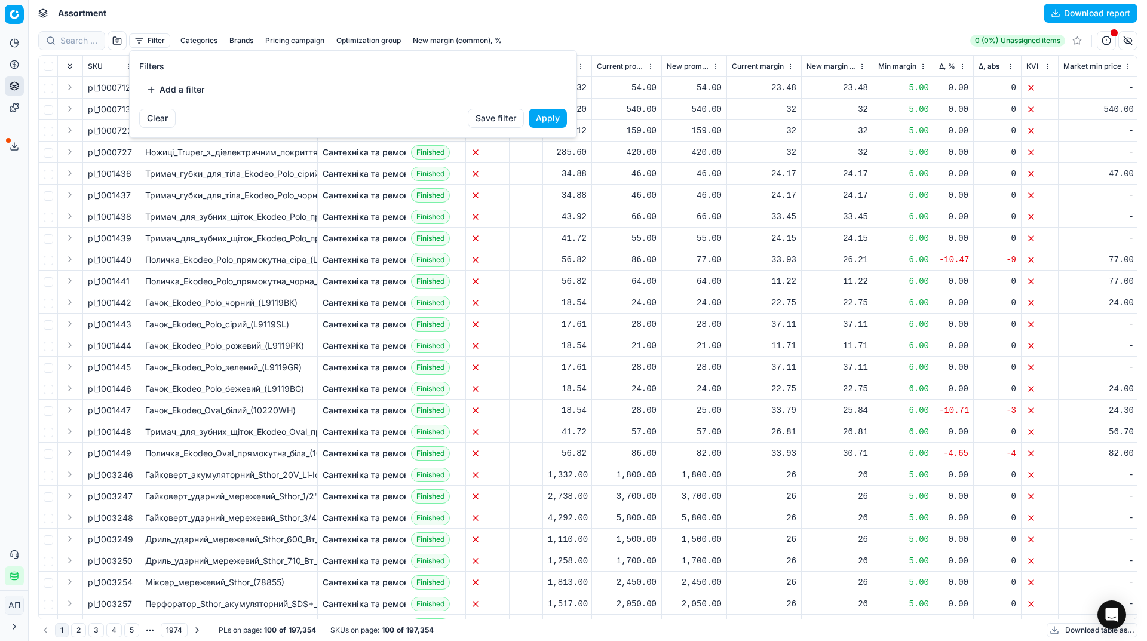
click at [120, 38] on html "Pricing platform Analytics Pricing Product portfolio Templates Export service 3…" at bounding box center [573, 320] width 1147 height 641
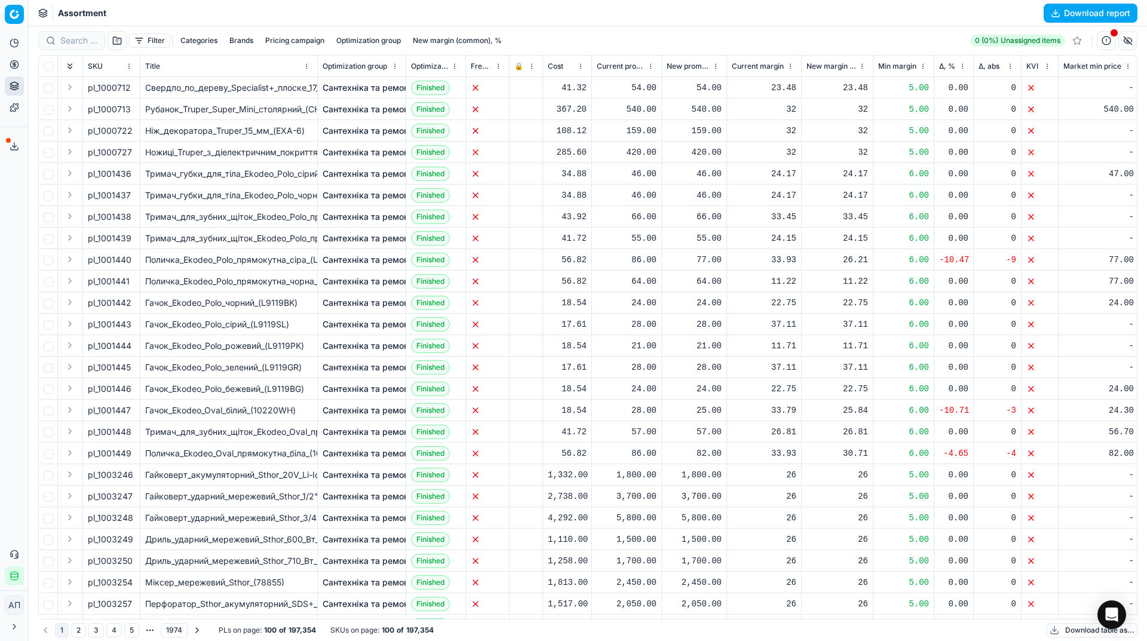
click at [120, 38] on button "button" at bounding box center [117, 40] width 19 height 19
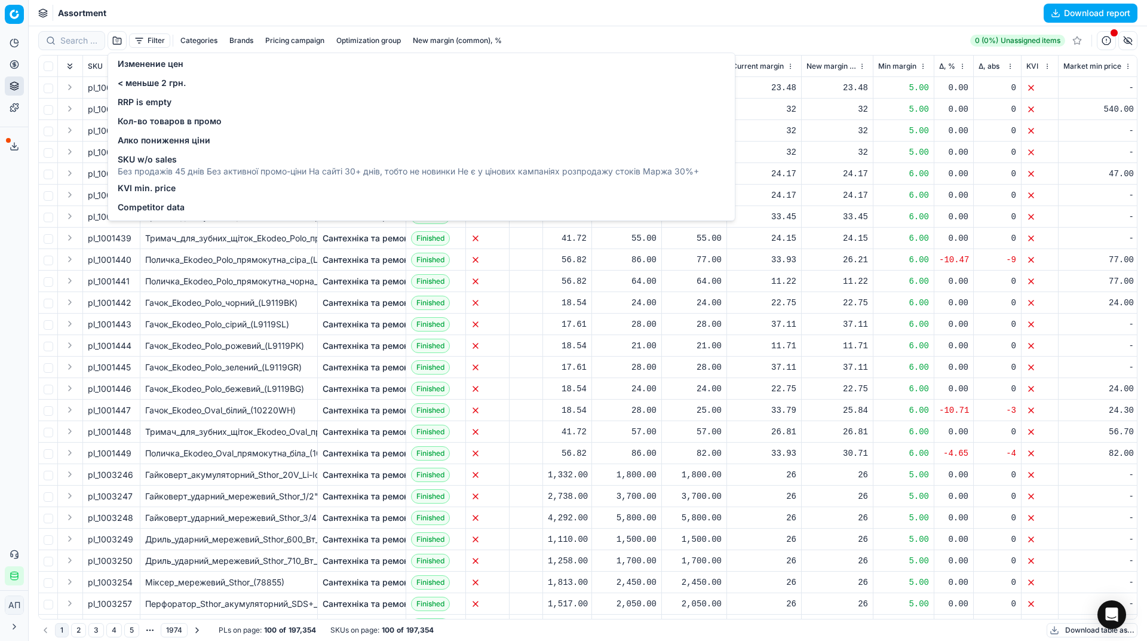
click at [137, 60] on span "Изменение цен" at bounding box center [151, 64] width 66 height 12
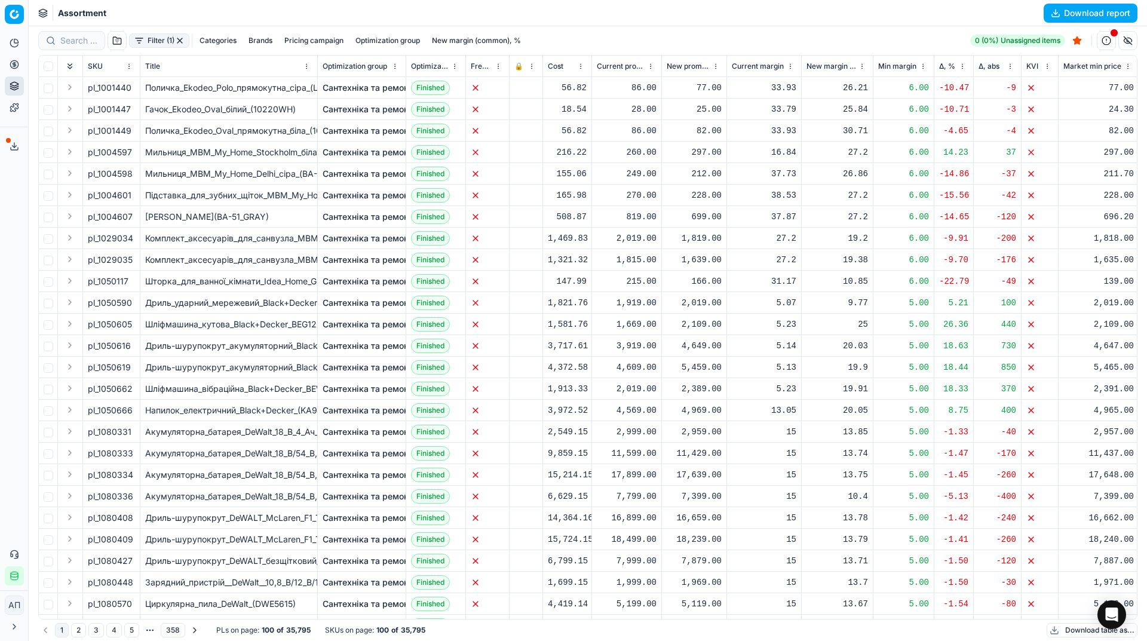
scroll to position [0, 100]
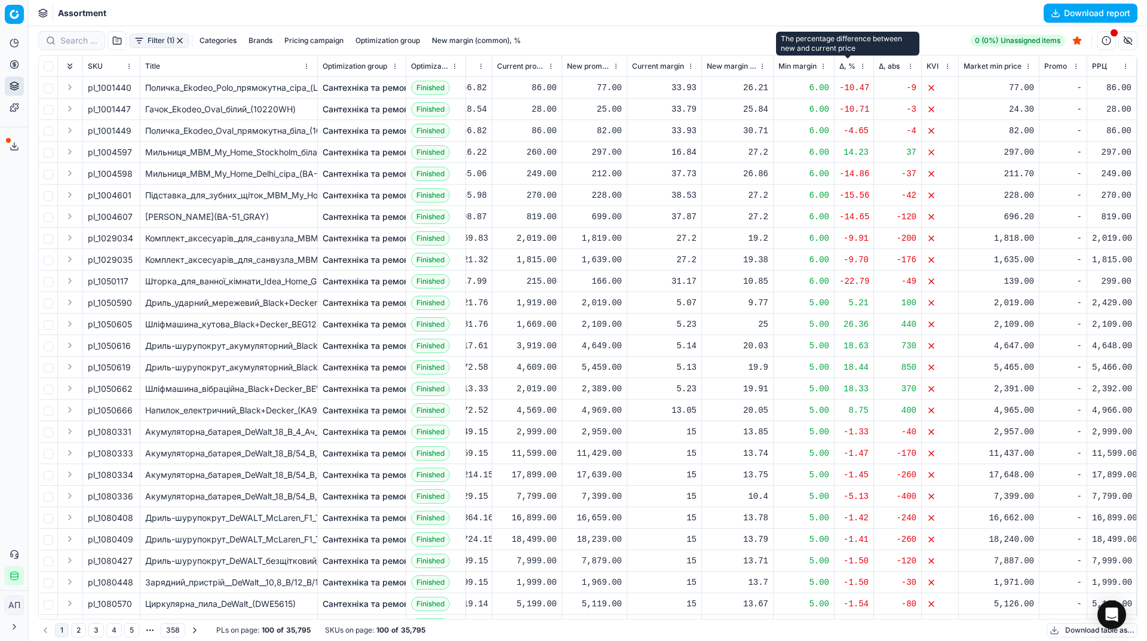
click at [848, 70] on span "Δ, %" at bounding box center [848, 67] width 16 height 10
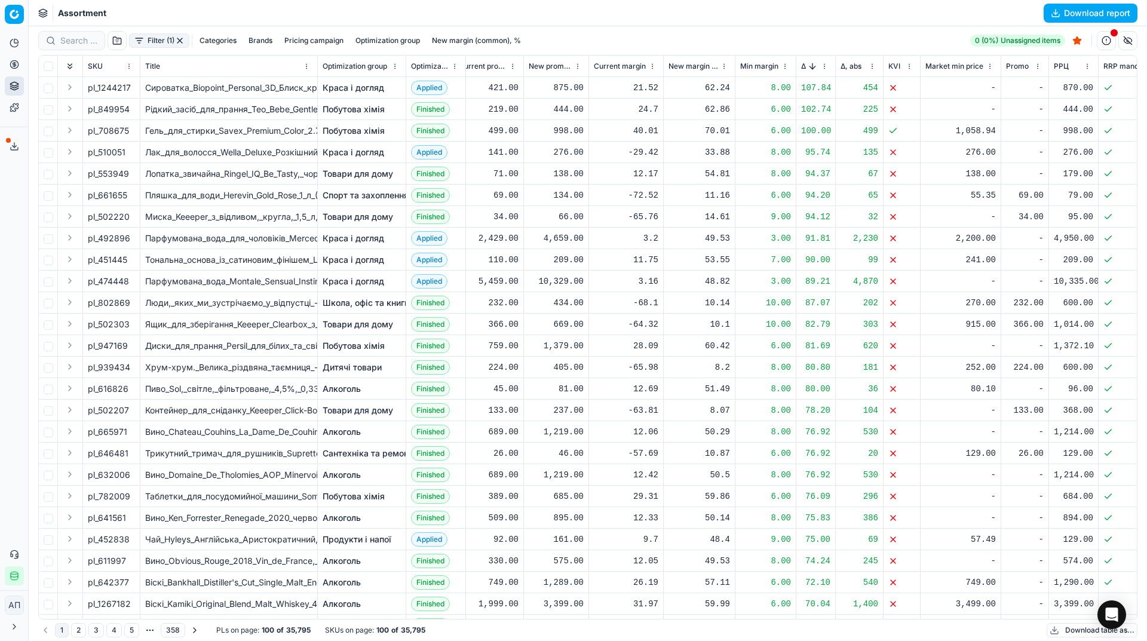
scroll to position [0, 139]
click at [805, 67] on span "Δ, %" at bounding box center [802, 67] width 5 height 10
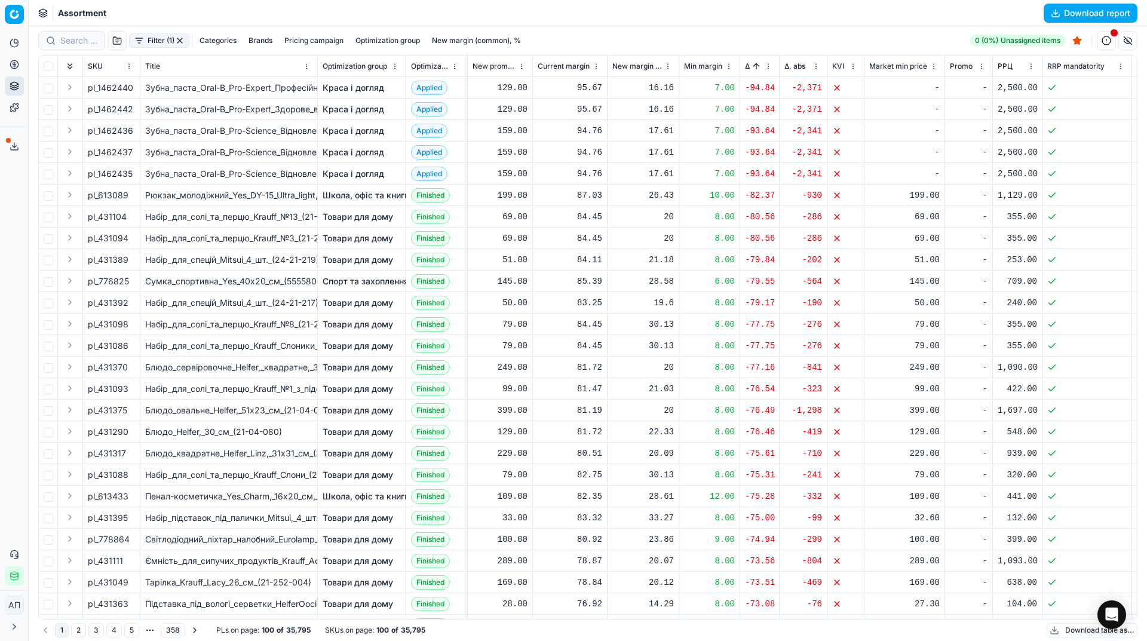
scroll to position [0, 195]
click at [42, 84] on ul "Optimization groups Pricing campaigns Promo management Products" at bounding box center [115, 115] width 152 height 76
click at [58, 84] on link "Optimization groups" at bounding box center [114, 86] width 139 height 17
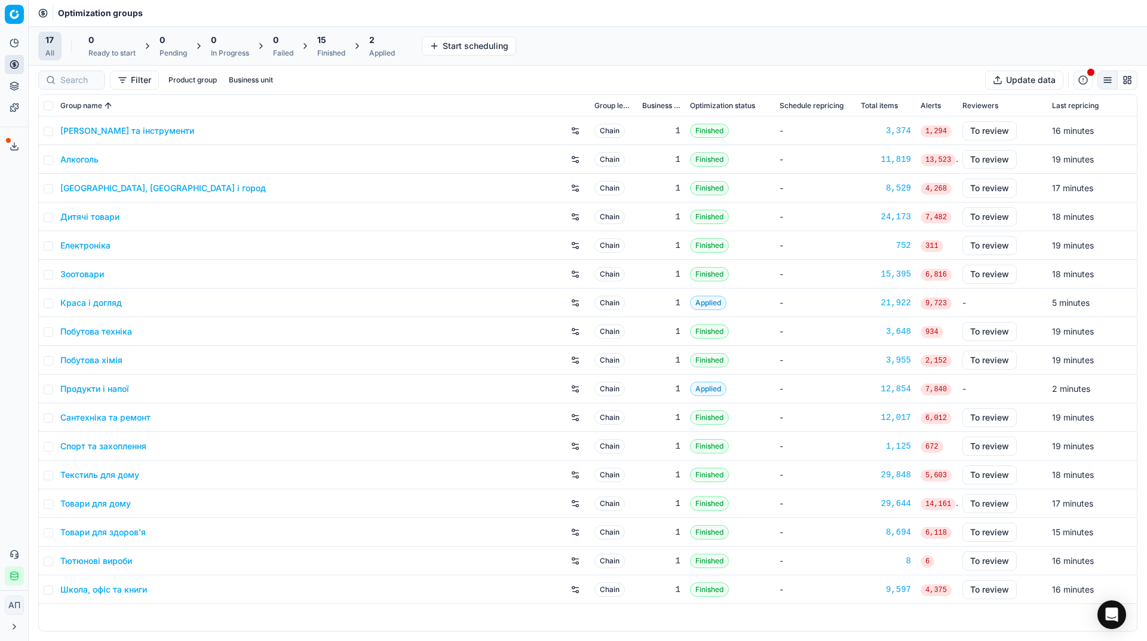
click at [5, 174] on div "Analytics Pricing Product portfolio Templates Export service 31 Contact support…" at bounding box center [14, 310] width 28 height 562
click at [326, 41] on span "15" at bounding box center [321, 40] width 9 height 12
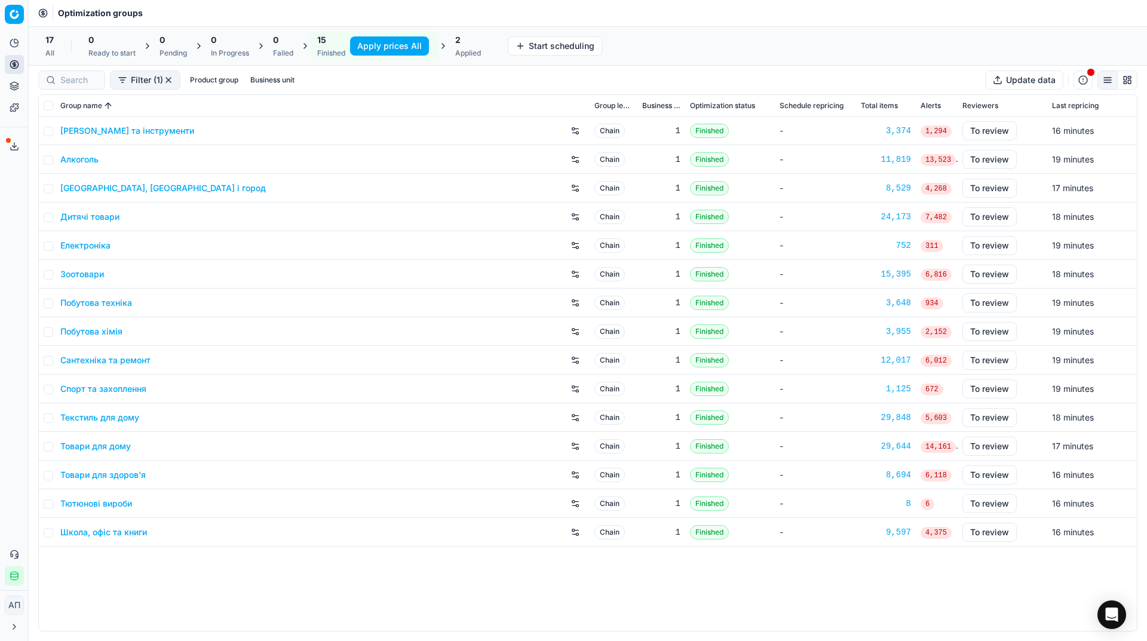
click at [367, 48] on button "Apply prices All" at bounding box center [389, 45] width 79 height 19
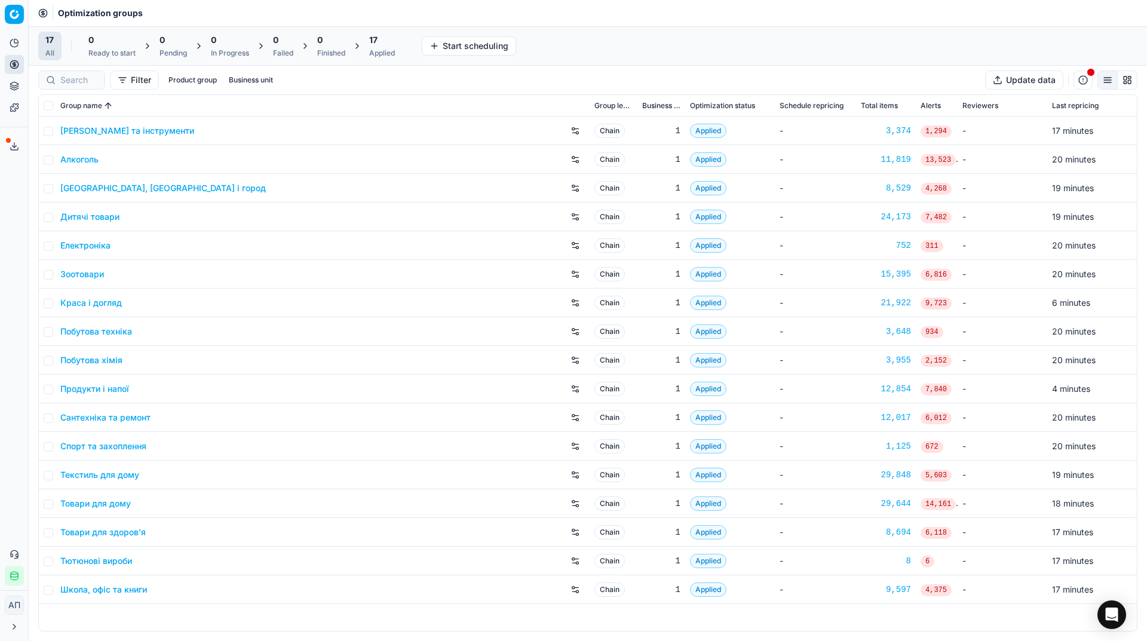
click at [384, 49] on div "Applied" at bounding box center [382, 53] width 26 height 10
click at [420, 53] on button "Export prices All" at bounding box center [440, 45] width 81 height 19
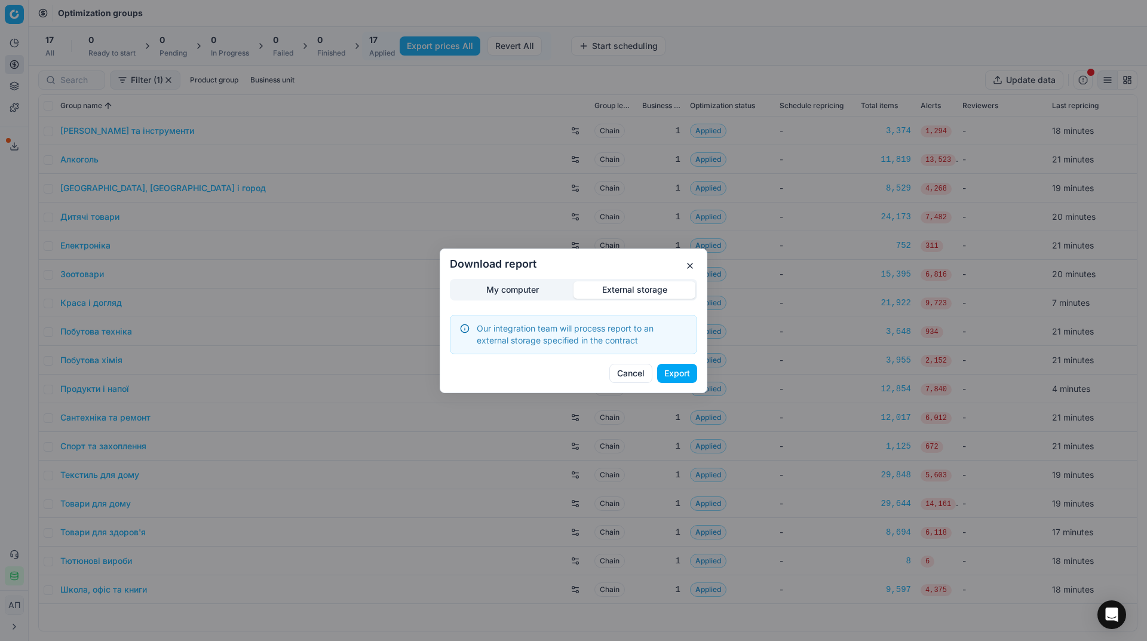
click at [645, 228] on div "Download report My computer External storage Our integration team will process …" at bounding box center [573, 320] width 1147 height 641
click at [677, 371] on button "Export" at bounding box center [677, 373] width 40 height 19
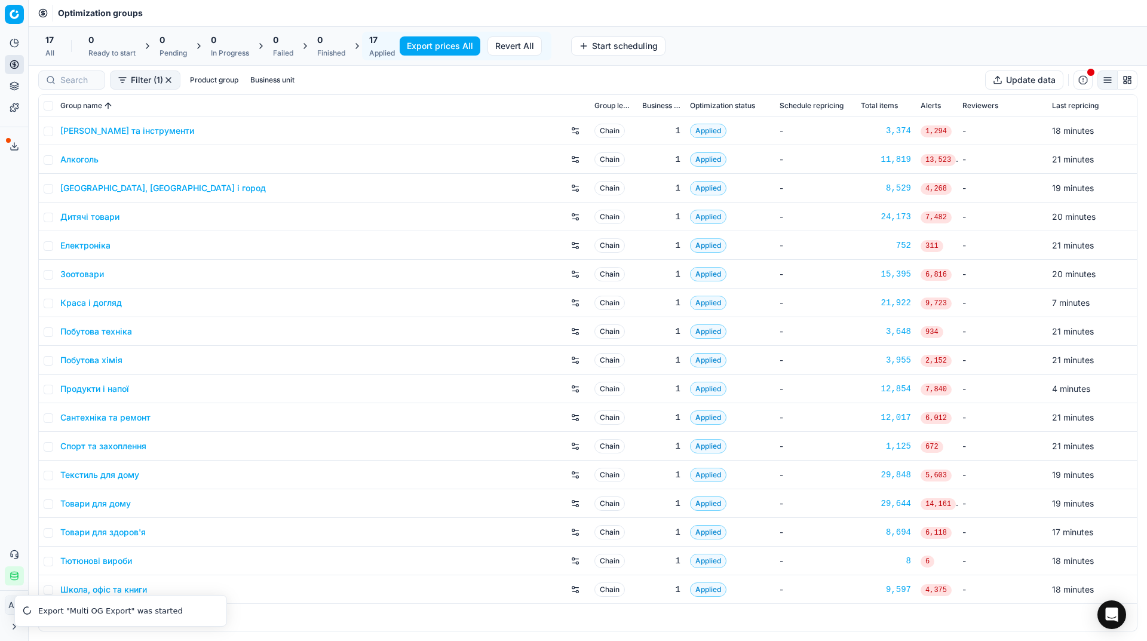
click at [0, 338] on div "Analytics Pricing Product portfolio Templates Export service 32 Contact support…" at bounding box center [14, 310] width 28 height 562
